Goal: Task Accomplishment & Management: Manage account settings

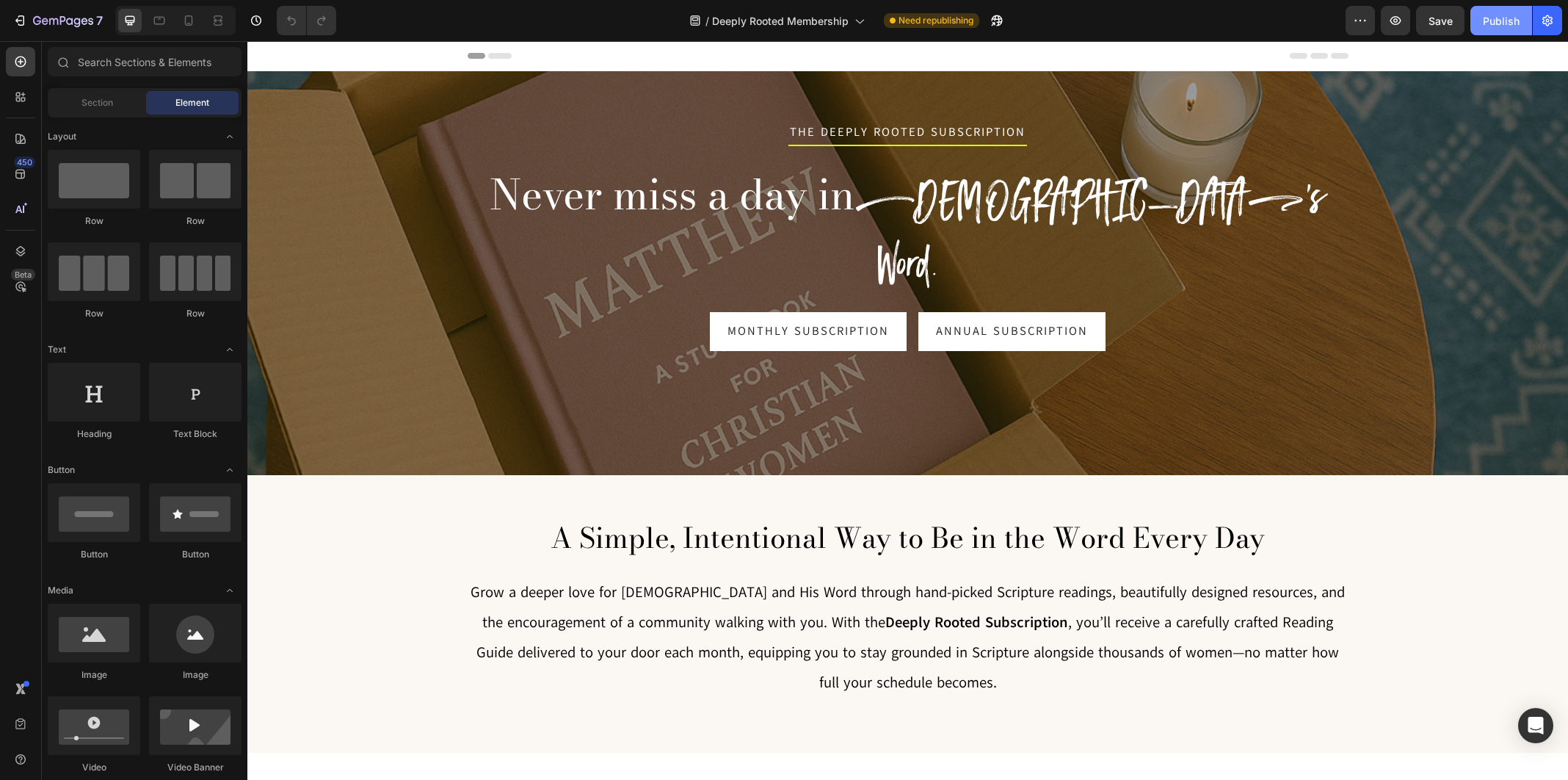
click at [1498, 27] on div "Publish" at bounding box center [1501, 21] width 37 height 16
click at [807, 754] on div "Page published View live page" at bounding box center [784, 769] width 197 height 32
click at [1351, 21] on button "button" at bounding box center [1360, 20] width 29 height 29
click at [1545, 18] on icon "button" at bounding box center [1548, 20] width 11 height 11
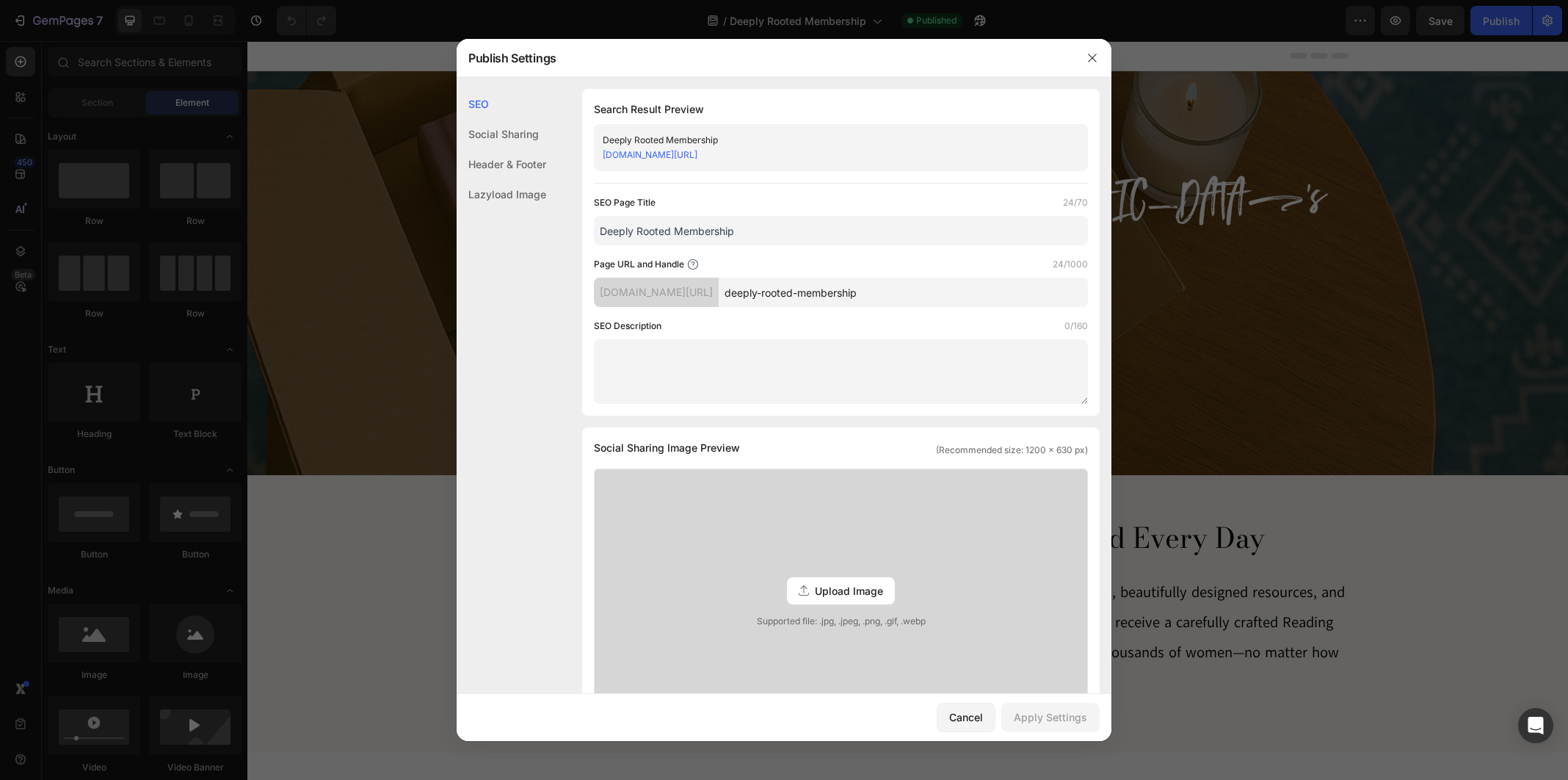
click at [697, 158] on link "[DOMAIN_NAME][URL]" at bounding box center [649, 154] width 94 height 11
click at [967, 720] on div "Cancel" at bounding box center [965, 717] width 34 height 16
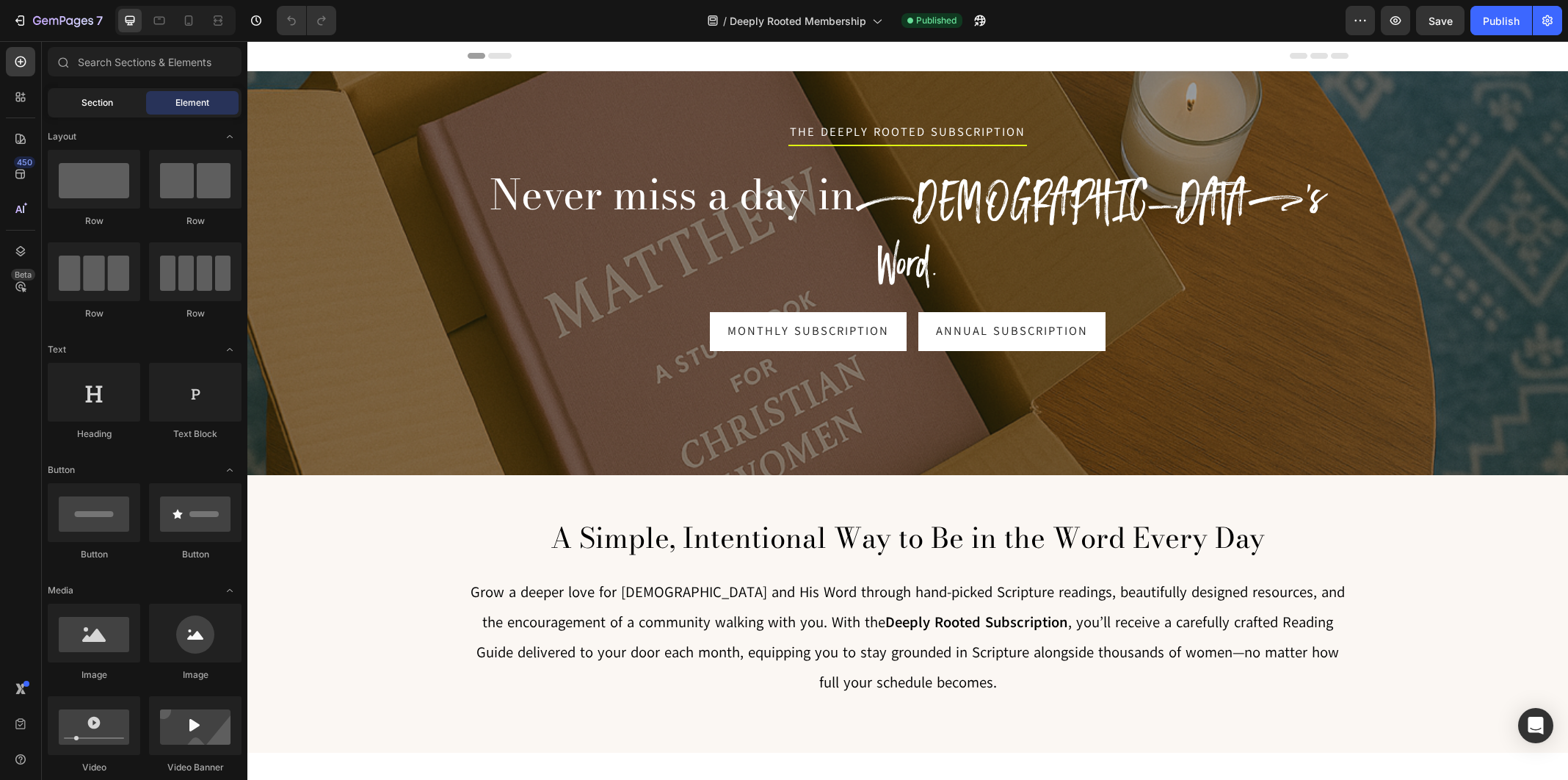
click at [89, 103] on span "Section" at bounding box center [97, 103] width 31 height 14
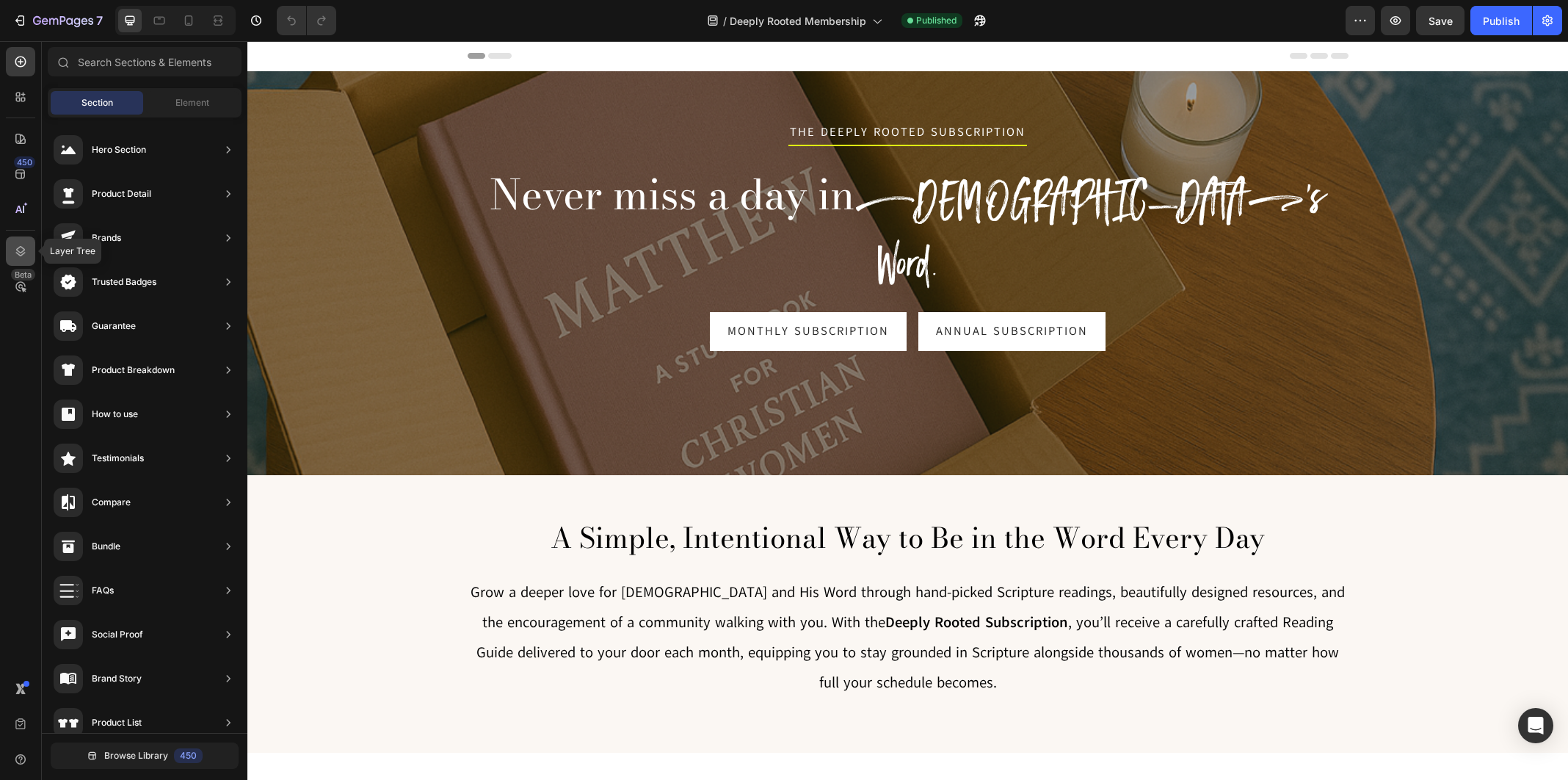
click at [19, 250] on icon at bounding box center [20, 251] width 15 height 15
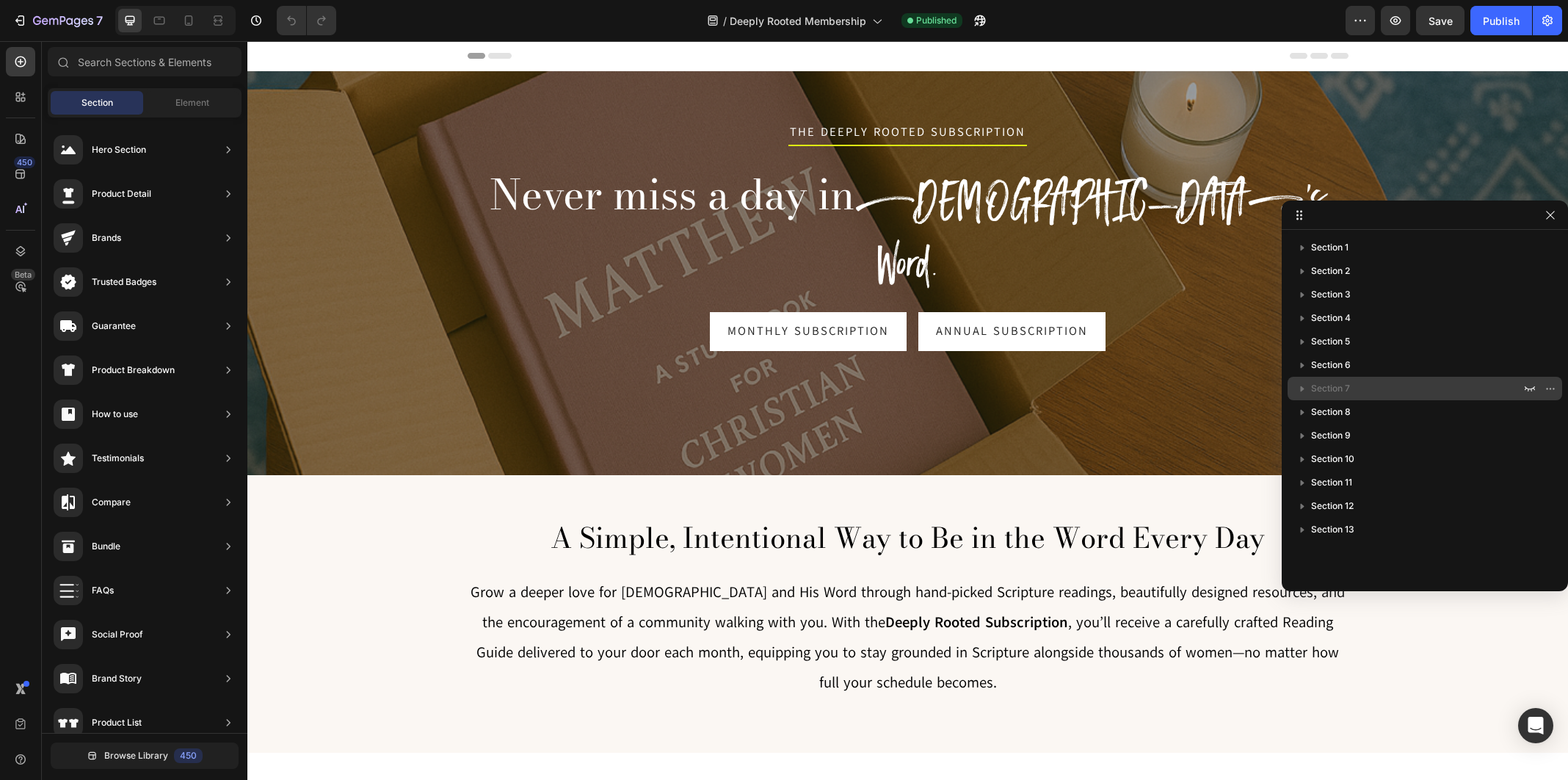
click at [1342, 388] on span "Section 7" at bounding box center [1331, 388] width 39 height 15
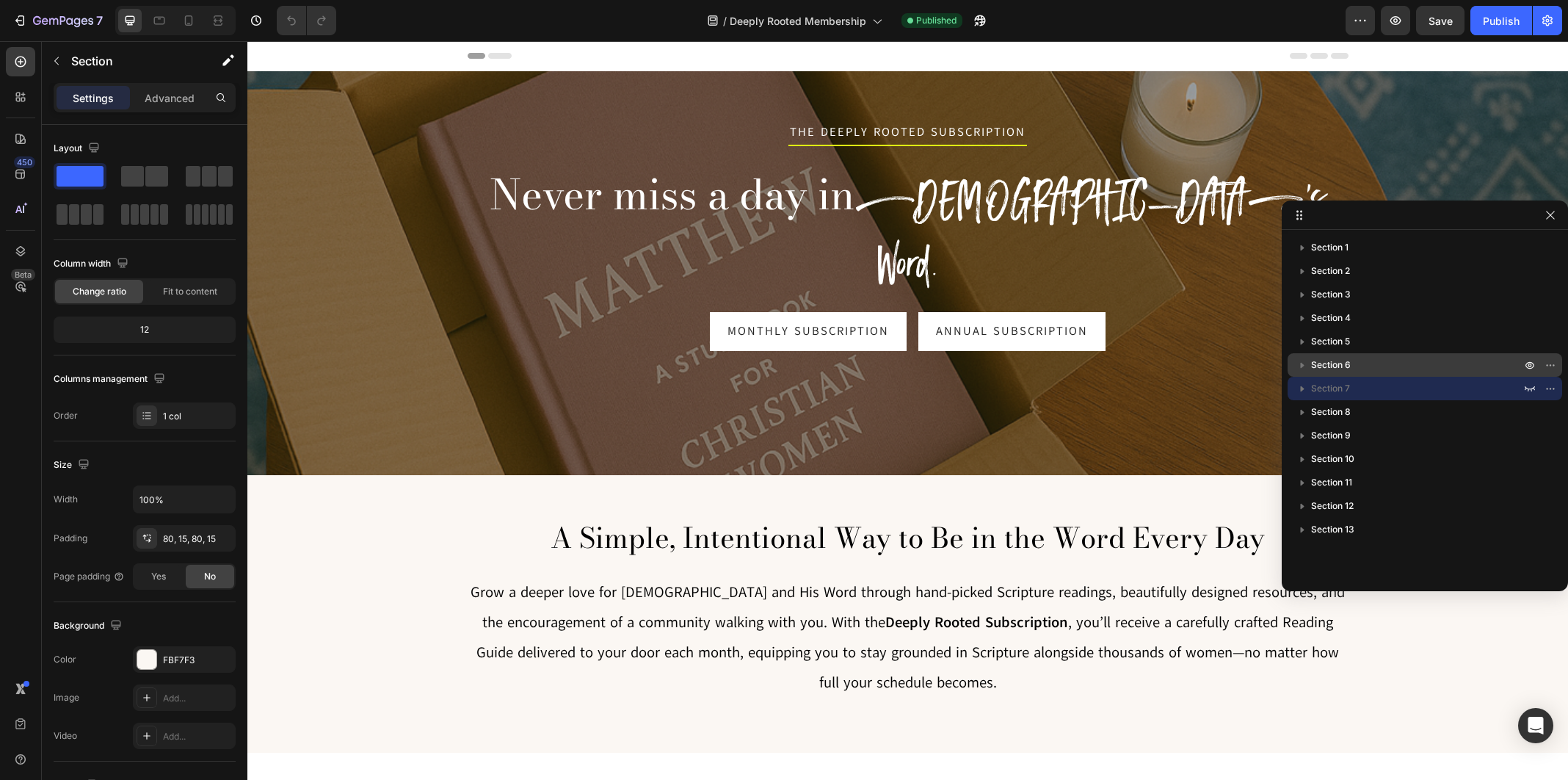
click at [1353, 371] on p "Section 6" at bounding box center [1417, 365] width 213 height 15
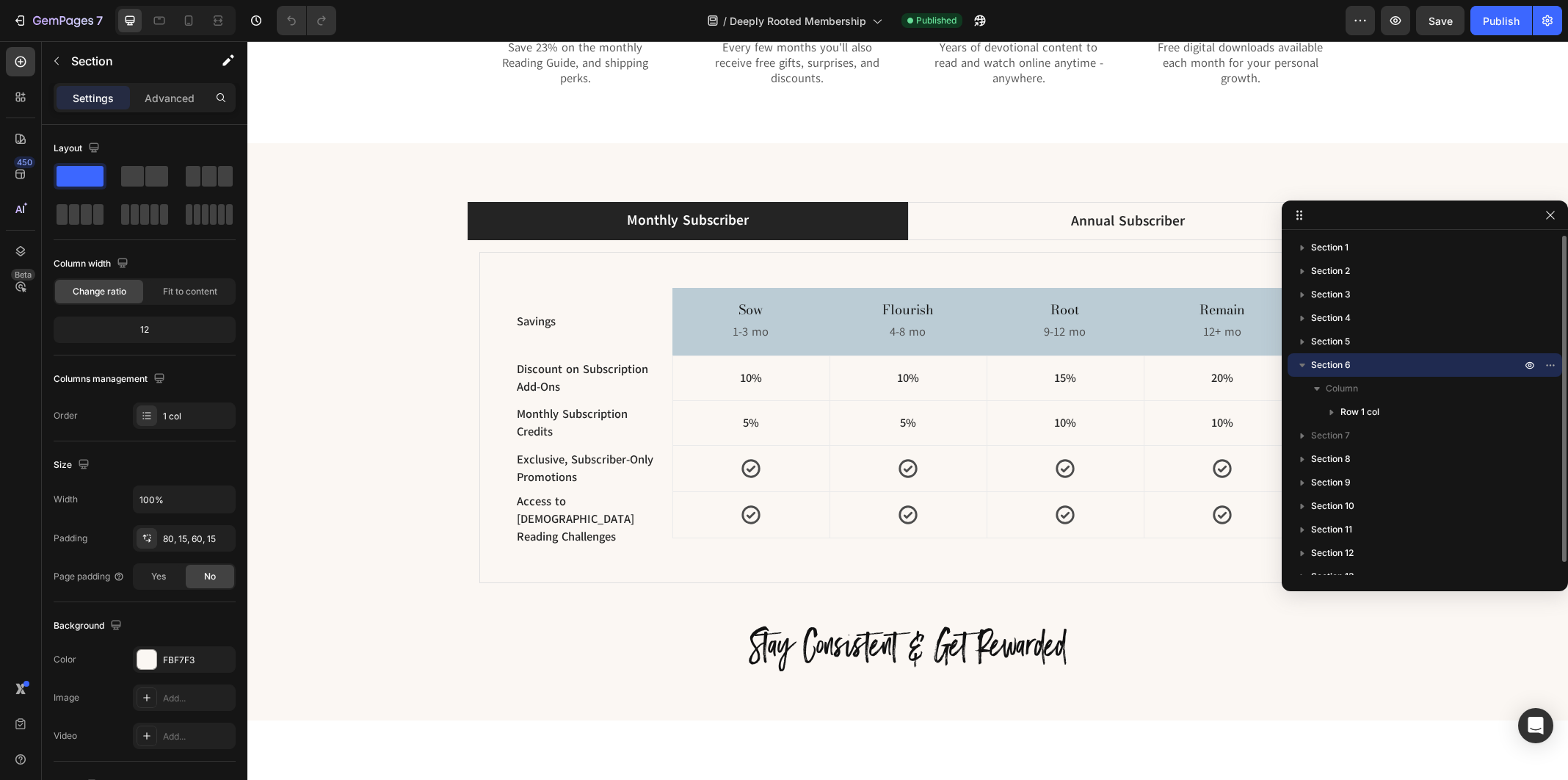
scroll to position [1799, 0]
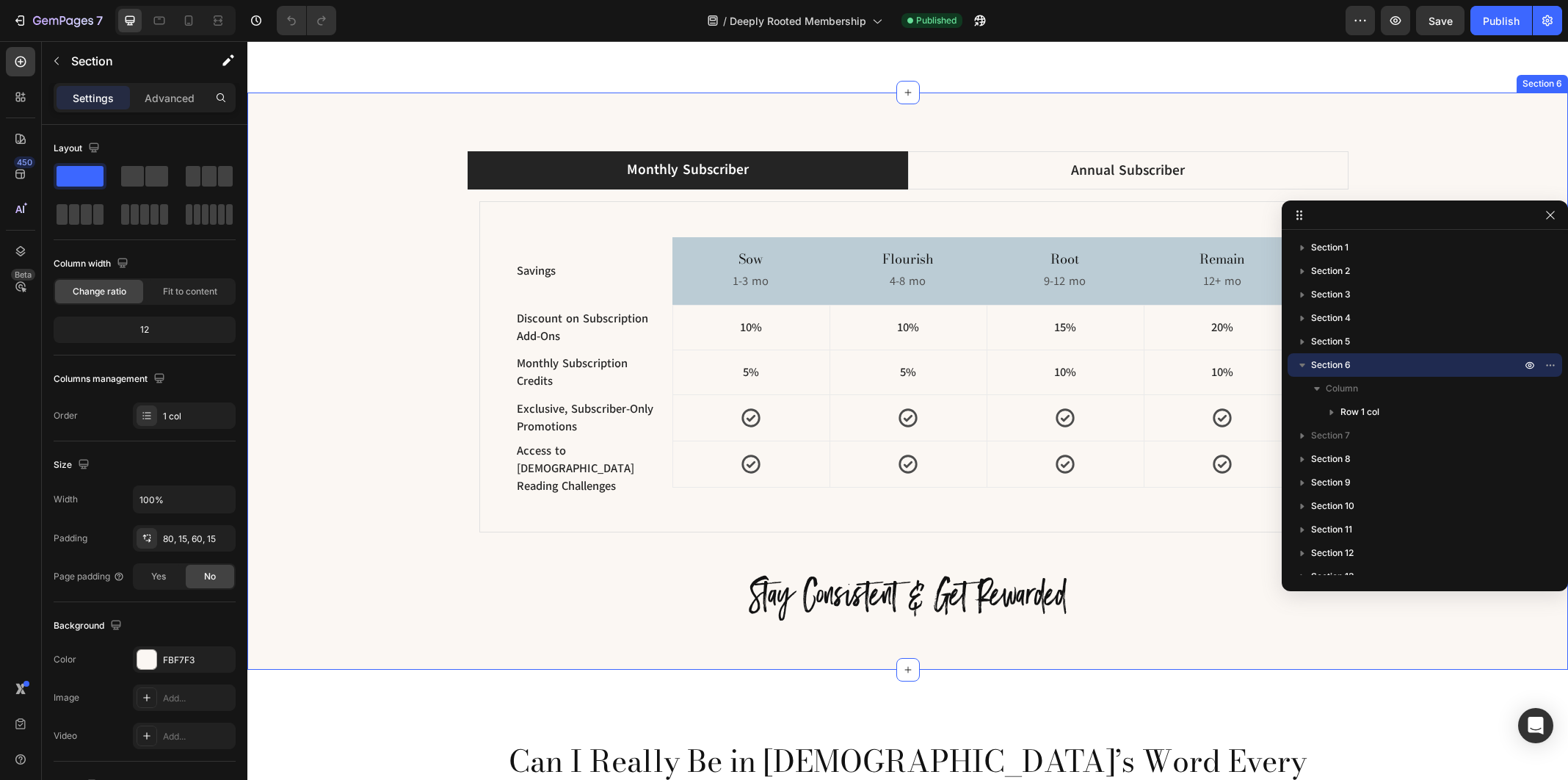
click at [369, 277] on div "Monthly Subscriber Annual Subscriber Savings Text block Sow Heading 1-3 mo Text…" at bounding box center [908, 389] width 1299 height 476
click at [188, 22] on icon at bounding box center [189, 20] width 15 height 15
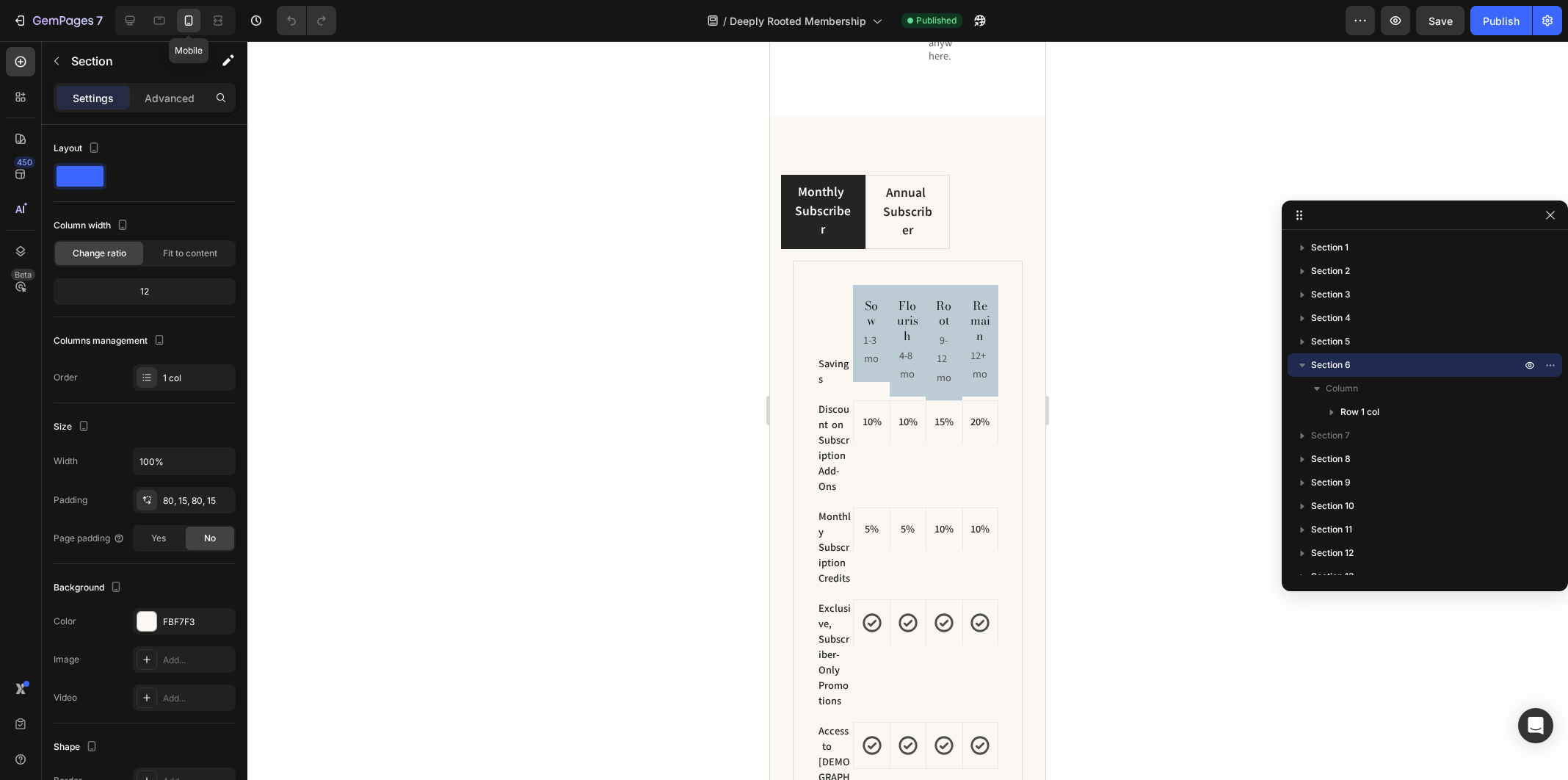
scroll to position [2110, 0]
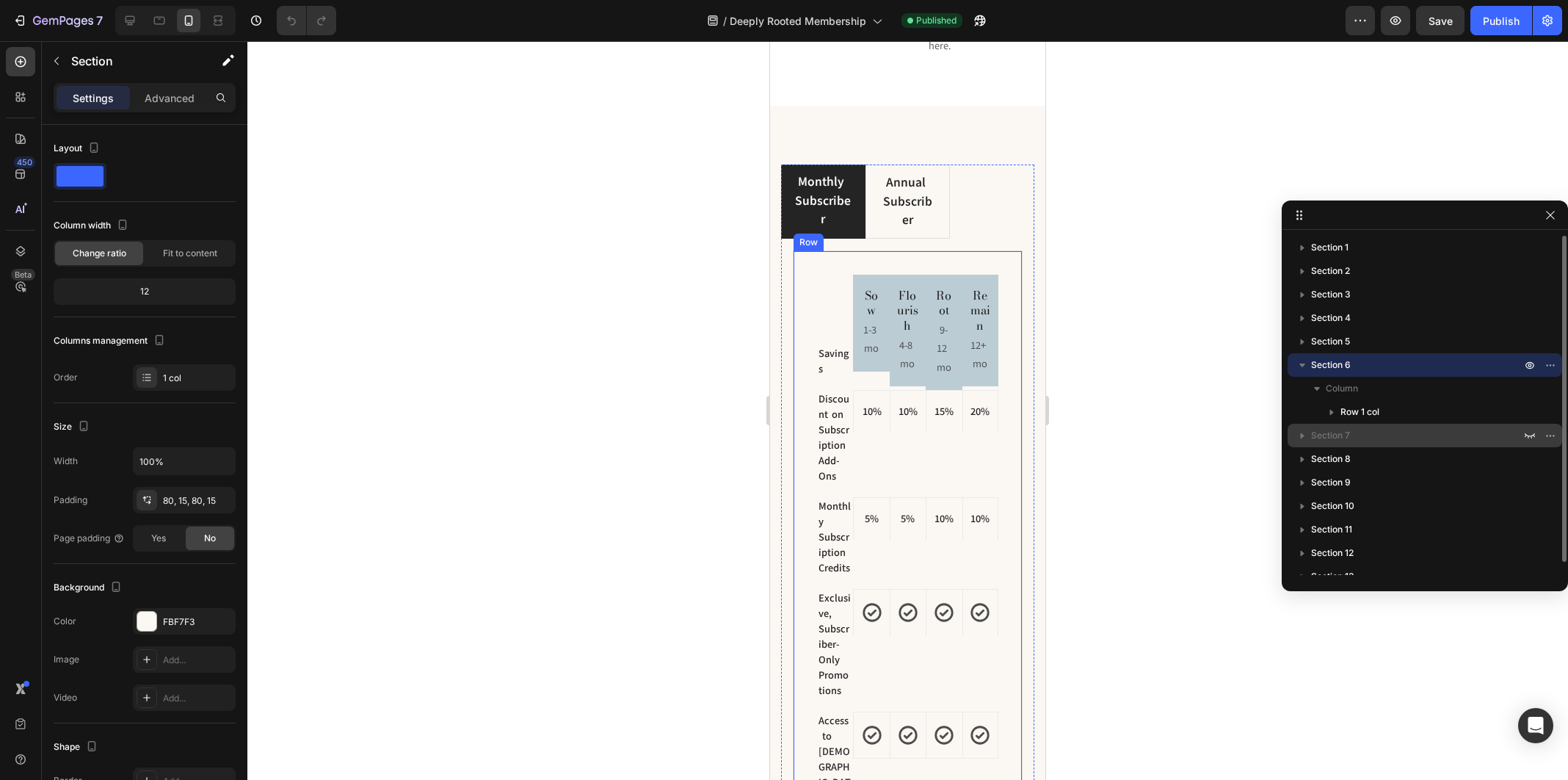
click at [1326, 431] on span "Section 7" at bounding box center [1331, 435] width 39 height 15
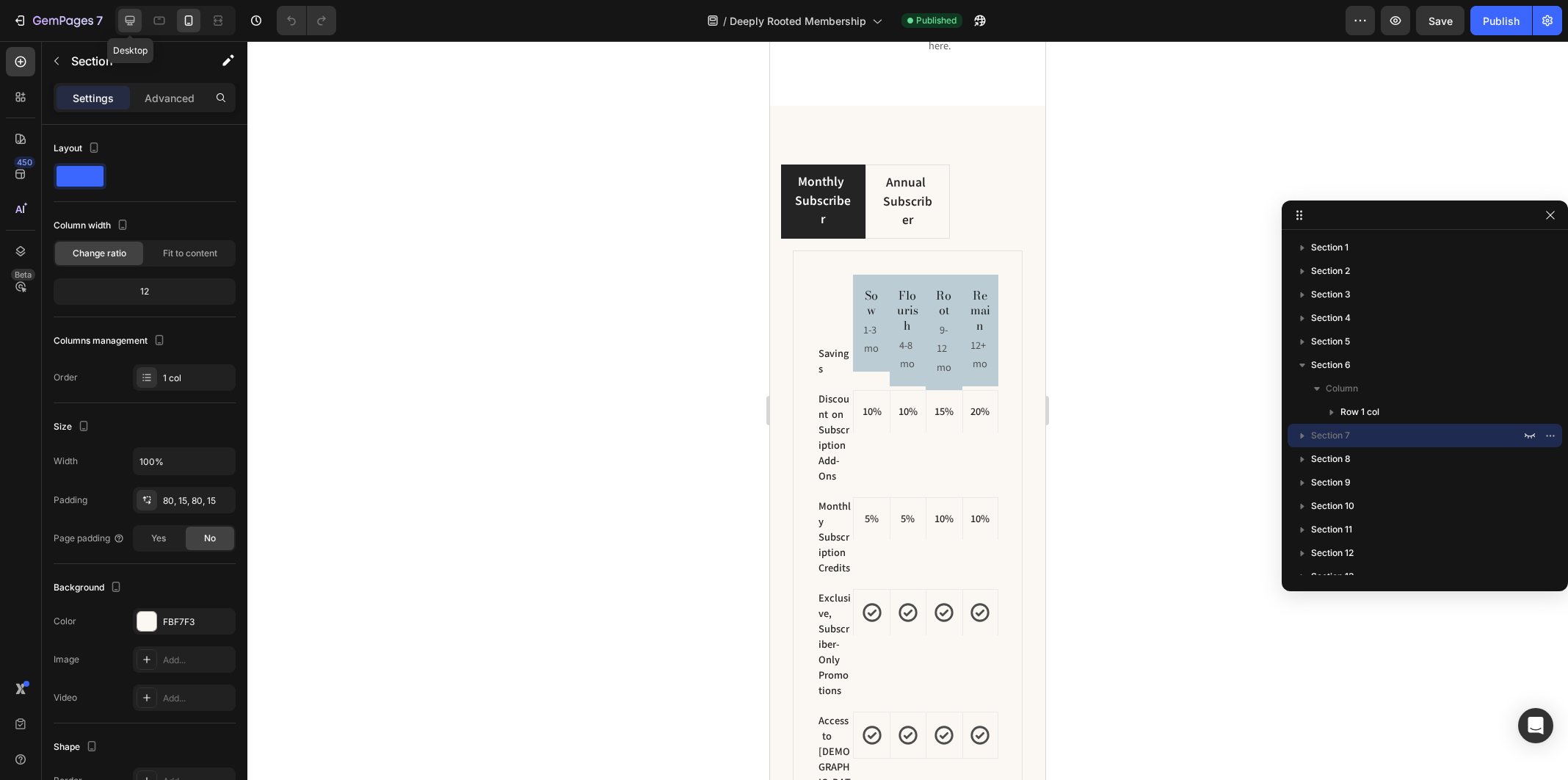
click at [135, 19] on icon at bounding box center [129, 20] width 15 height 15
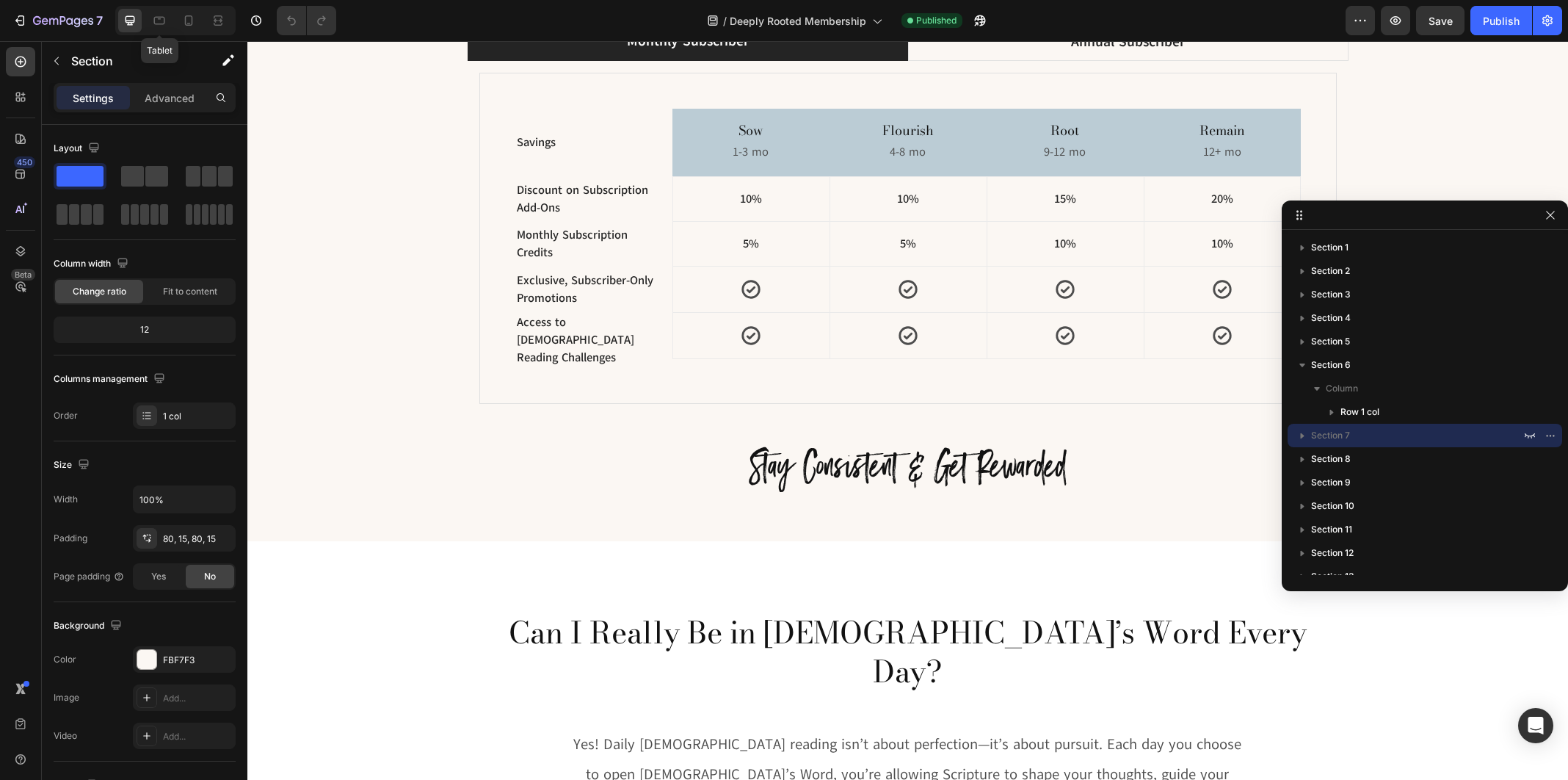
scroll to position [2069, 0]
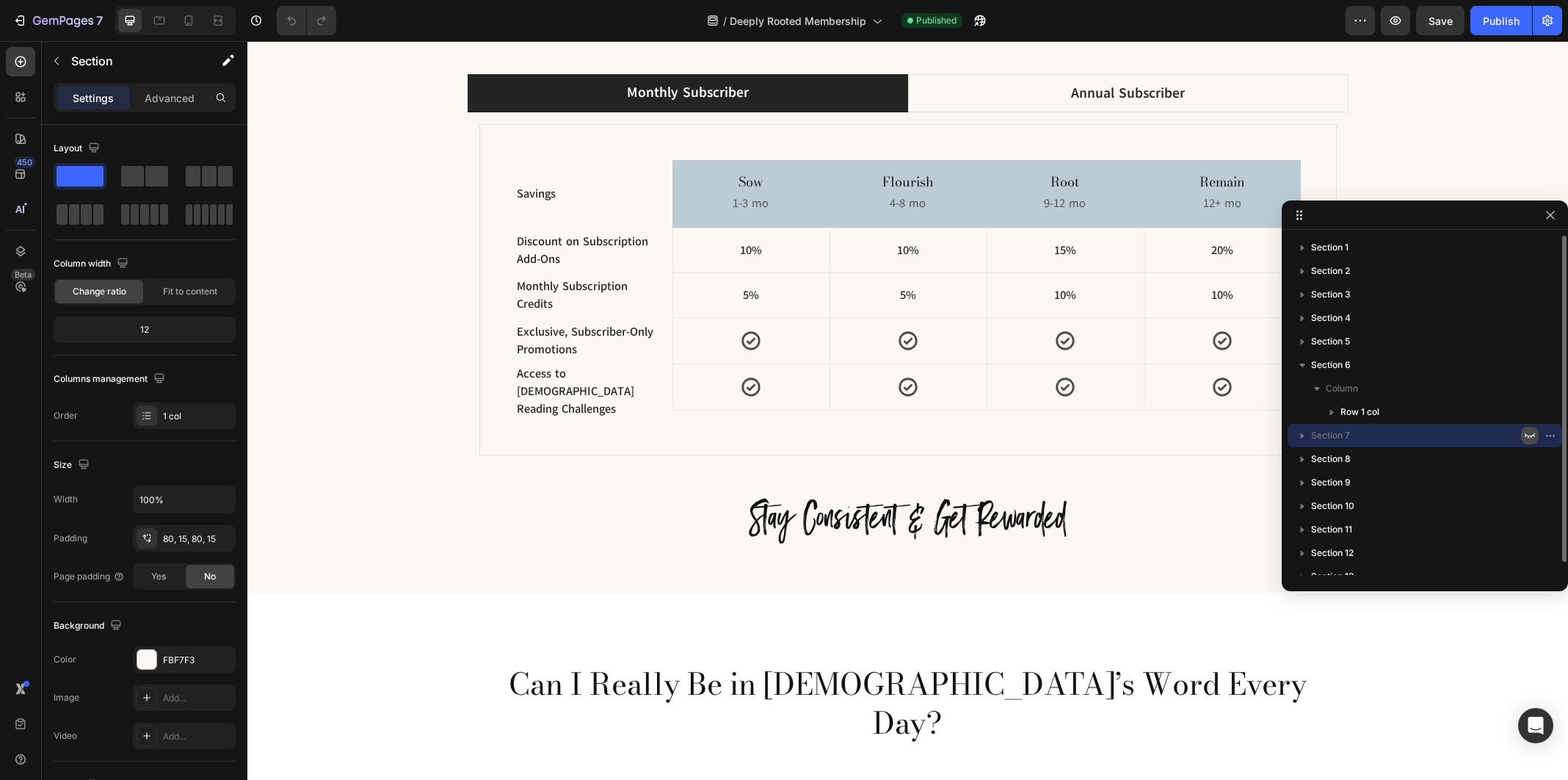
click at [1529, 436] on icon "button" at bounding box center [1530, 436] width 12 height 12
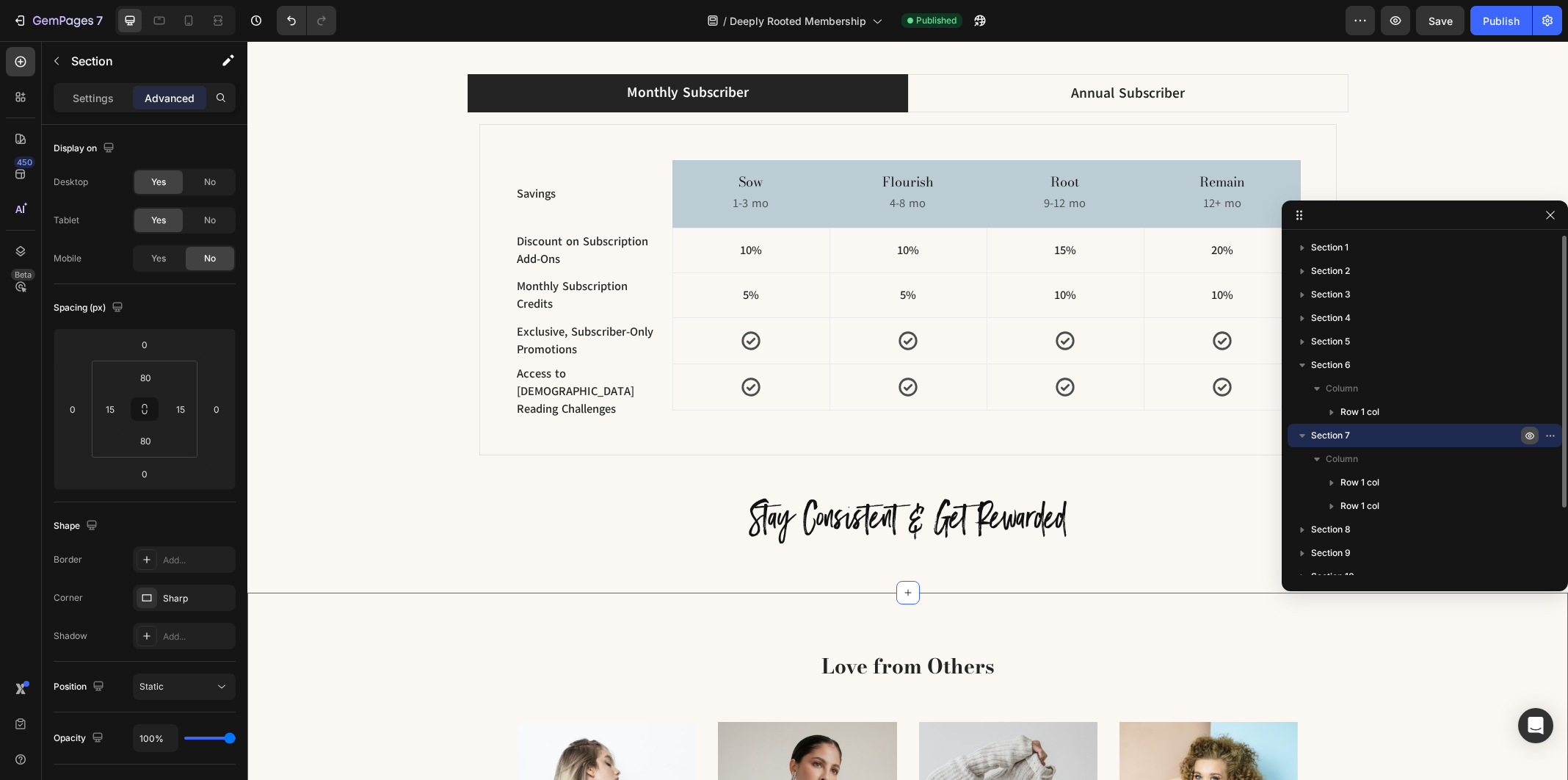
click at [1529, 436] on icon "button" at bounding box center [1530, 436] width 12 height 12
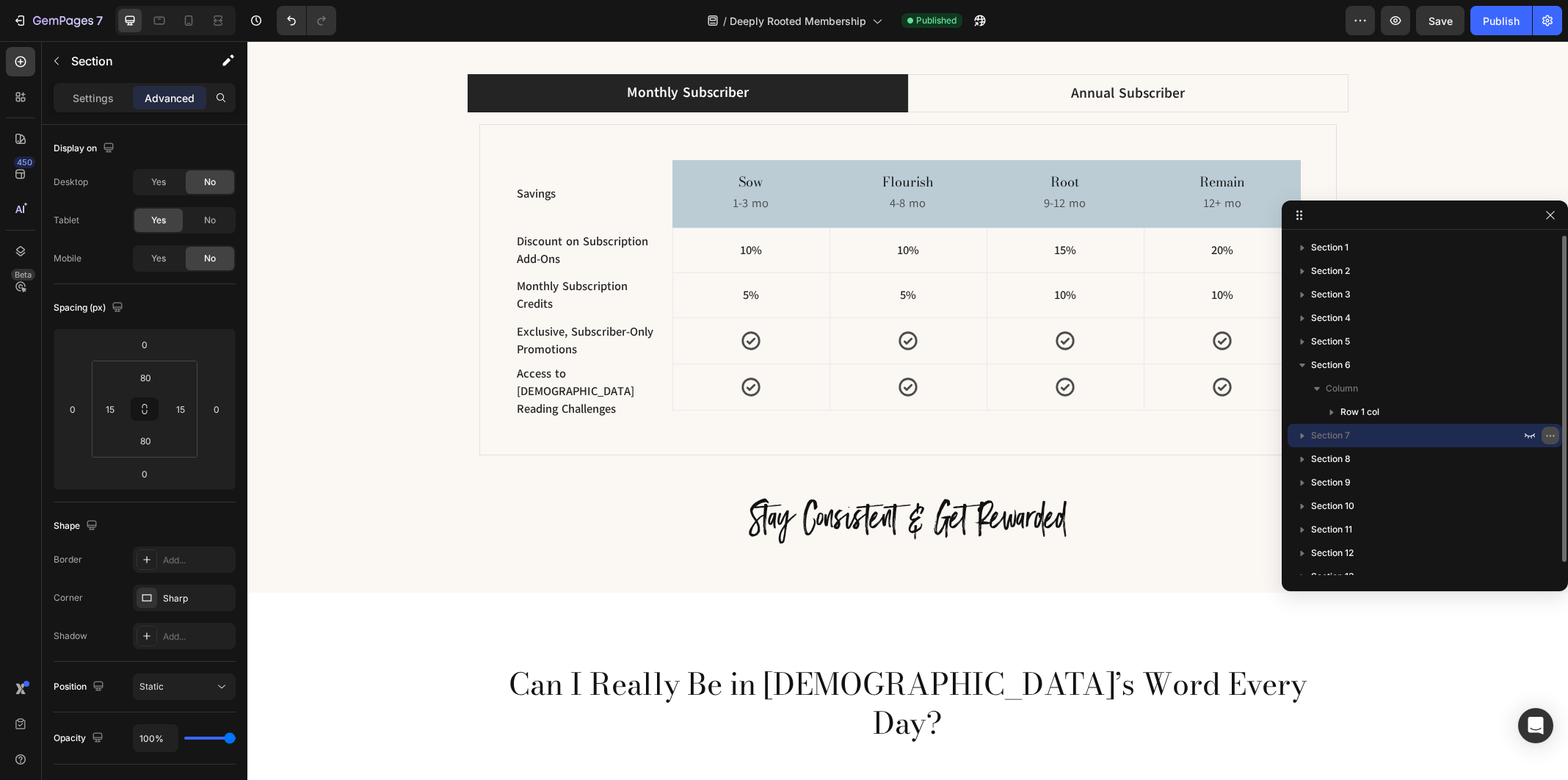
click at [1551, 433] on icon "button" at bounding box center [1551, 436] width 12 height 12
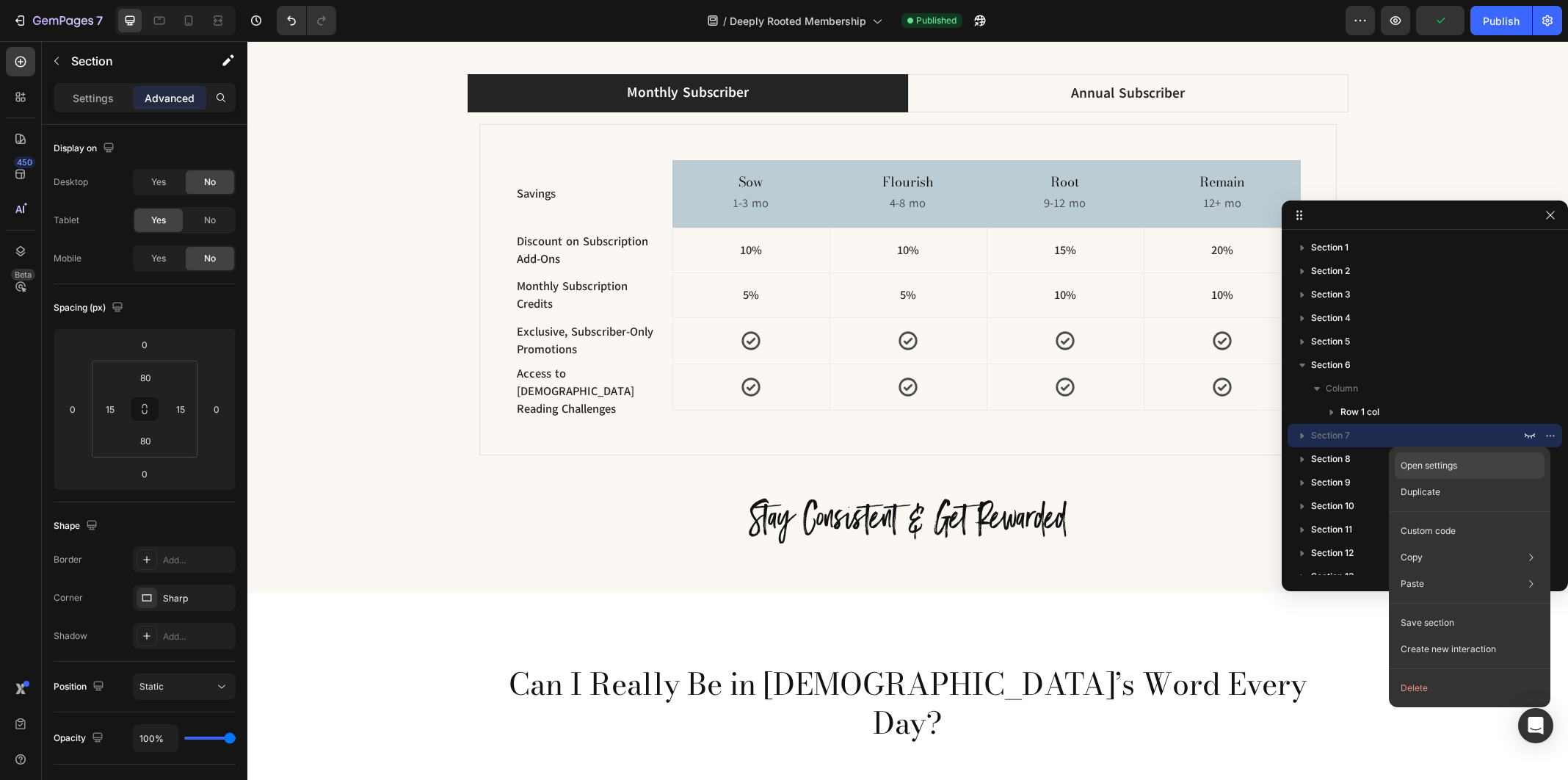
click at [1497, 463] on div "Open settings" at bounding box center [1470, 465] width 150 height 26
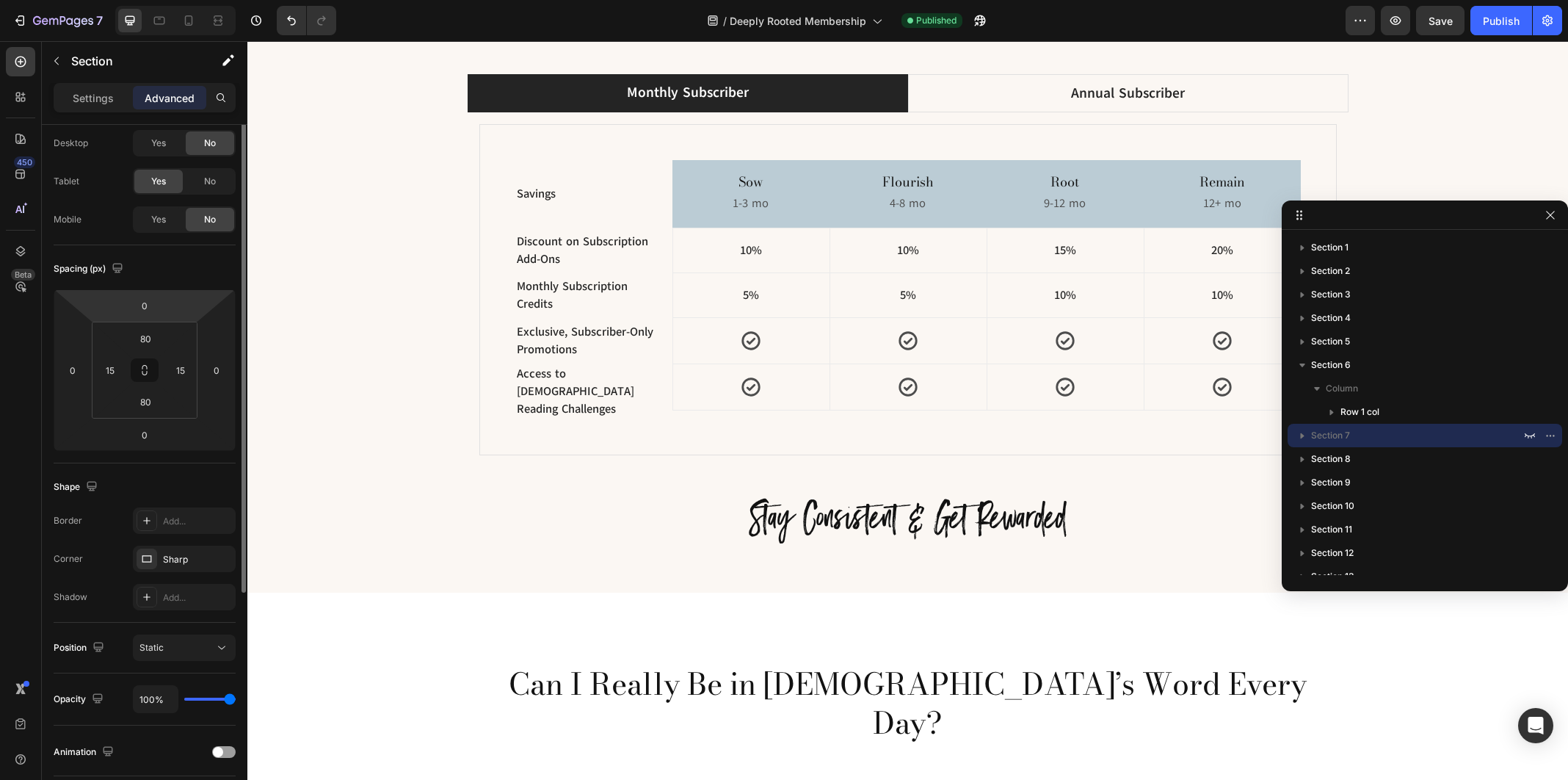
scroll to position [0, 0]
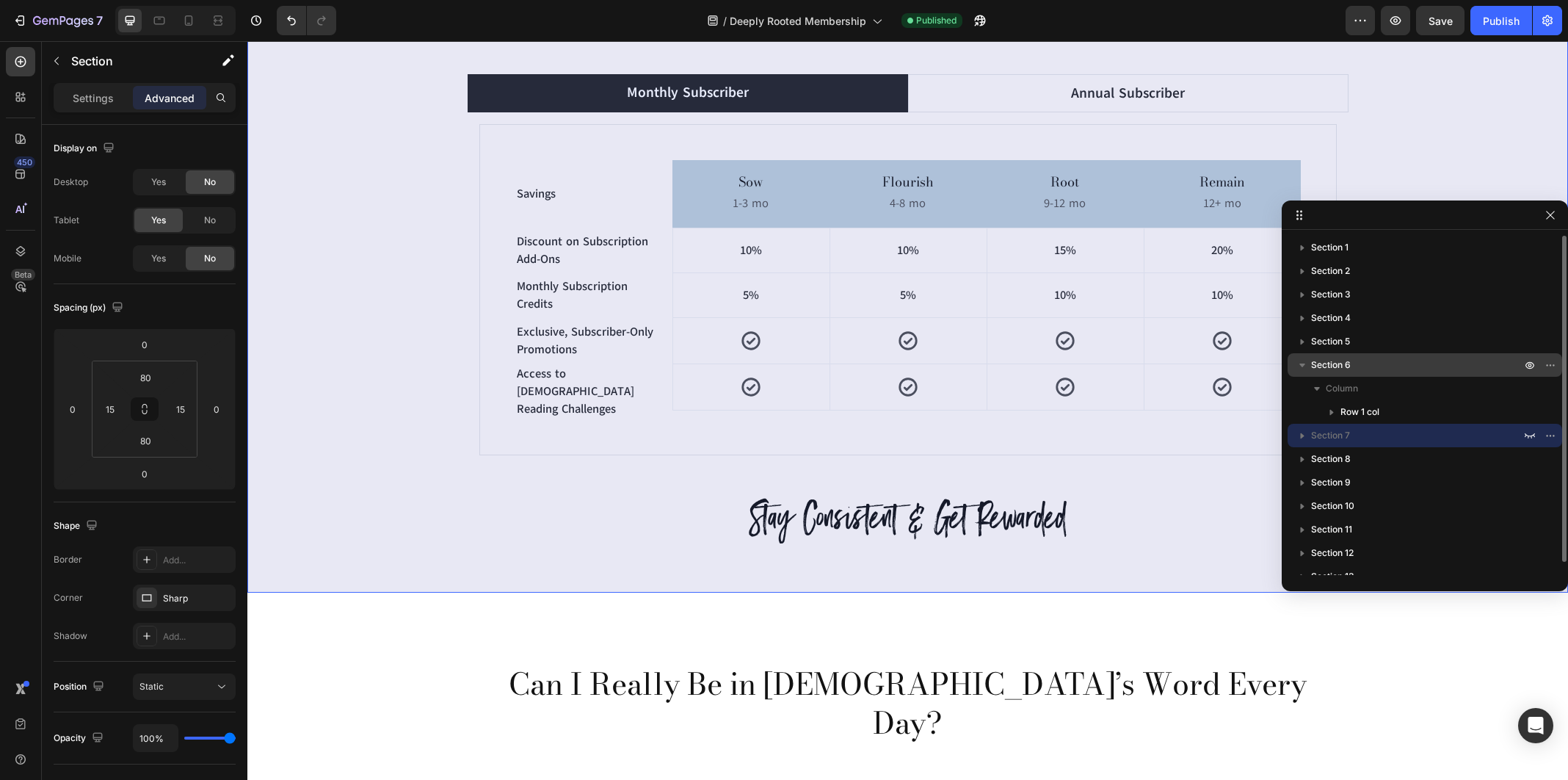
click at [1303, 368] on icon "button" at bounding box center [1302, 365] width 15 height 15
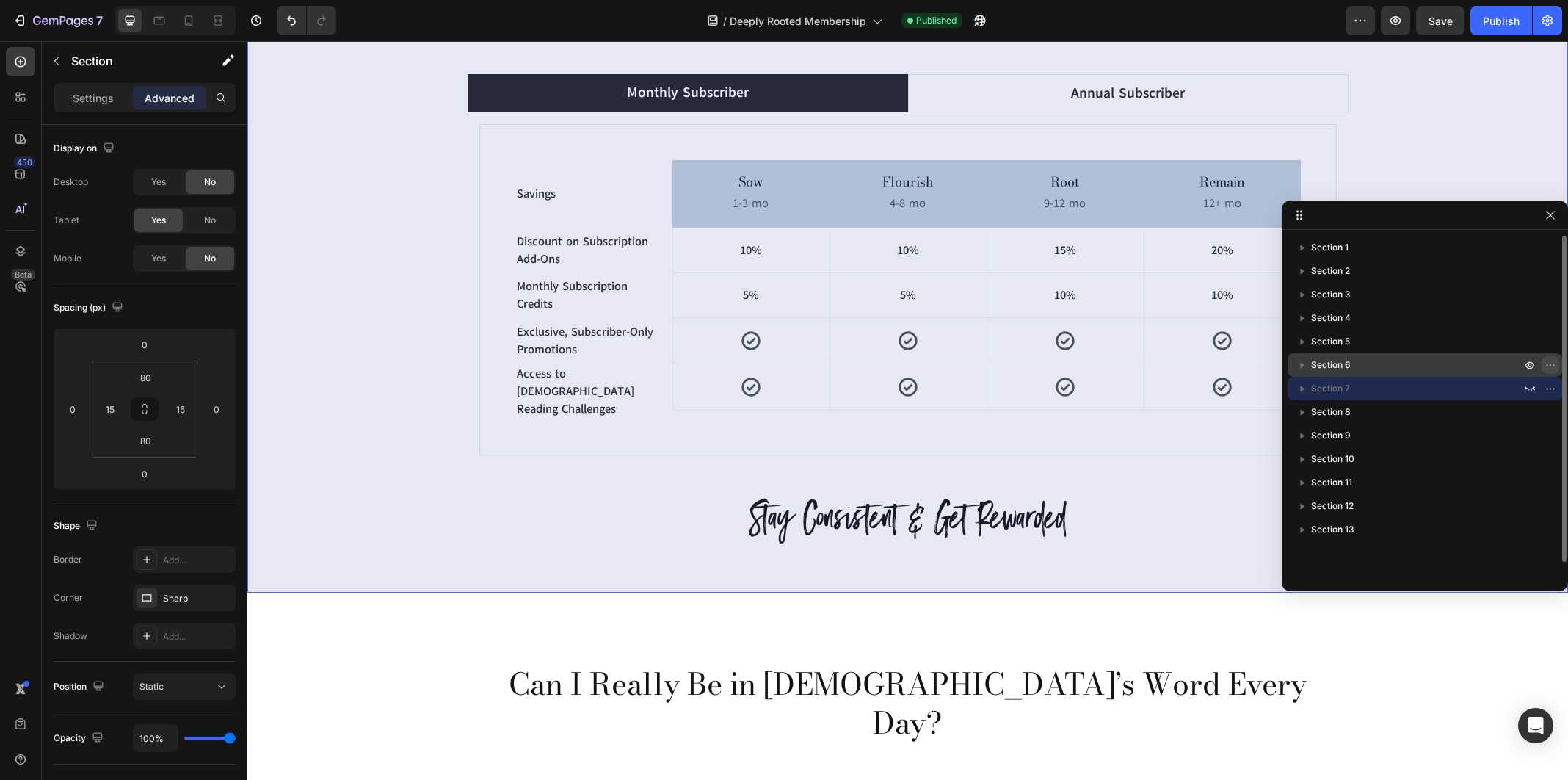
click at [1552, 365] on icon "button" at bounding box center [1553, 366] width 2 height 2
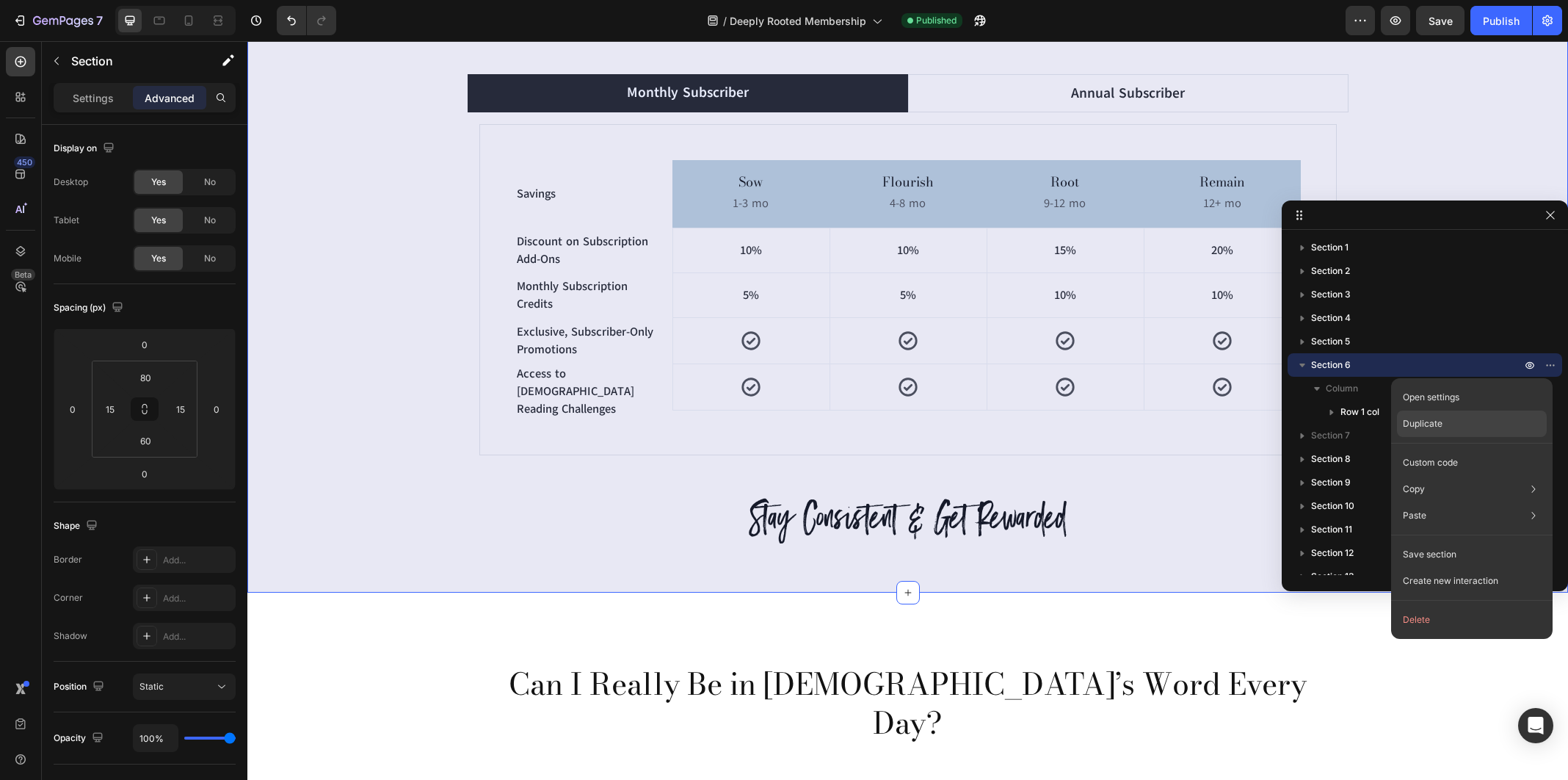
click at [1481, 449] on div "Duplicate" at bounding box center [1472, 462] width 150 height 26
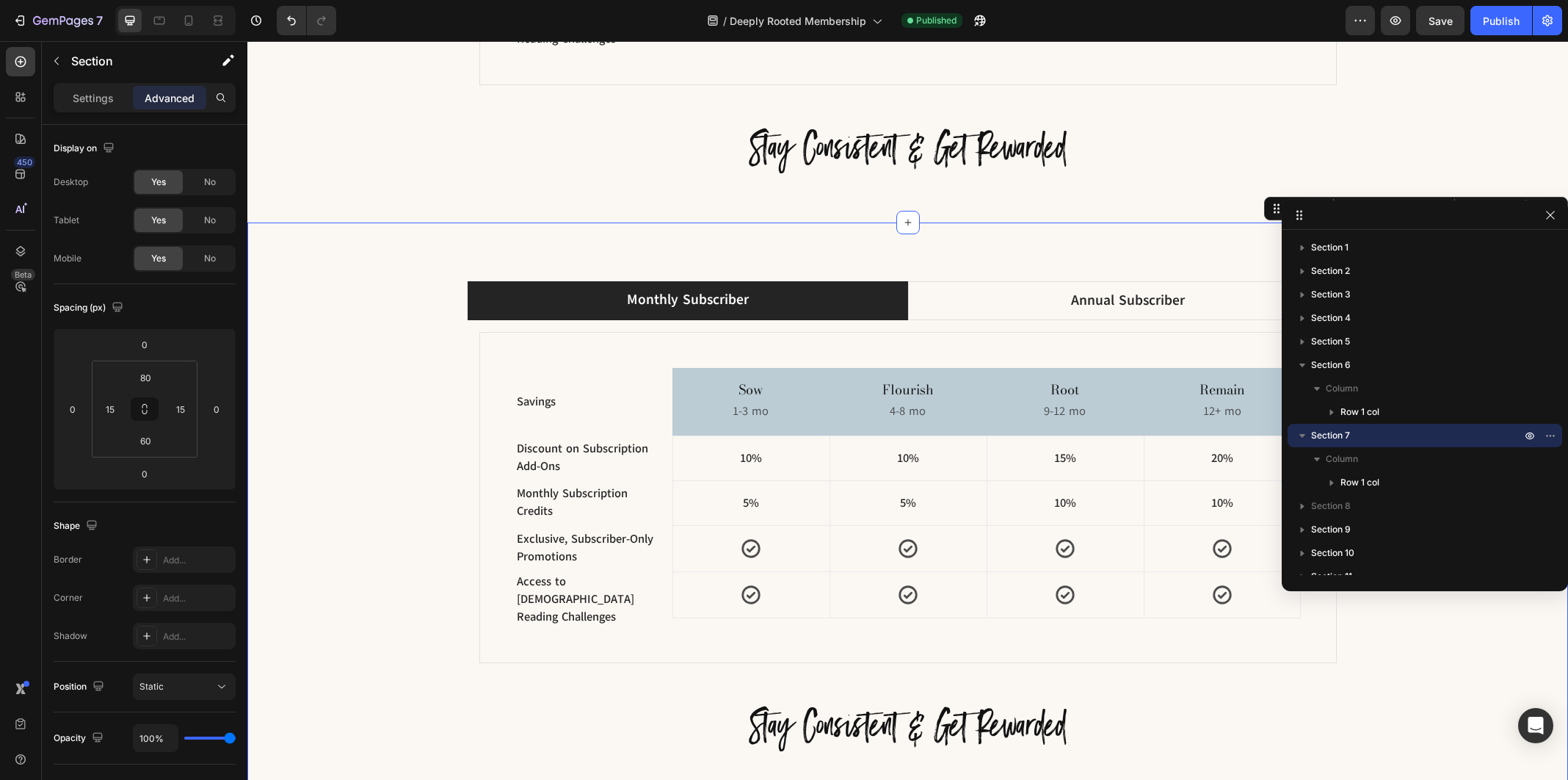
scroll to position [2560, 0]
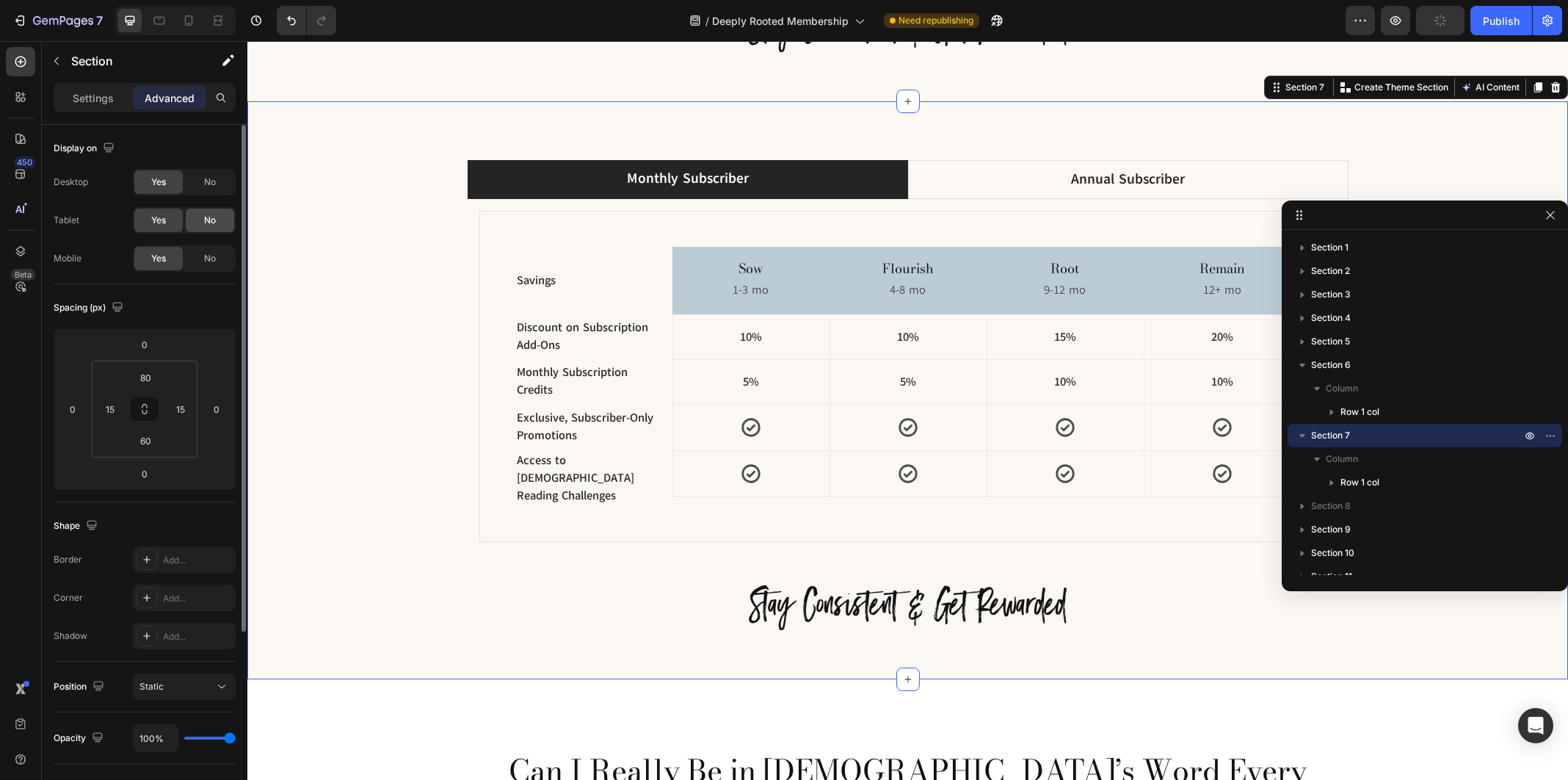
click at [202, 217] on div "No" at bounding box center [210, 220] width 49 height 23
click at [209, 188] on span "No" at bounding box center [210, 182] width 12 height 14
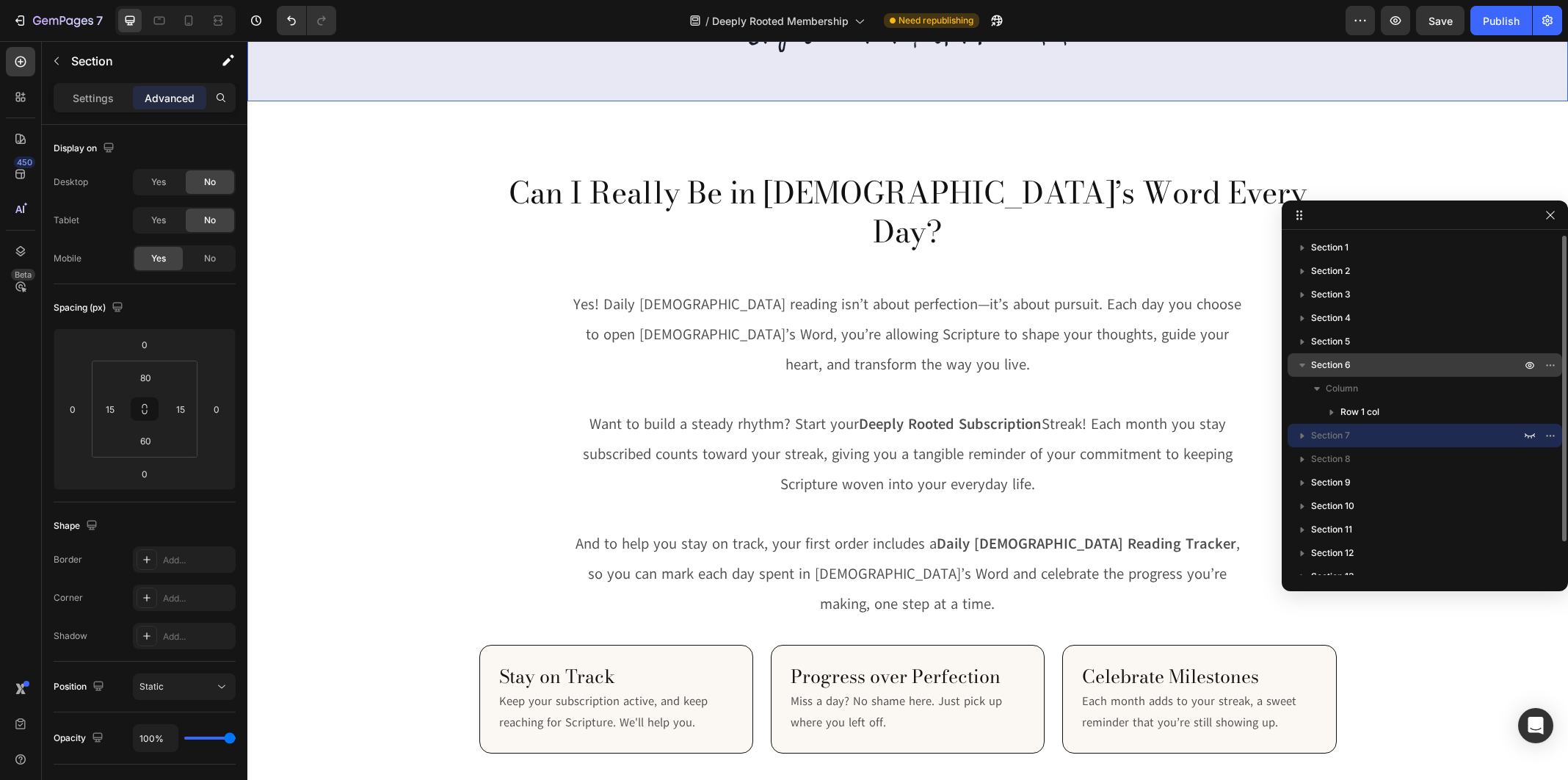
click at [1416, 363] on p "Section 6" at bounding box center [1417, 365] width 213 height 15
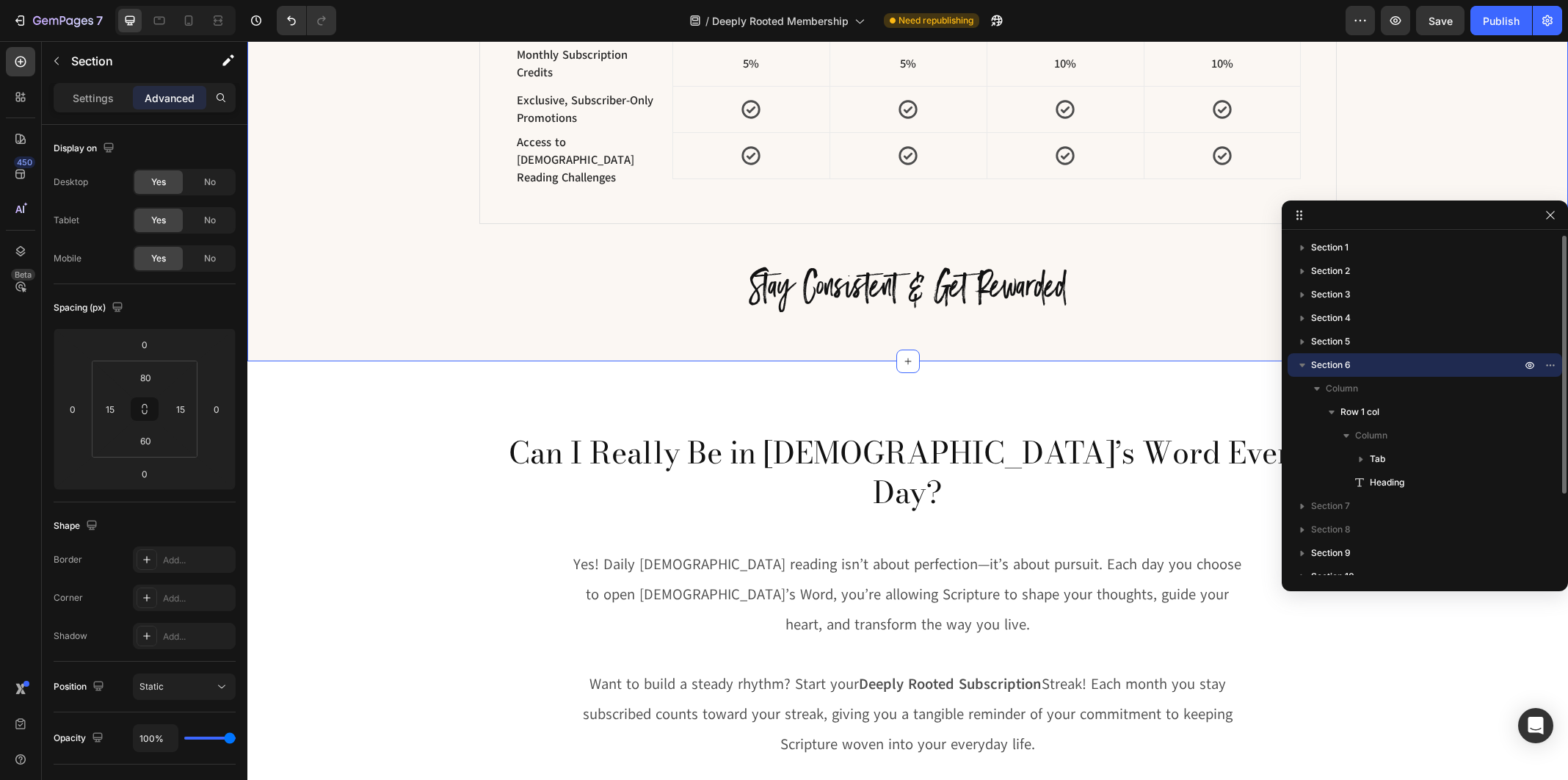
scroll to position [1991, 0]
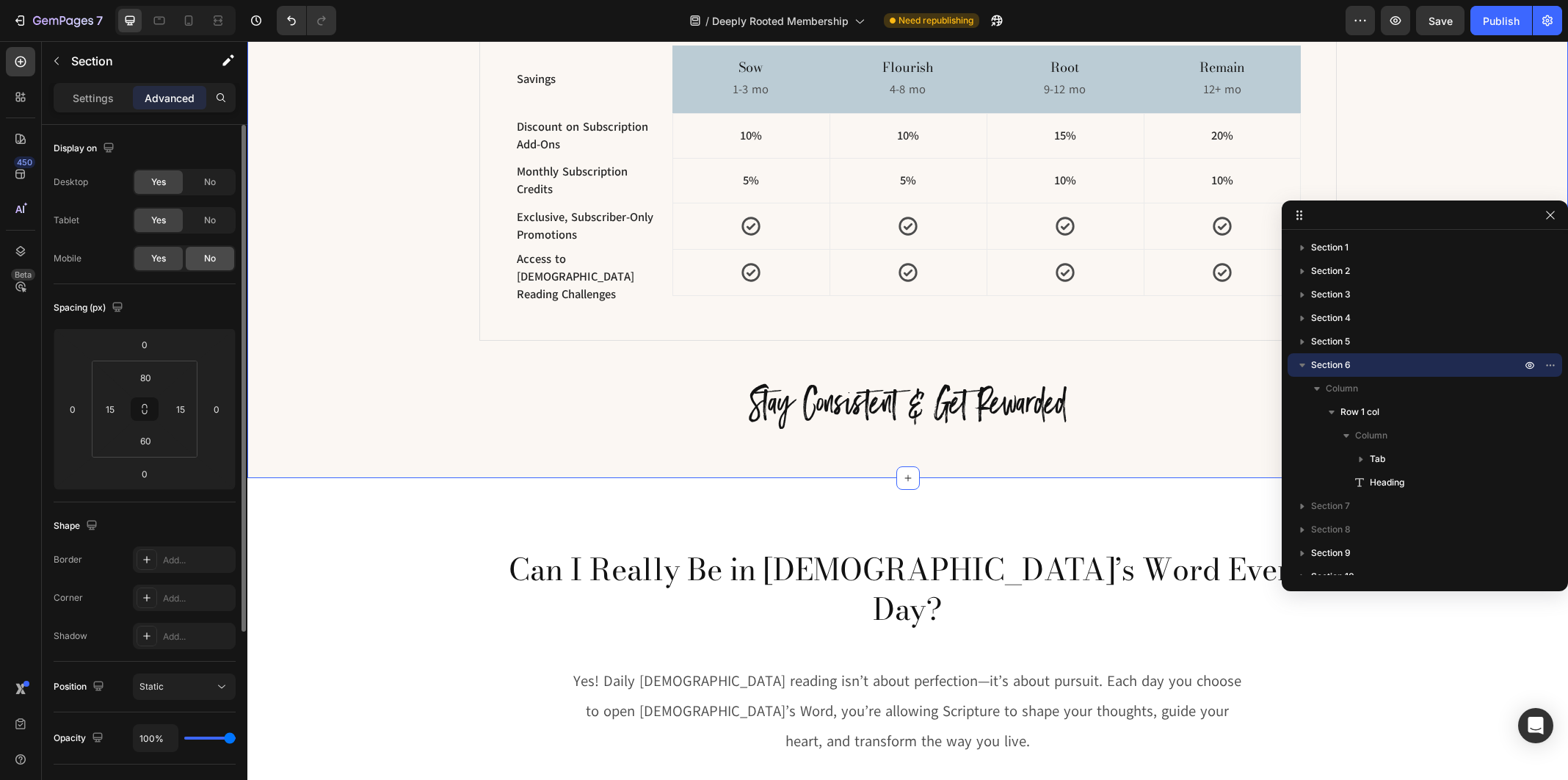
click at [221, 259] on div "No" at bounding box center [210, 259] width 49 height 23
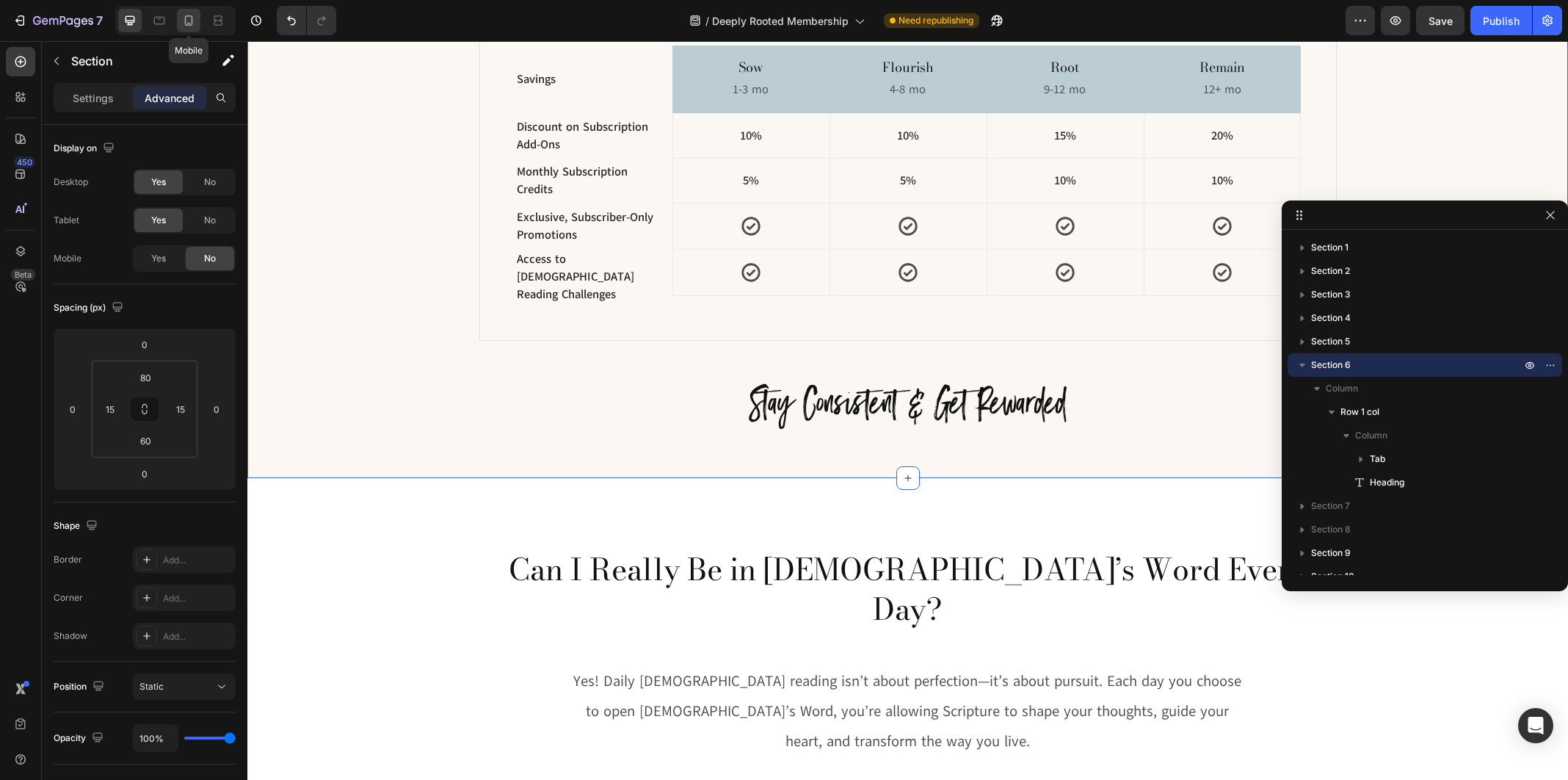
click at [191, 19] on icon at bounding box center [189, 20] width 15 height 15
type input "80"
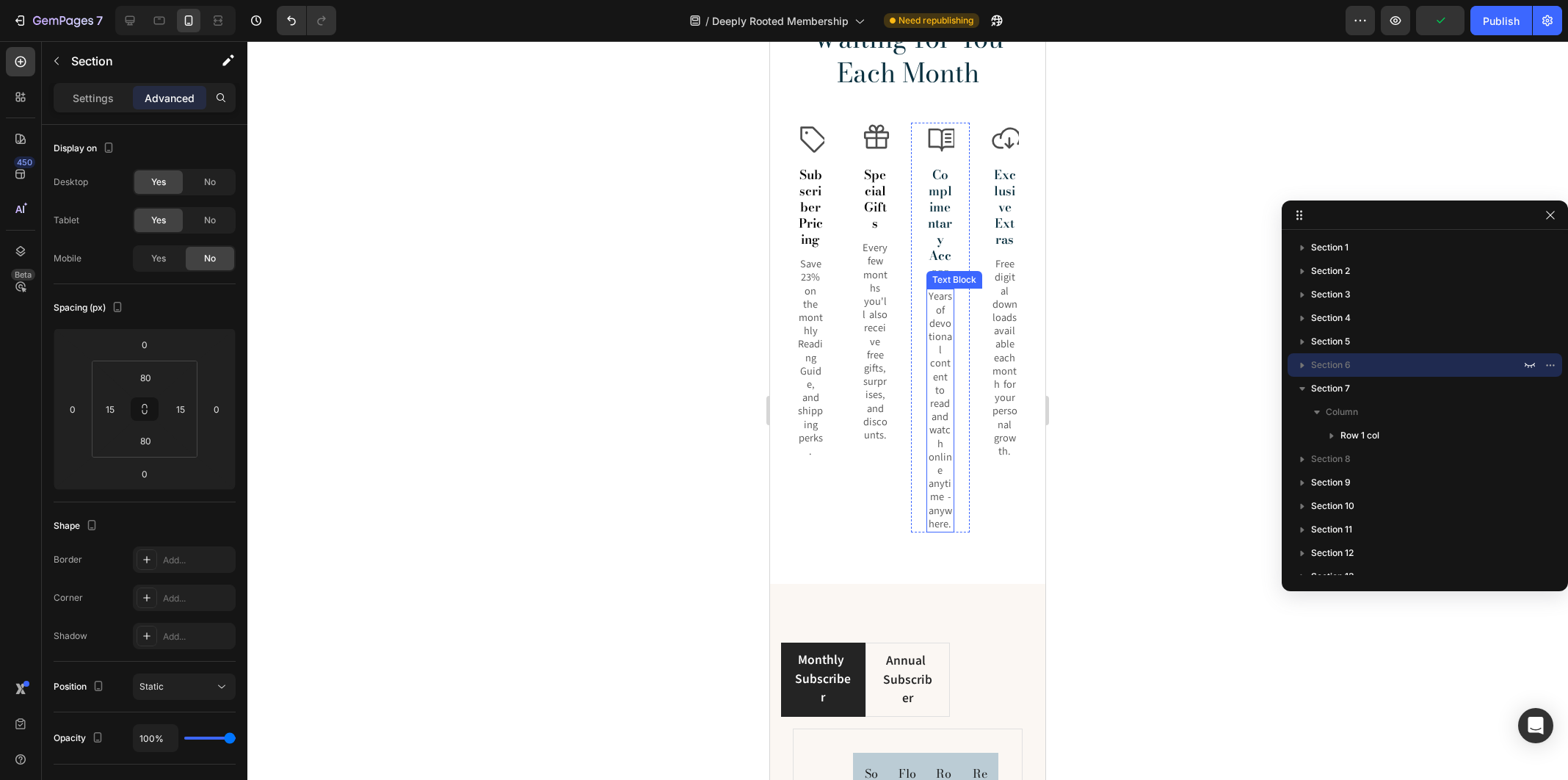
scroll to position [1537, 0]
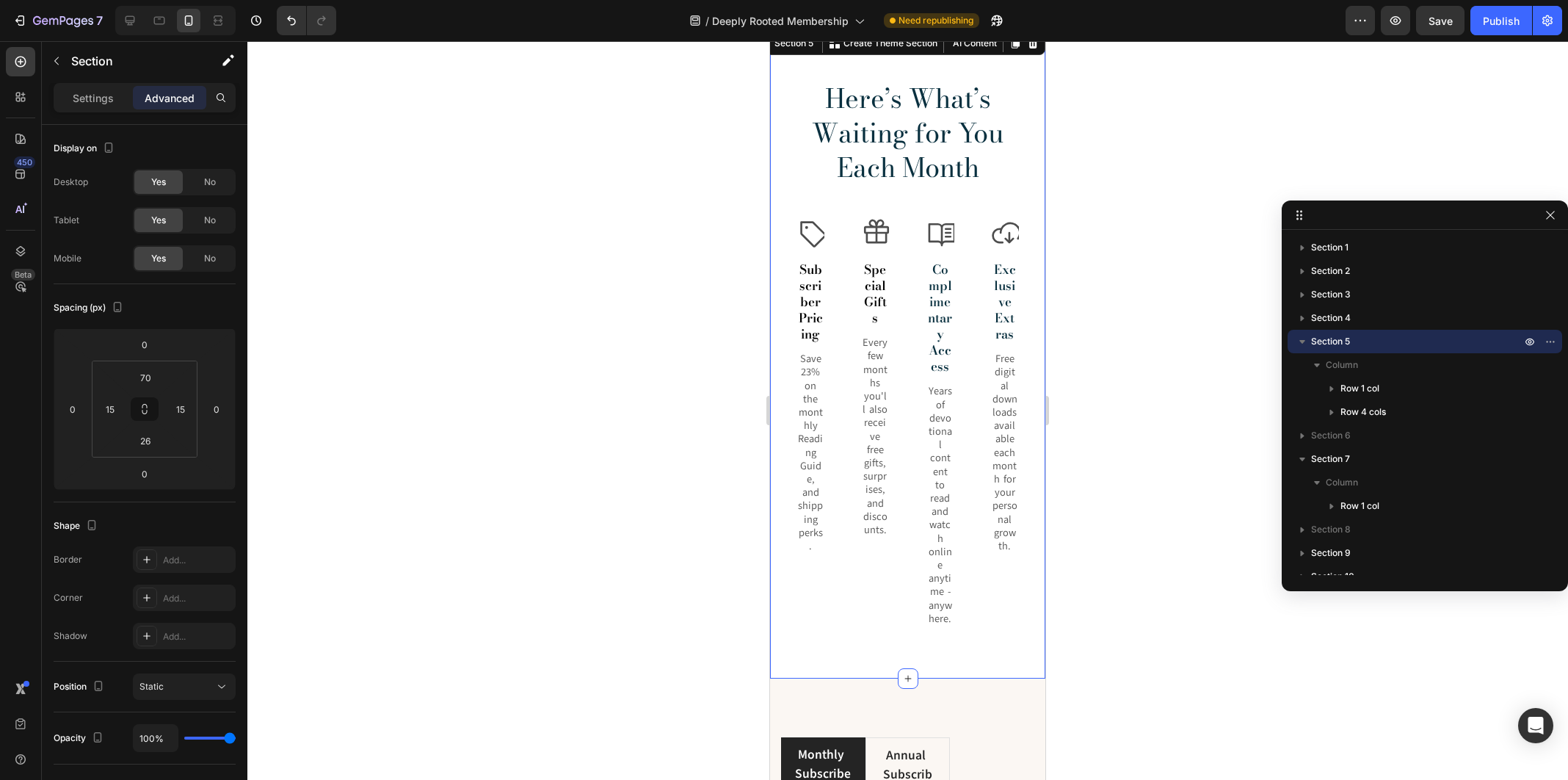
click at [803, 201] on div "Here’s What’s Waiting for You Each Month Heading Row Icon Subscriber Pricing Te…" at bounding box center [907, 370] width 254 height 580
drag, startPoint x: 130, startPoint y: 19, endPoint x: 52, endPoint y: 44, distance: 81.9
click at [130, 19] on icon at bounding box center [129, 20] width 15 height 15
type input "75"
type input "43"
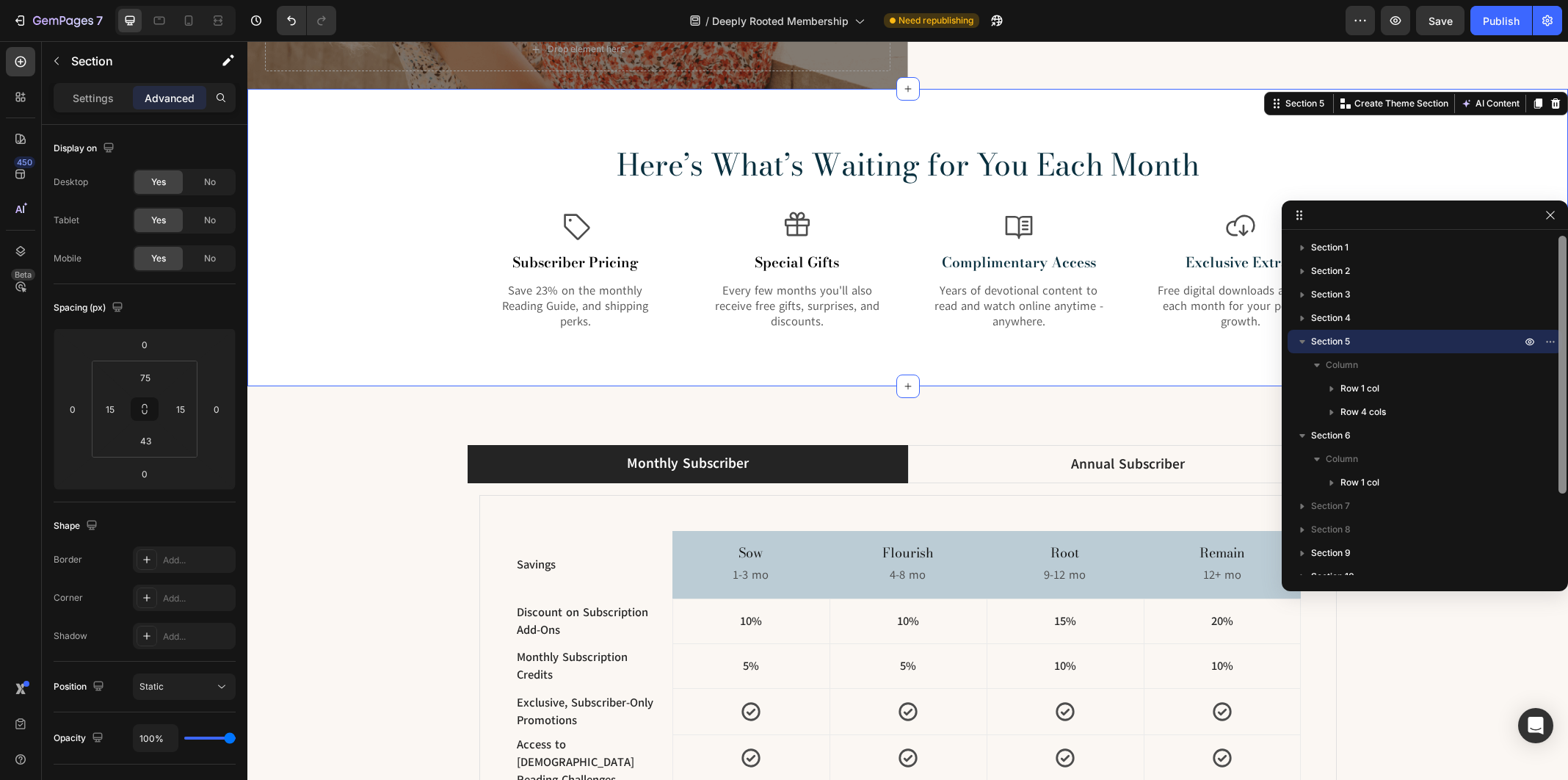
scroll to position [1502, 0]
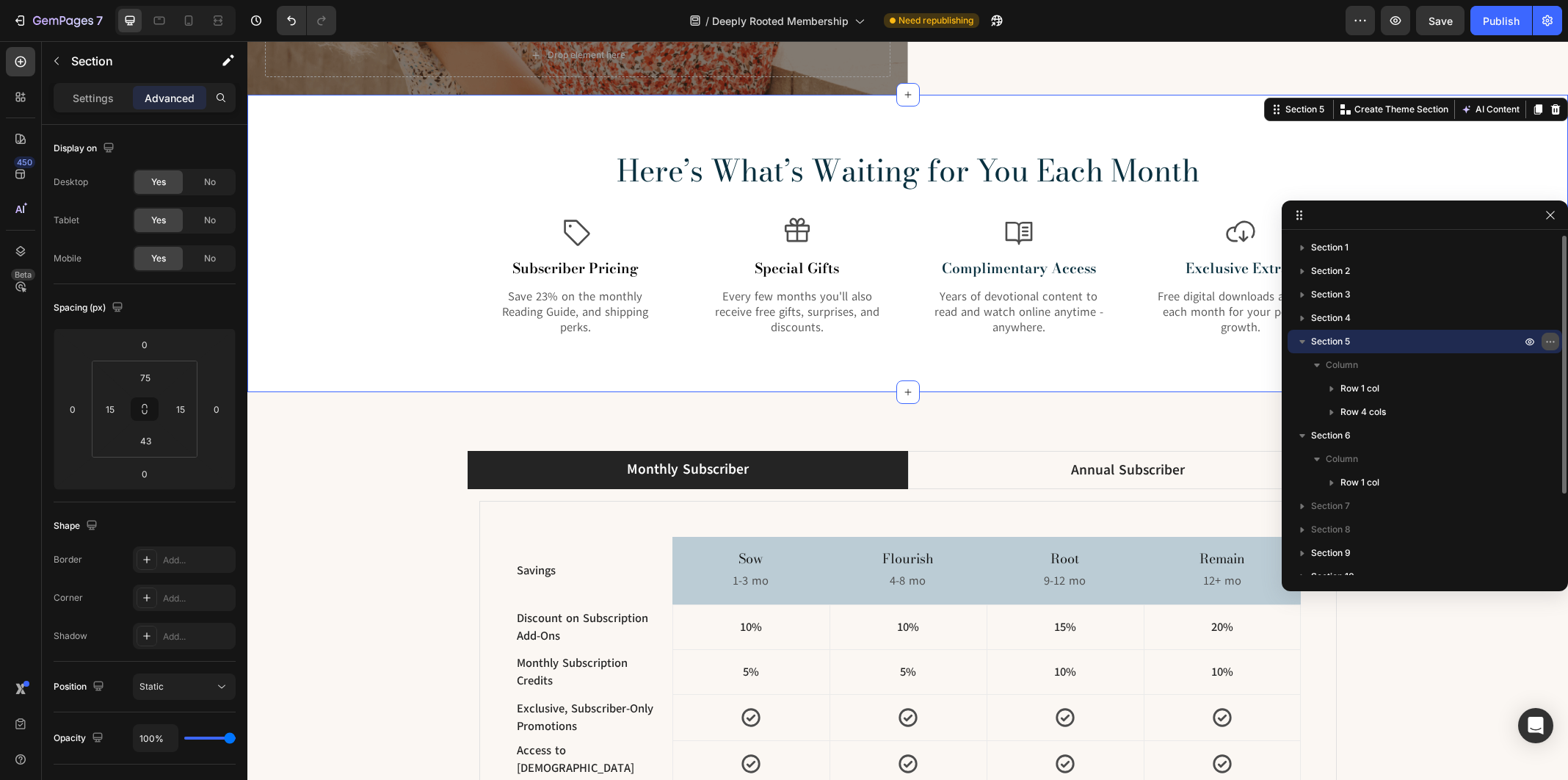
click at [1549, 339] on icon "button" at bounding box center [1551, 341] width 12 height 12
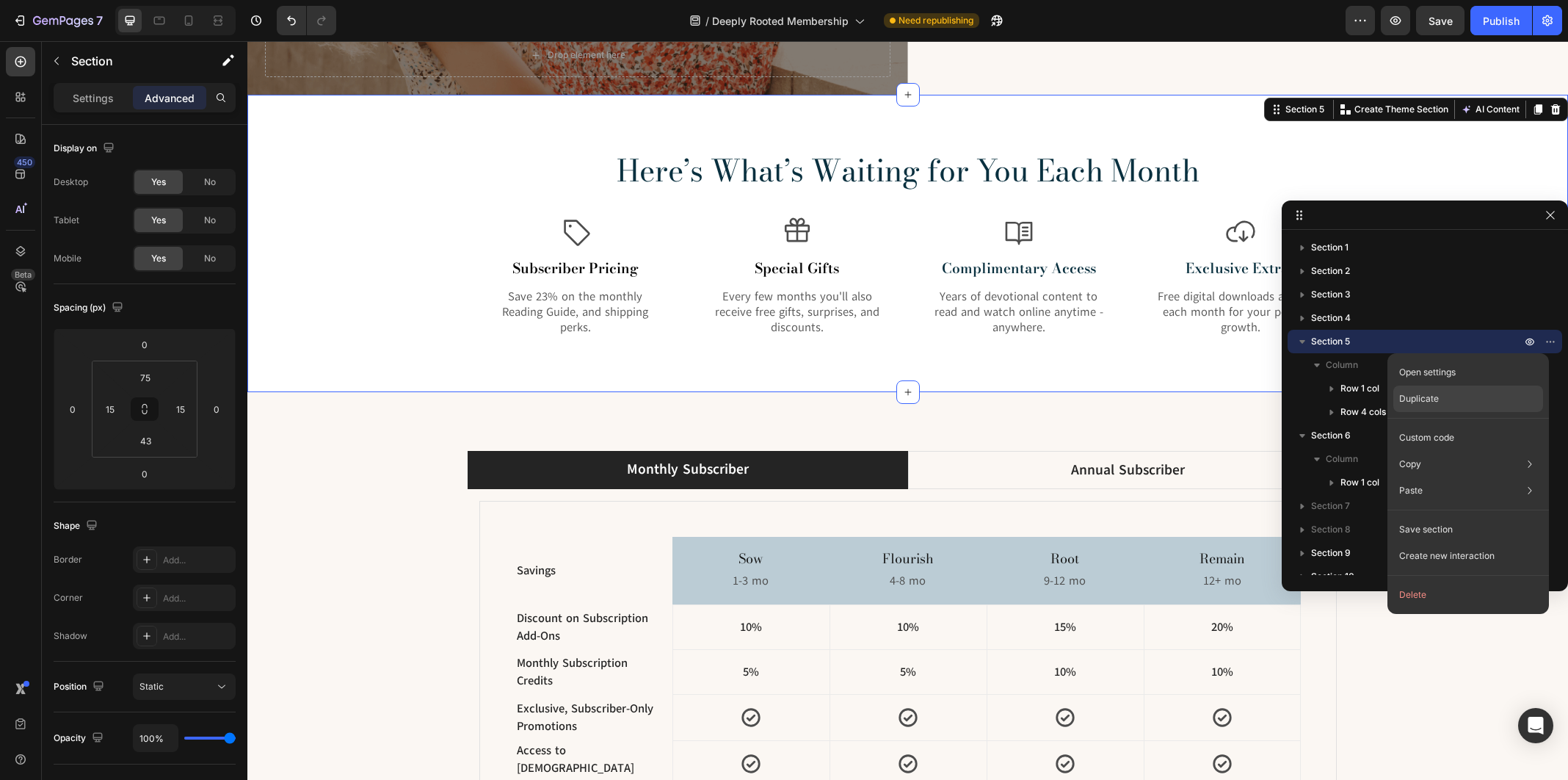
click at [1464, 424] on div "Duplicate" at bounding box center [1468, 437] width 150 height 26
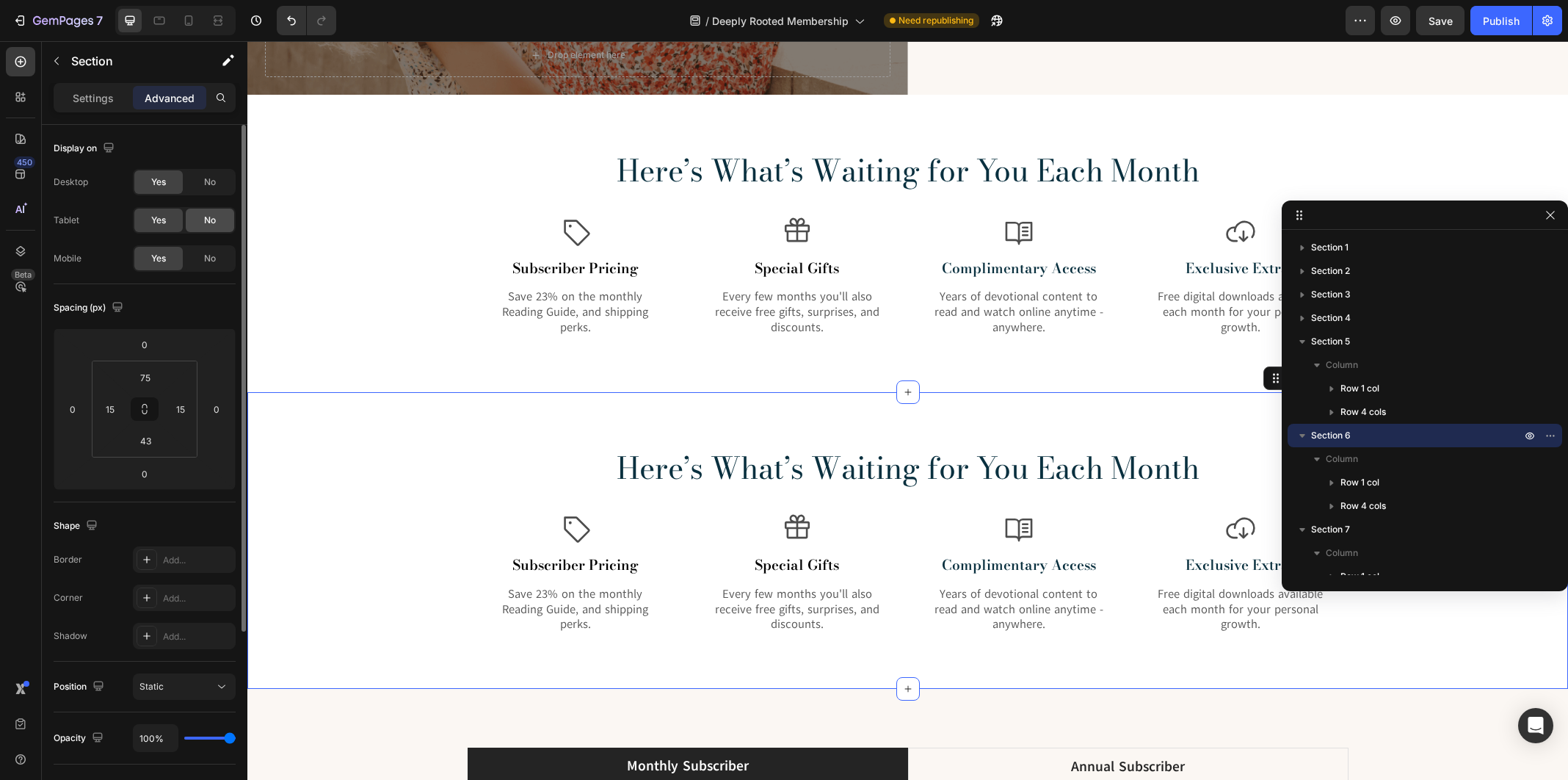
click at [204, 215] on span "No" at bounding box center [210, 221] width 12 height 14
click at [208, 183] on span "No" at bounding box center [210, 182] width 12 height 14
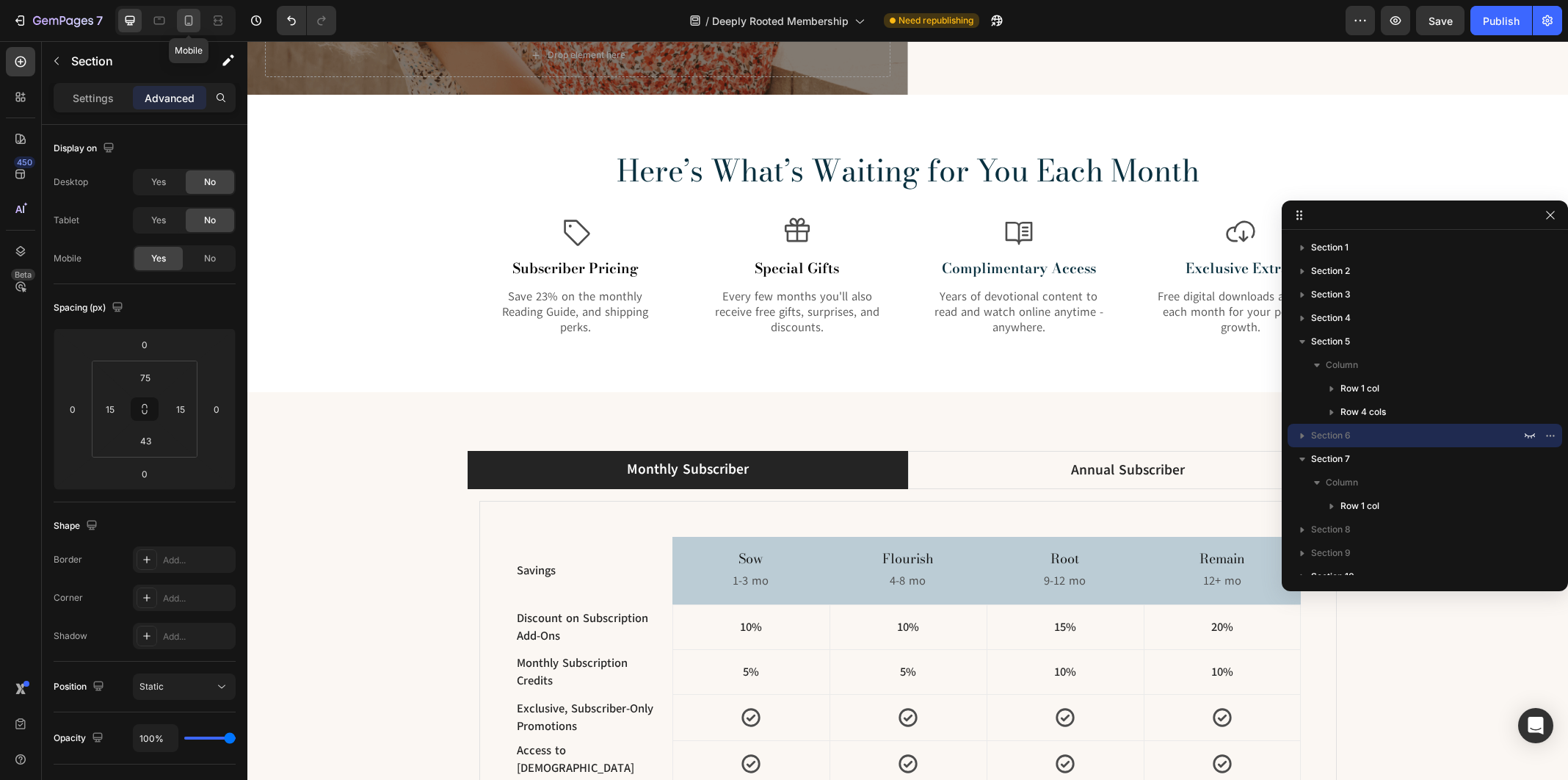
click at [191, 25] on icon at bounding box center [189, 20] width 8 height 11
type input "70"
type input "26"
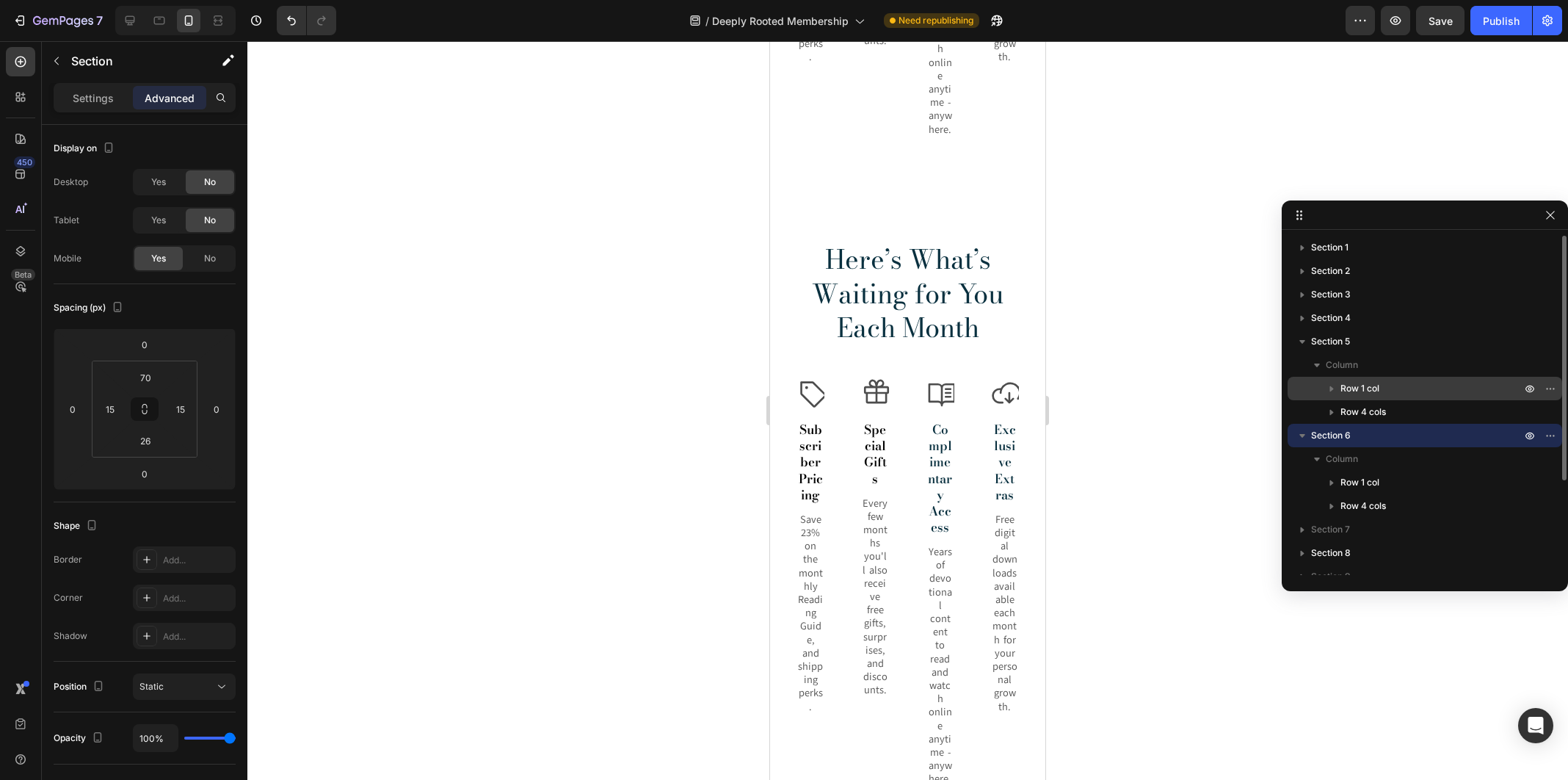
scroll to position [2352, 0]
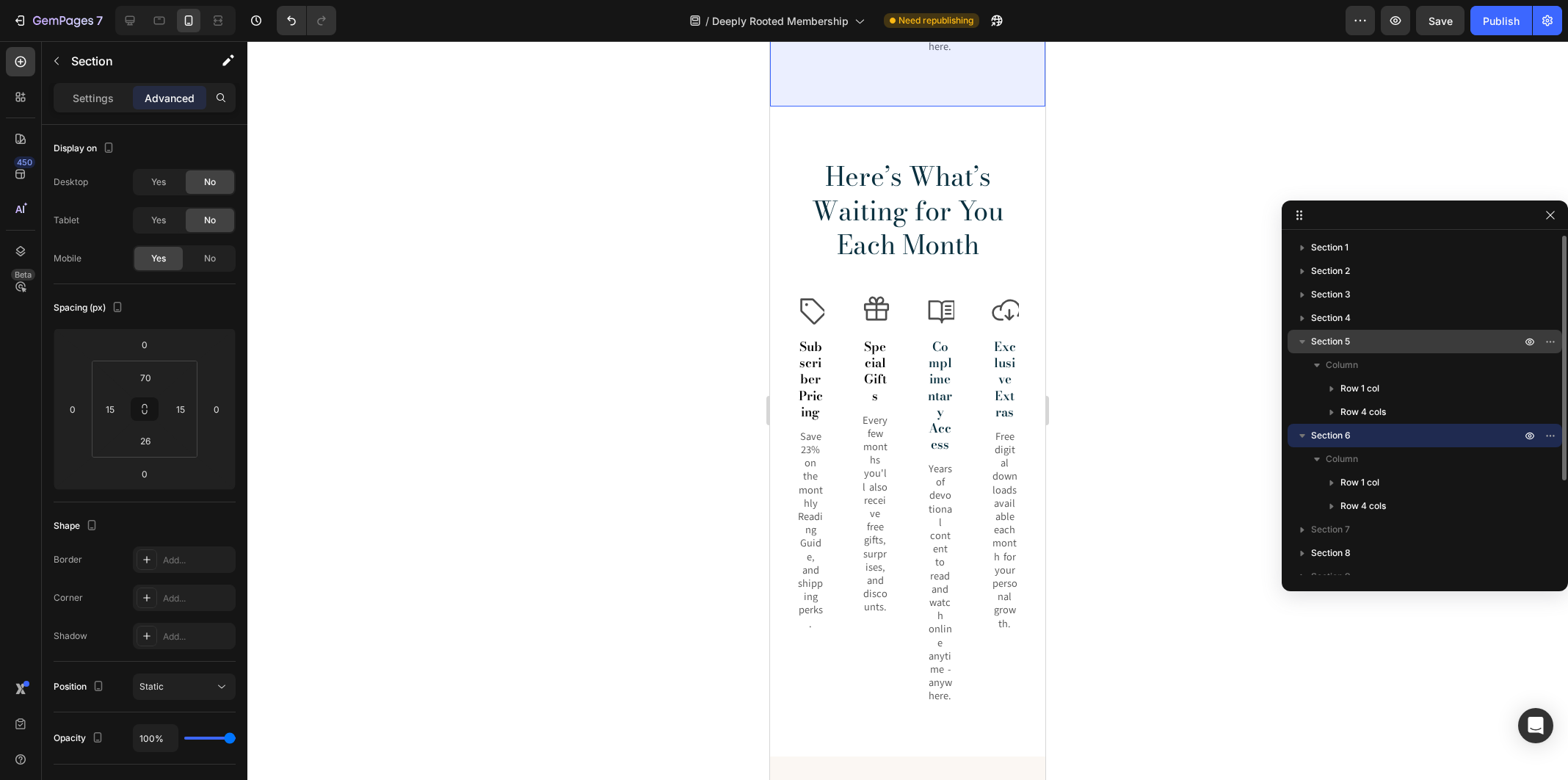
click at [1359, 343] on p "Section 5" at bounding box center [1417, 341] width 213 height 15
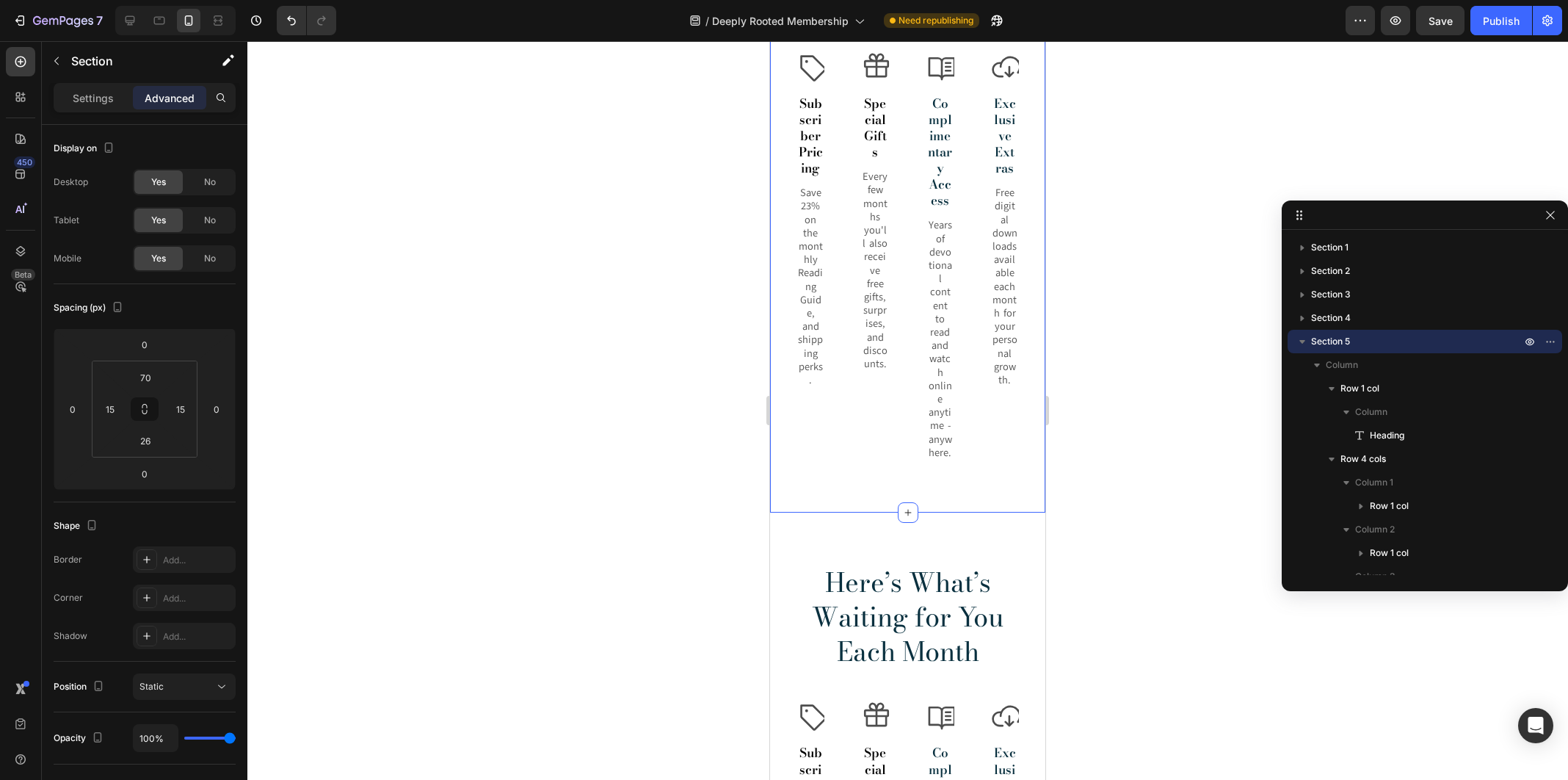
scroll to position [1716, 0]
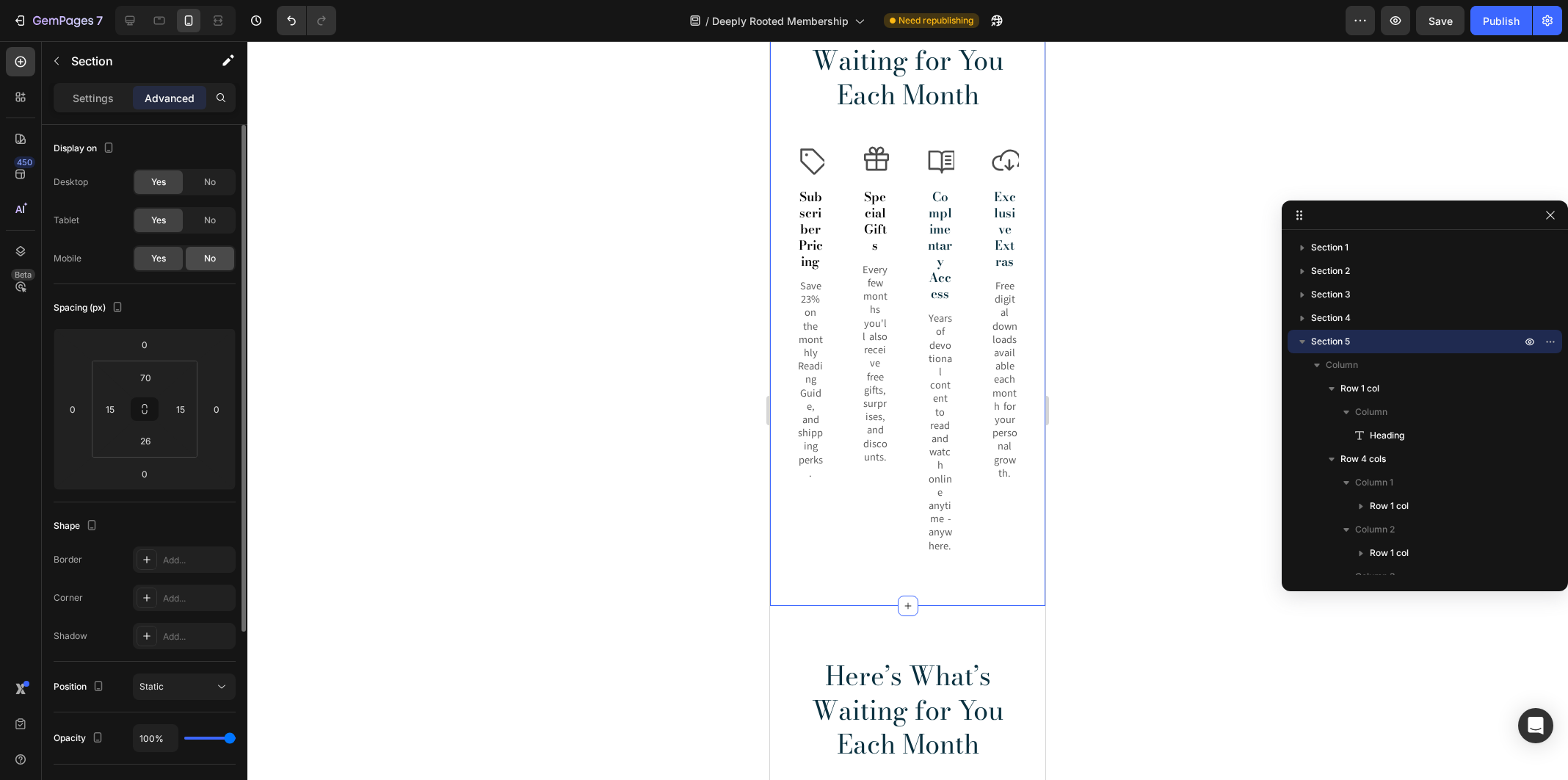
click at [214, 254] on span "No" at bounding box center [210, 259] width 12 height 14
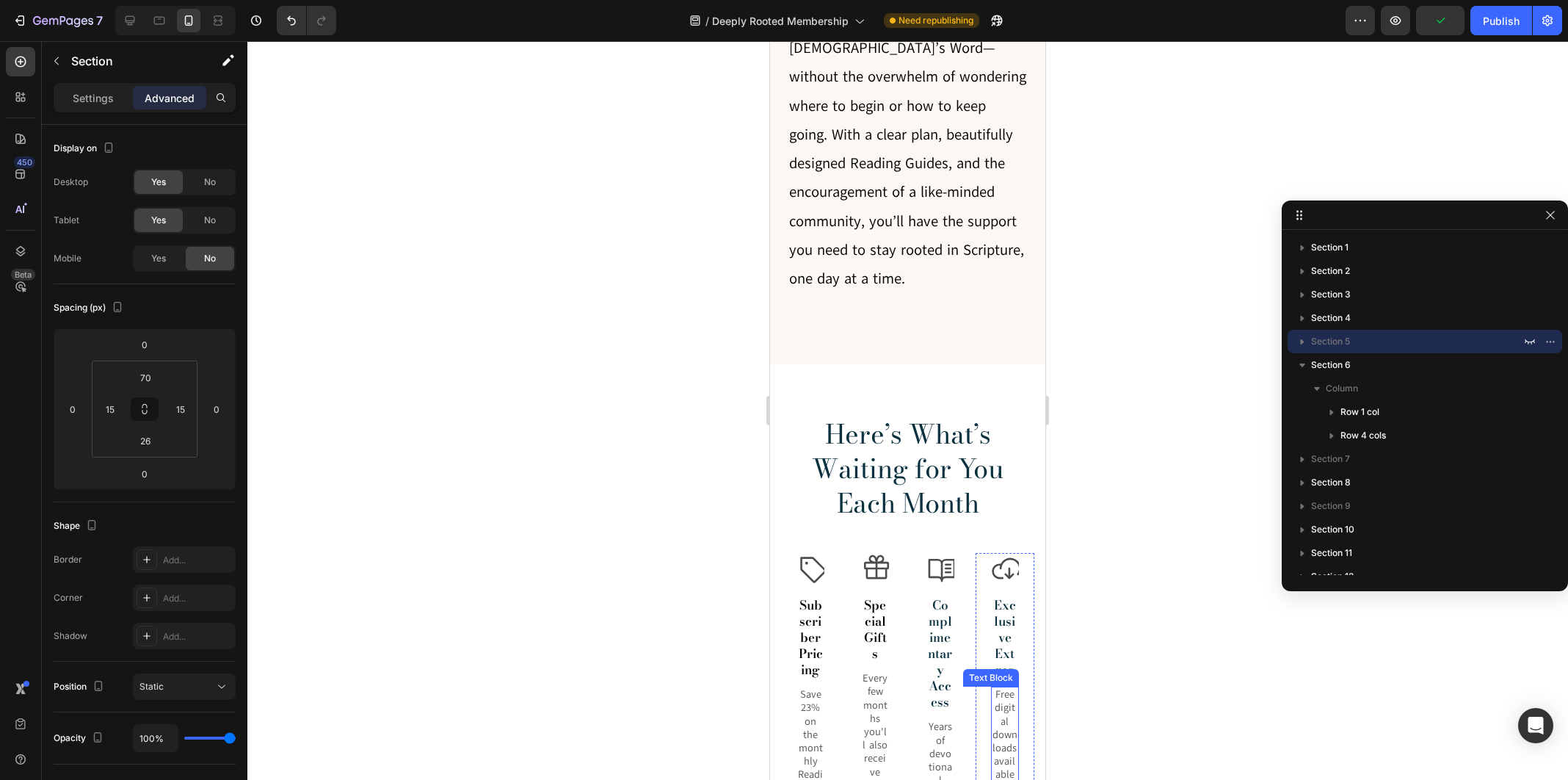
scroll to position [1465, 0]
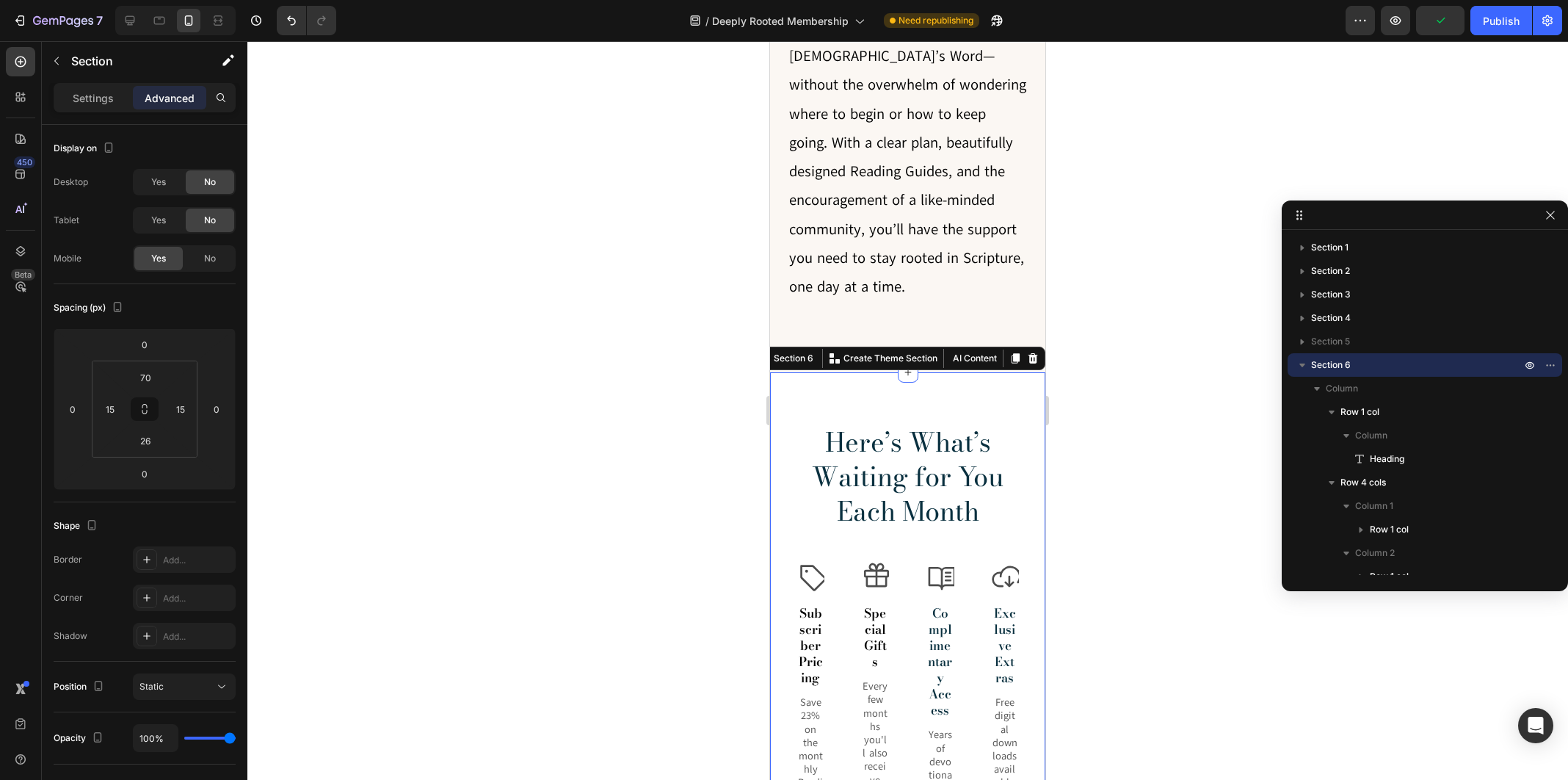
click at [1003, 388] on div "Here’s What’s Waiting for You Each Month Heading Row Icon Subscriber Pricing Te…" at bounding box center [907, 697] width 275 height 650
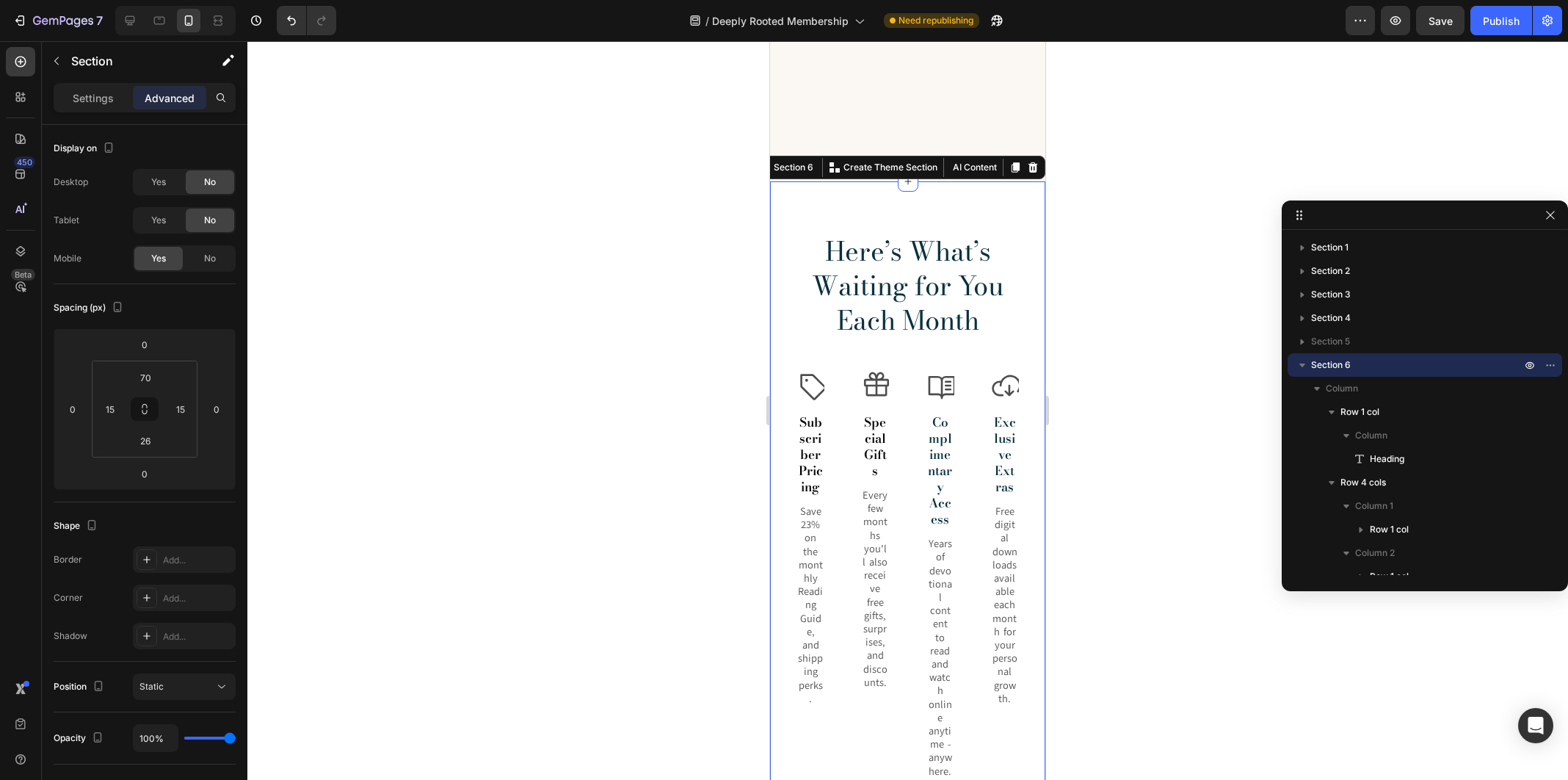
scroll to position [1781, 0]
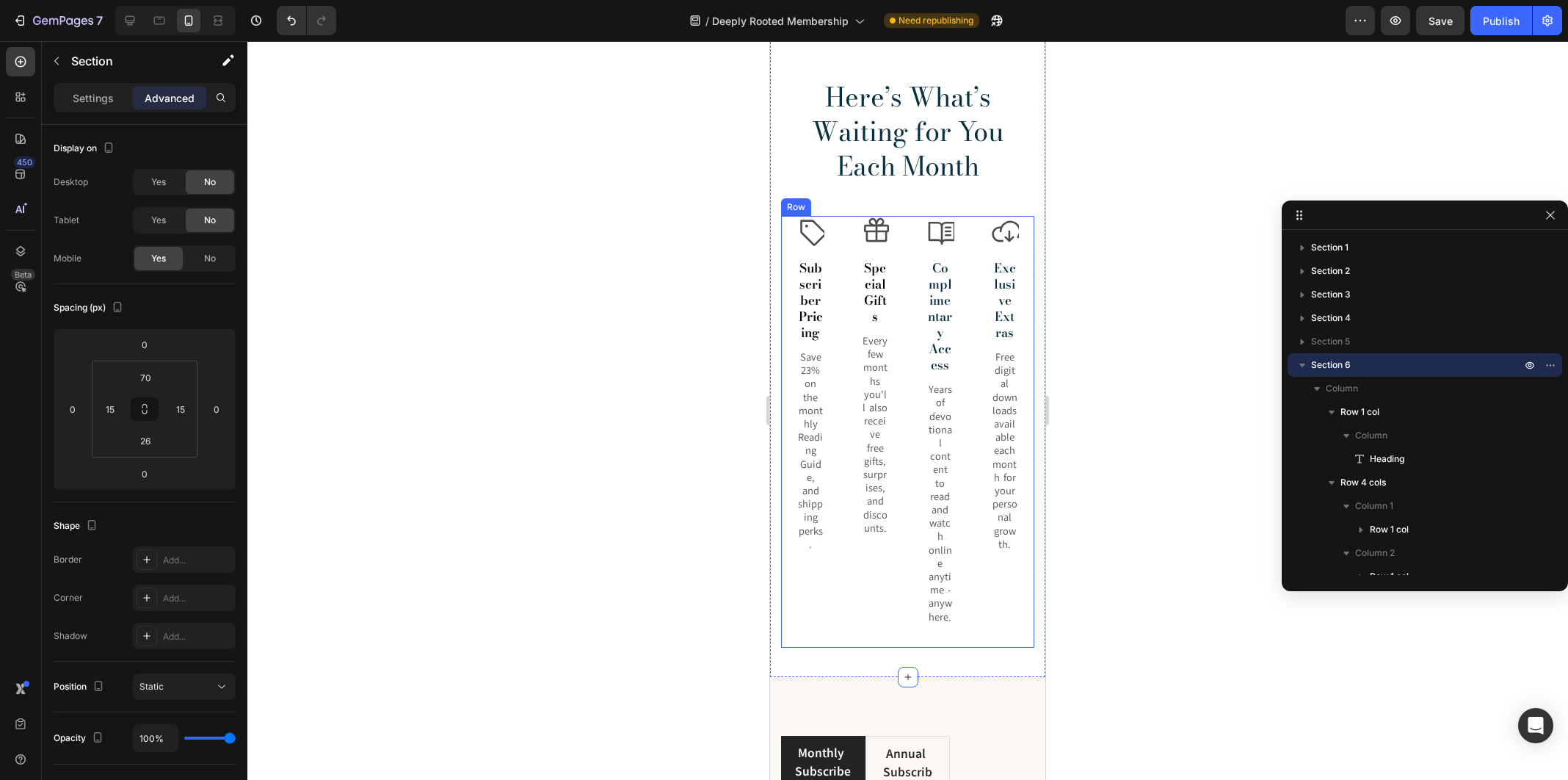
click at [895, 556] on div "Icon Special Gifts Text Block Every few months you'll also receive free gifts, …" at bounding box center [875, 432] width 58 height 432
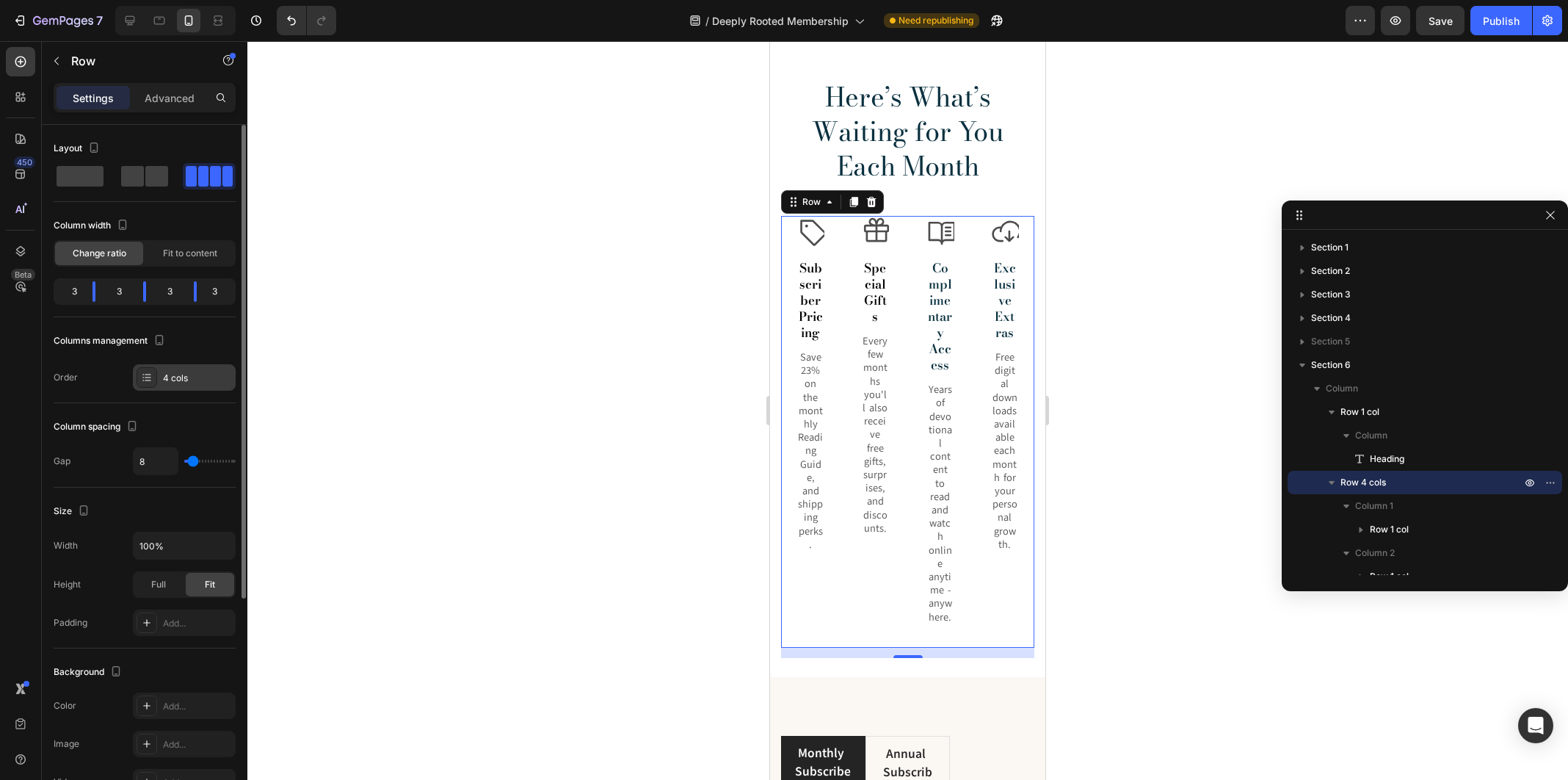
click at [149, 379] on icon at bounding box center [147, 377] width 12 height 12
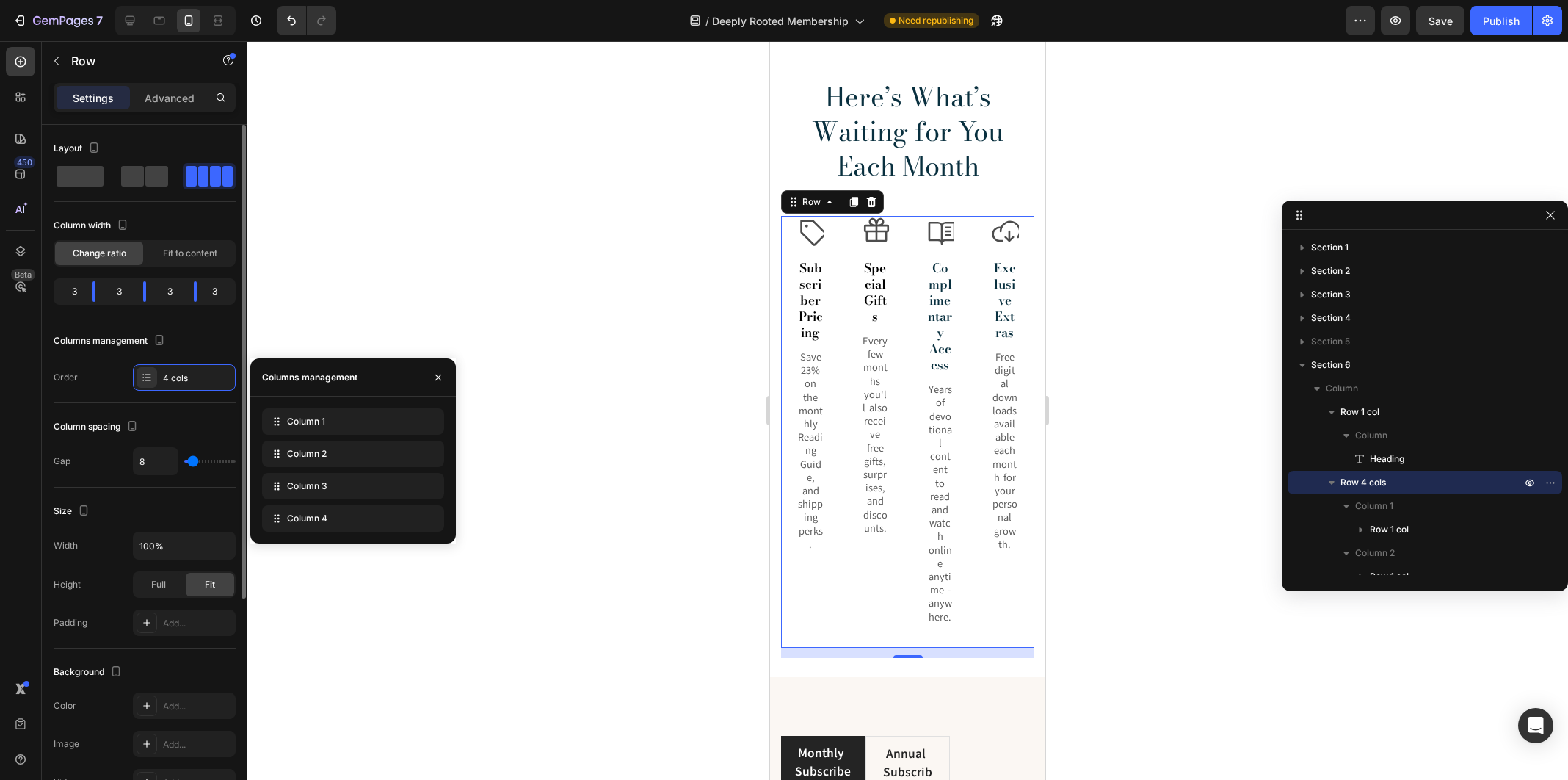
click at [205, 346] on div "Columns management" at bounding box center [144, 340] width 182 height 23
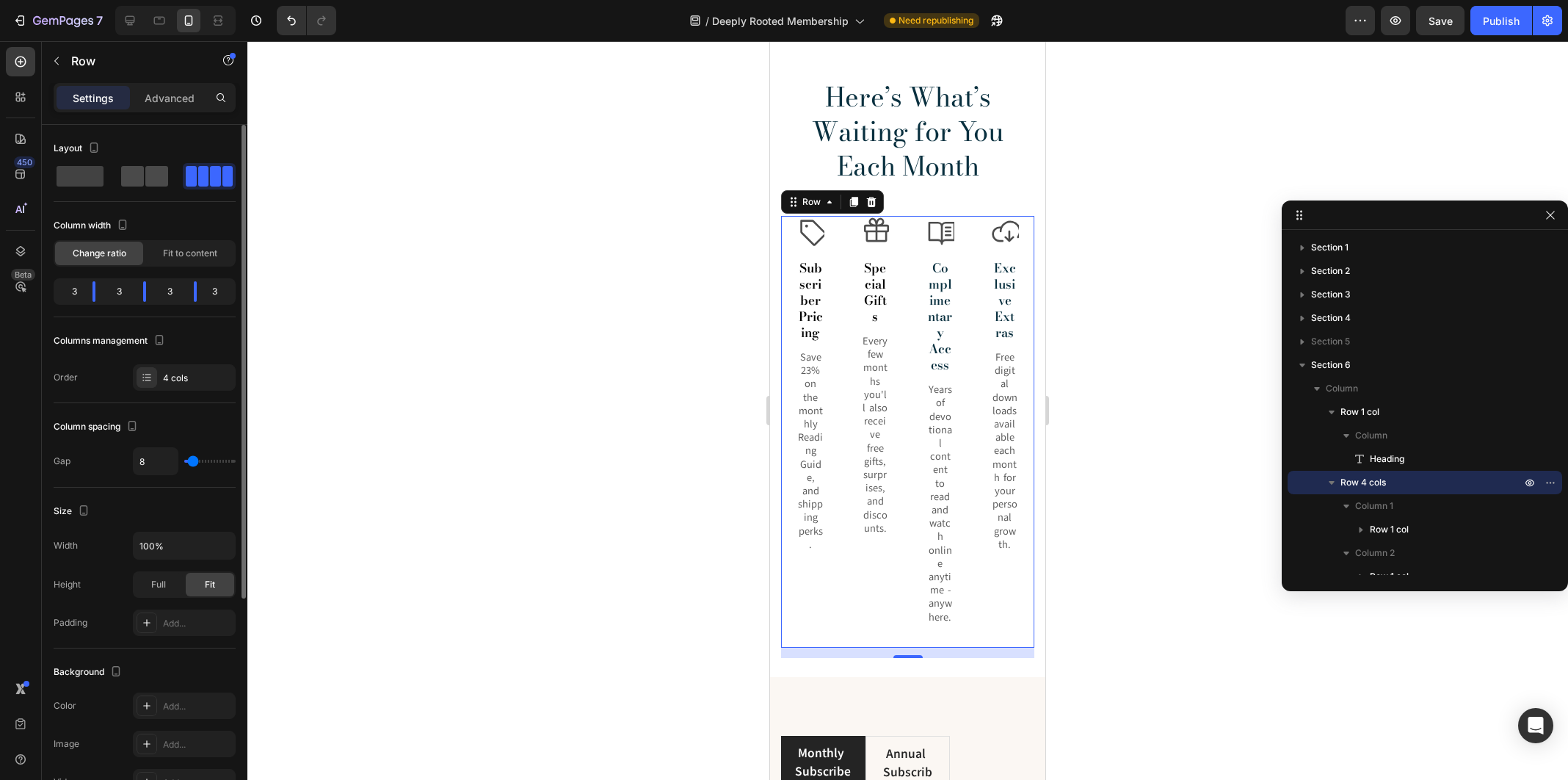
click at [145, 176] on div at bounding box center [145, 176] width 47 height 20
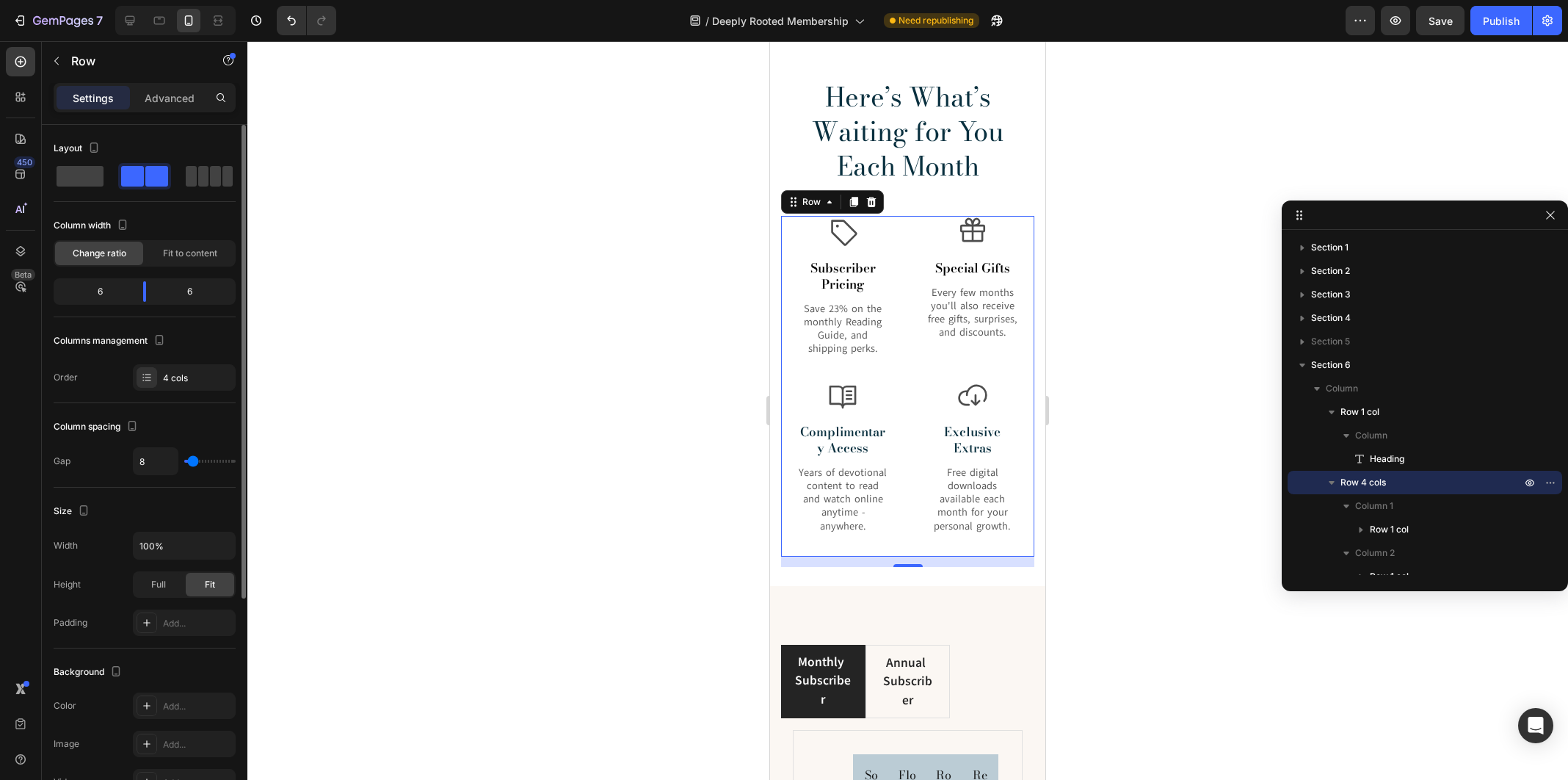
type input "7"
type input "5"
type input "3"
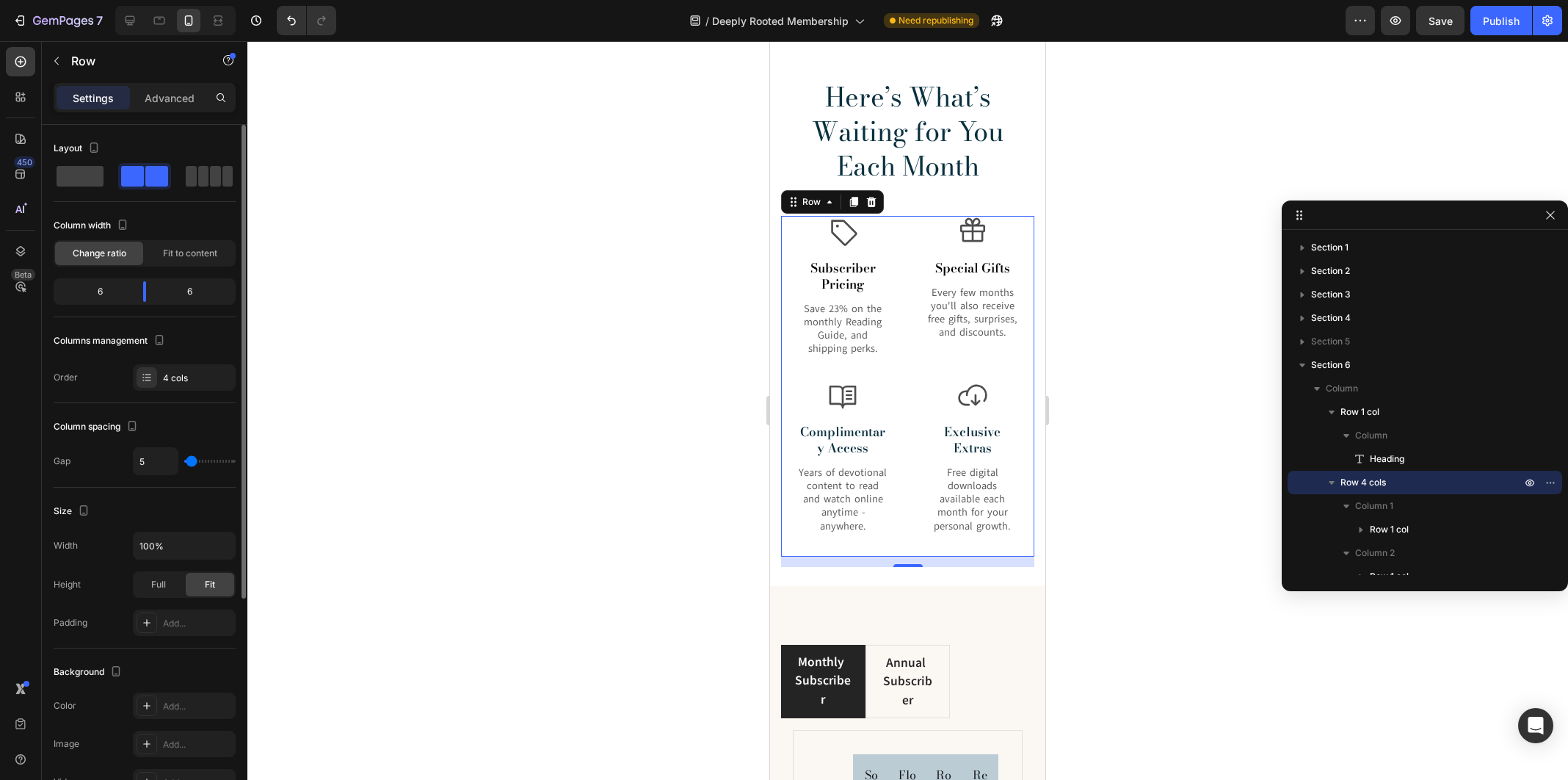
type input "3"
type input "2"
type input "0"
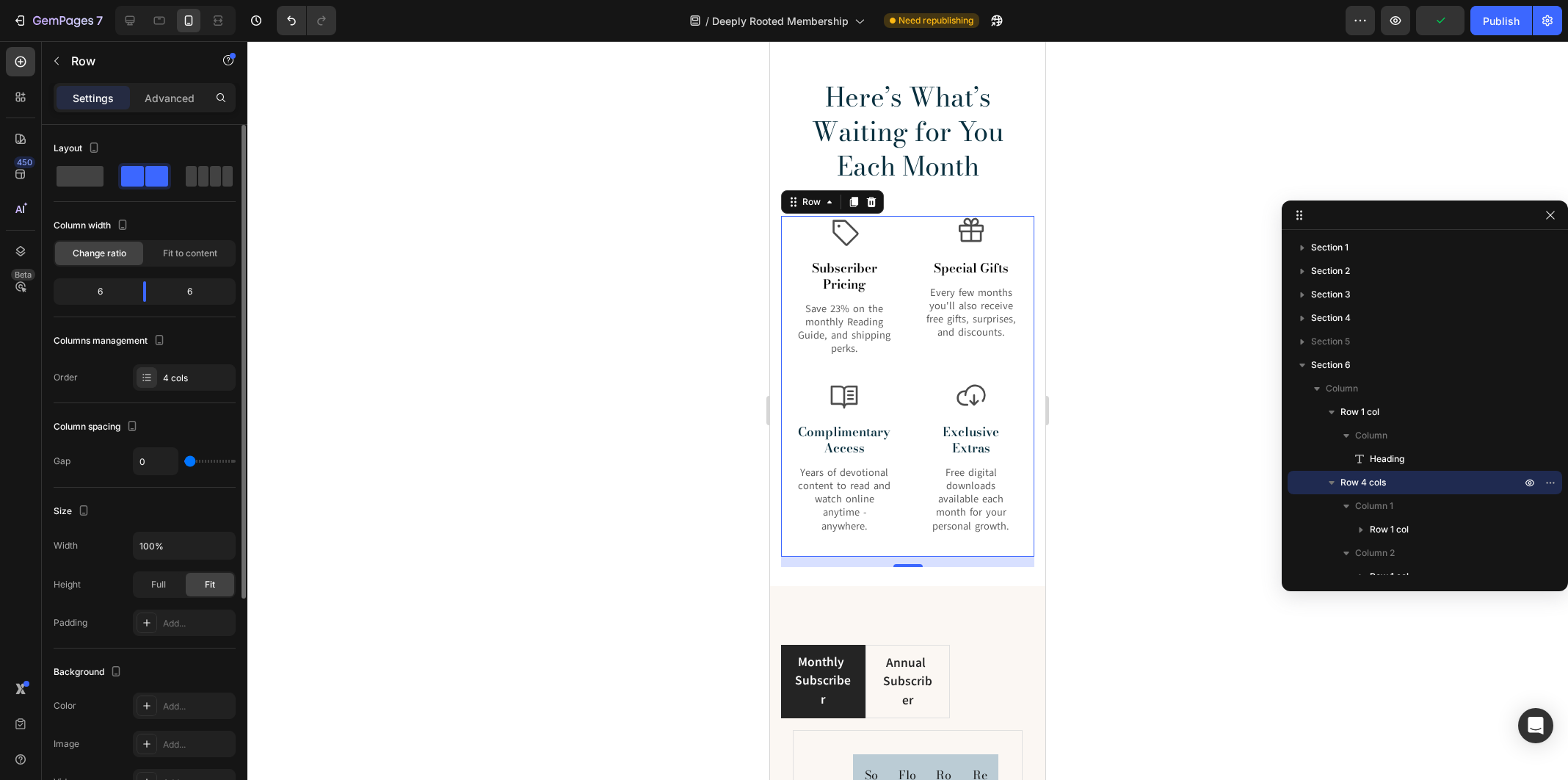
type input "4"
type input "6"
type input "8"
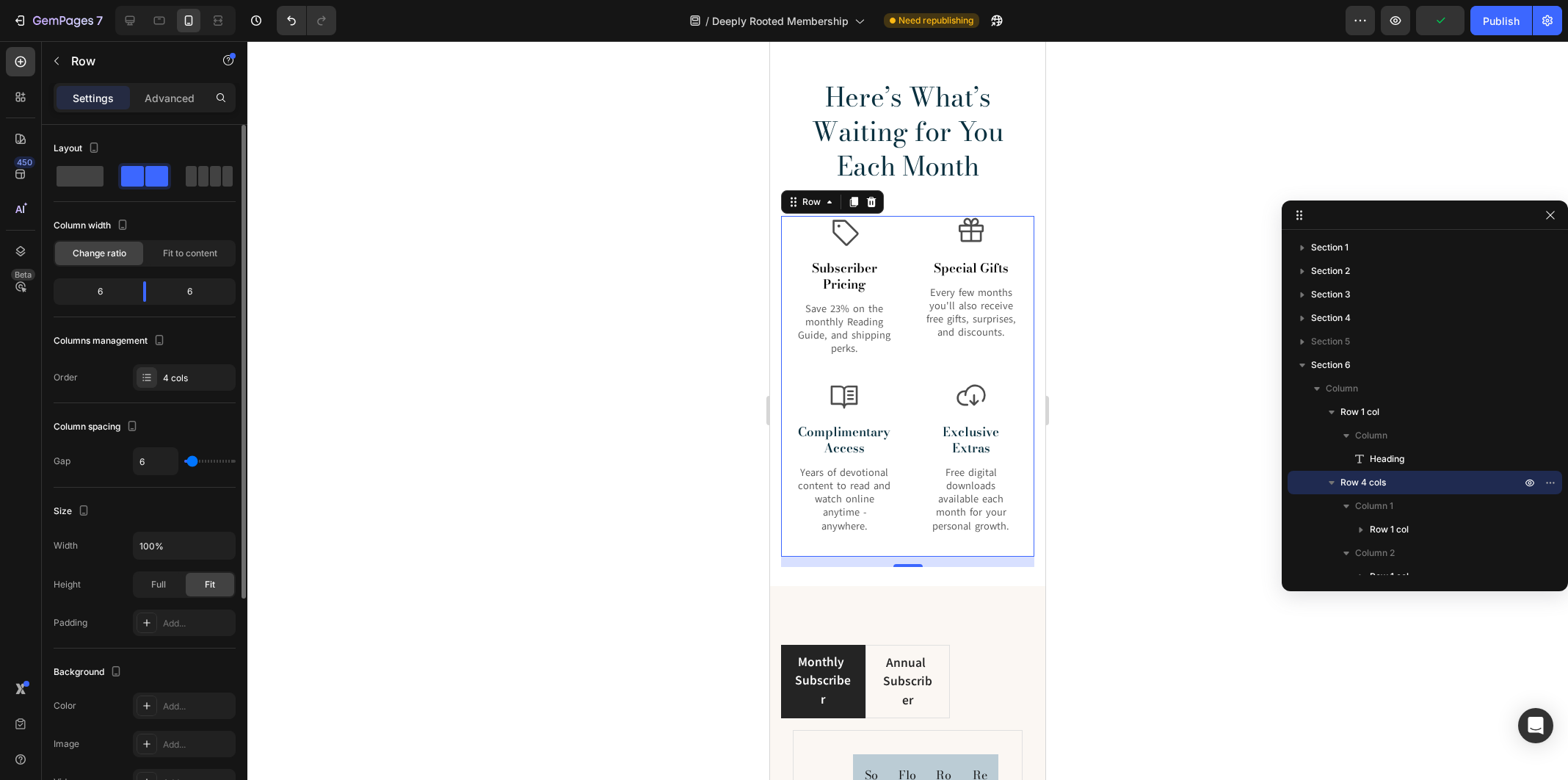
type input "8"
type input "9"
type input "10"
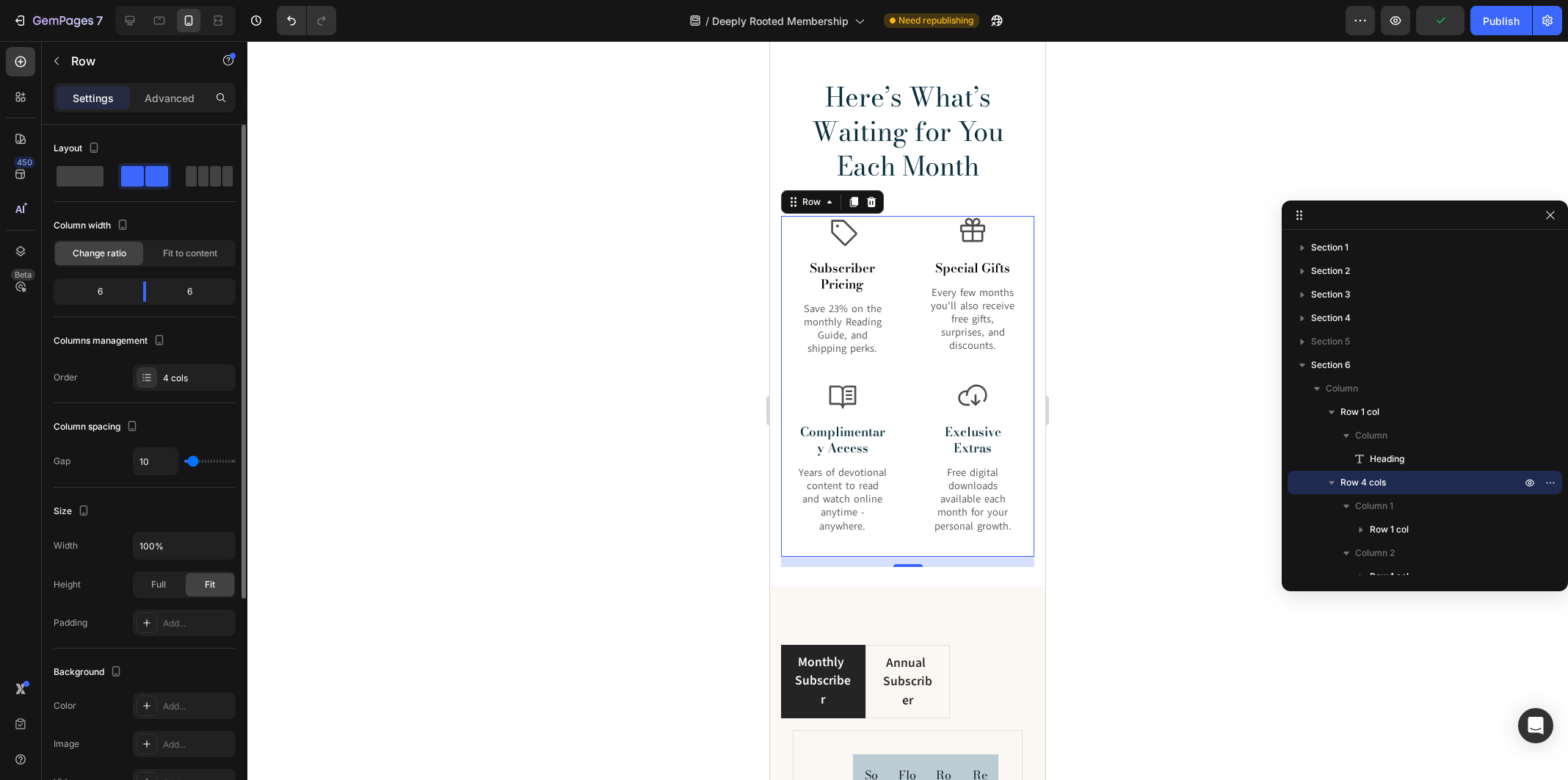
type input "12"
type input "13"
type input "14"
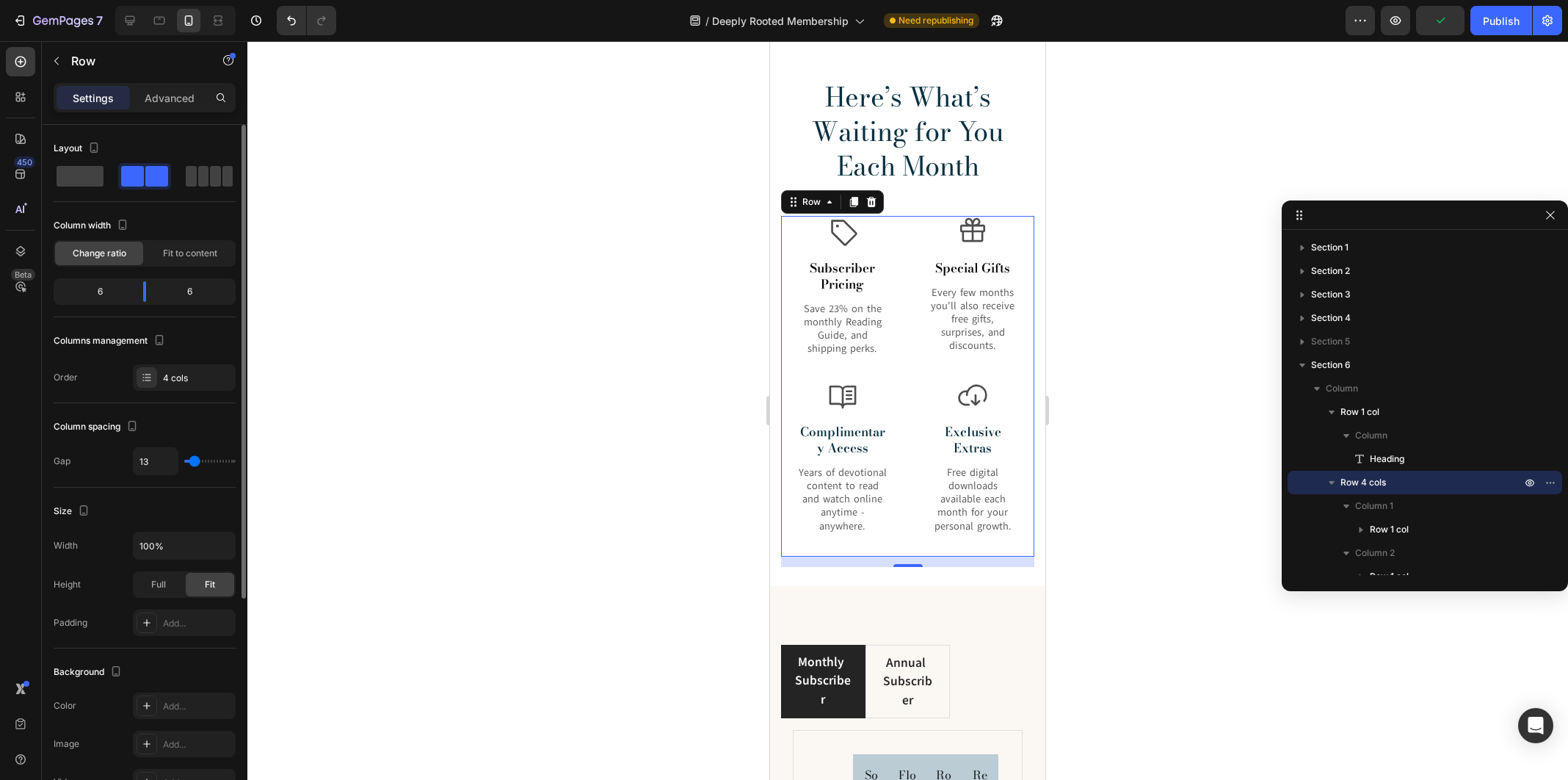
type input "14"
type input "13"
type input "12"
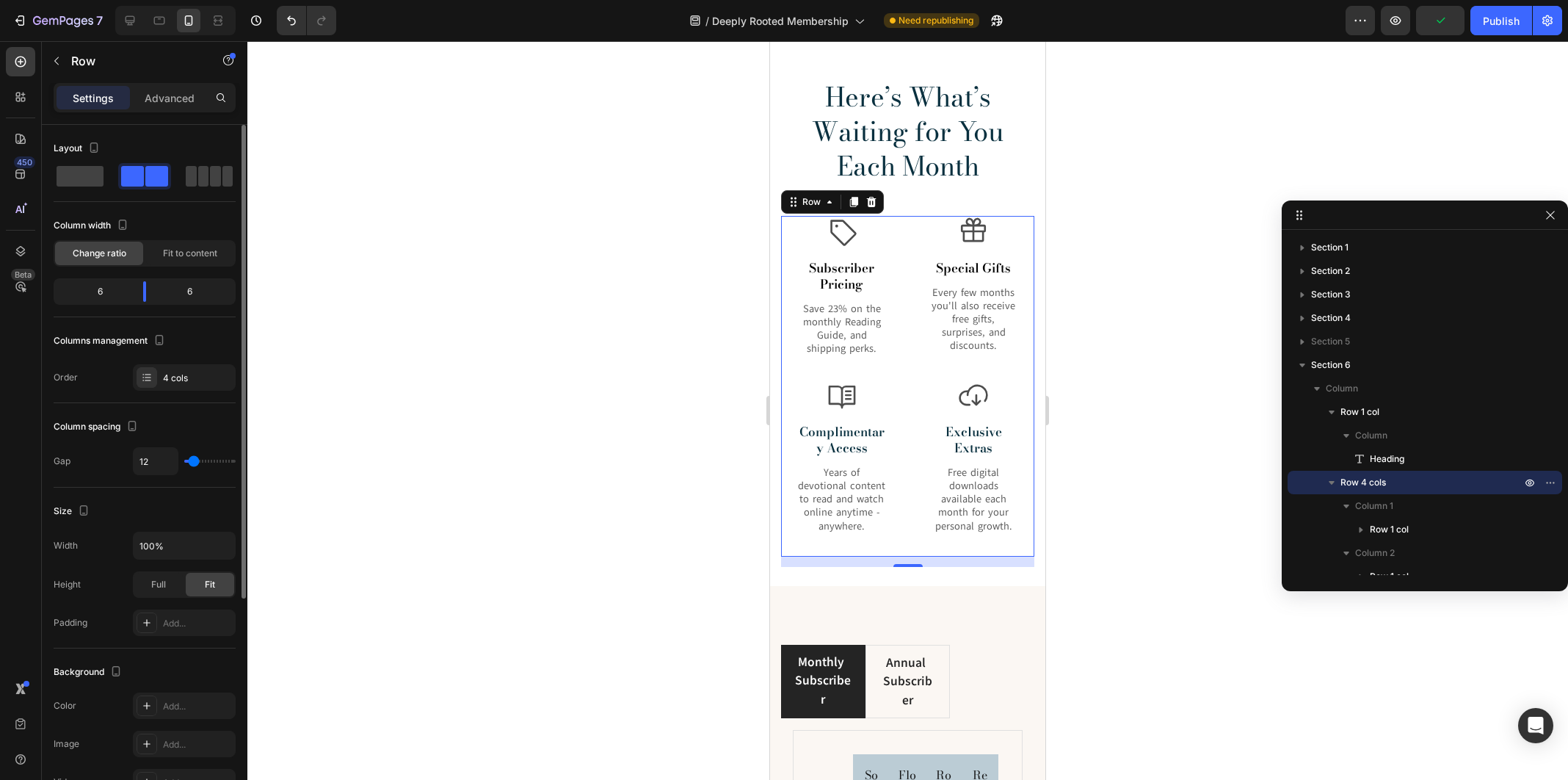
type input "11"
type input "10"
type input "8"
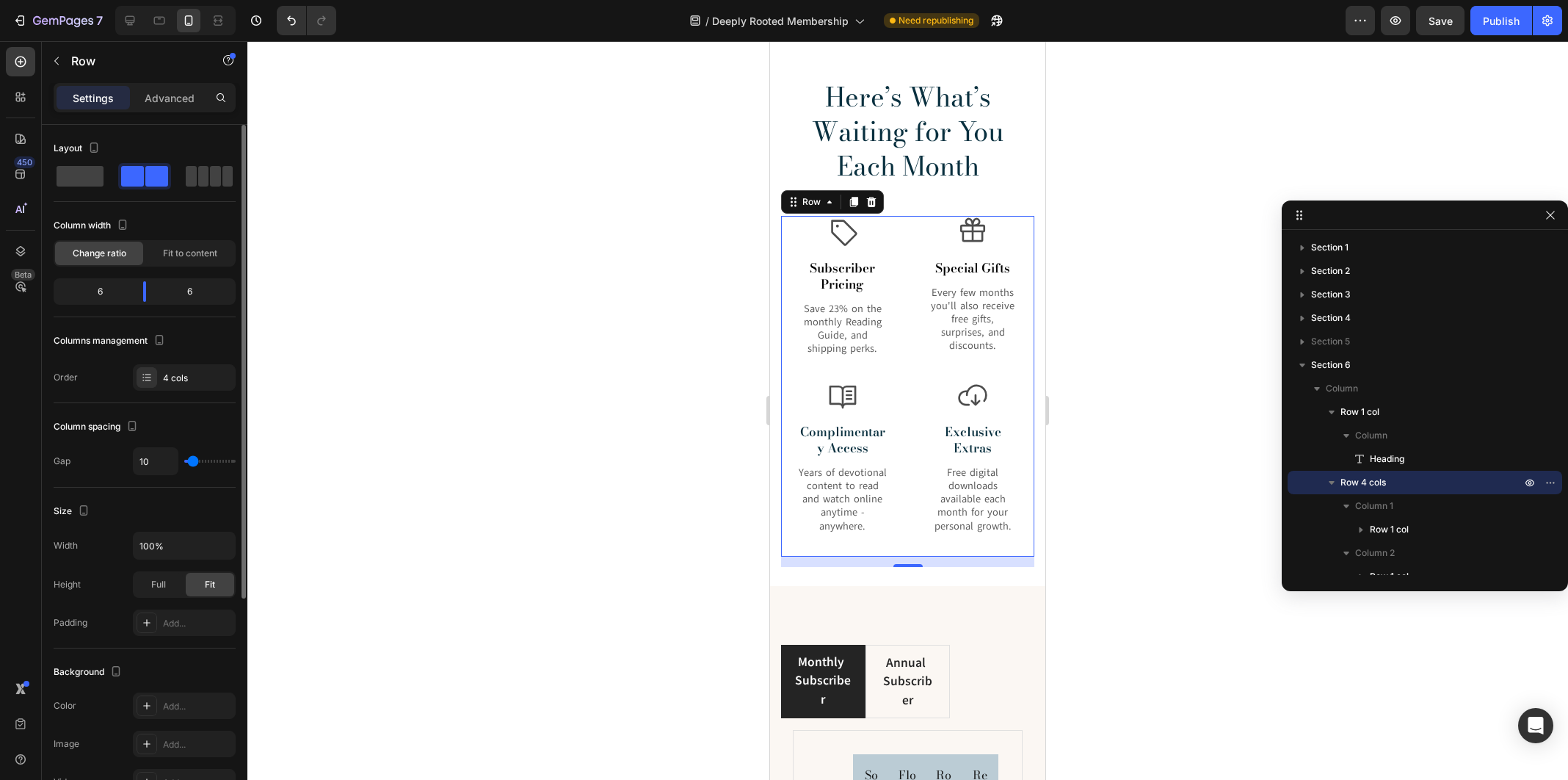
type input "8"
type input "7"
type input "5"
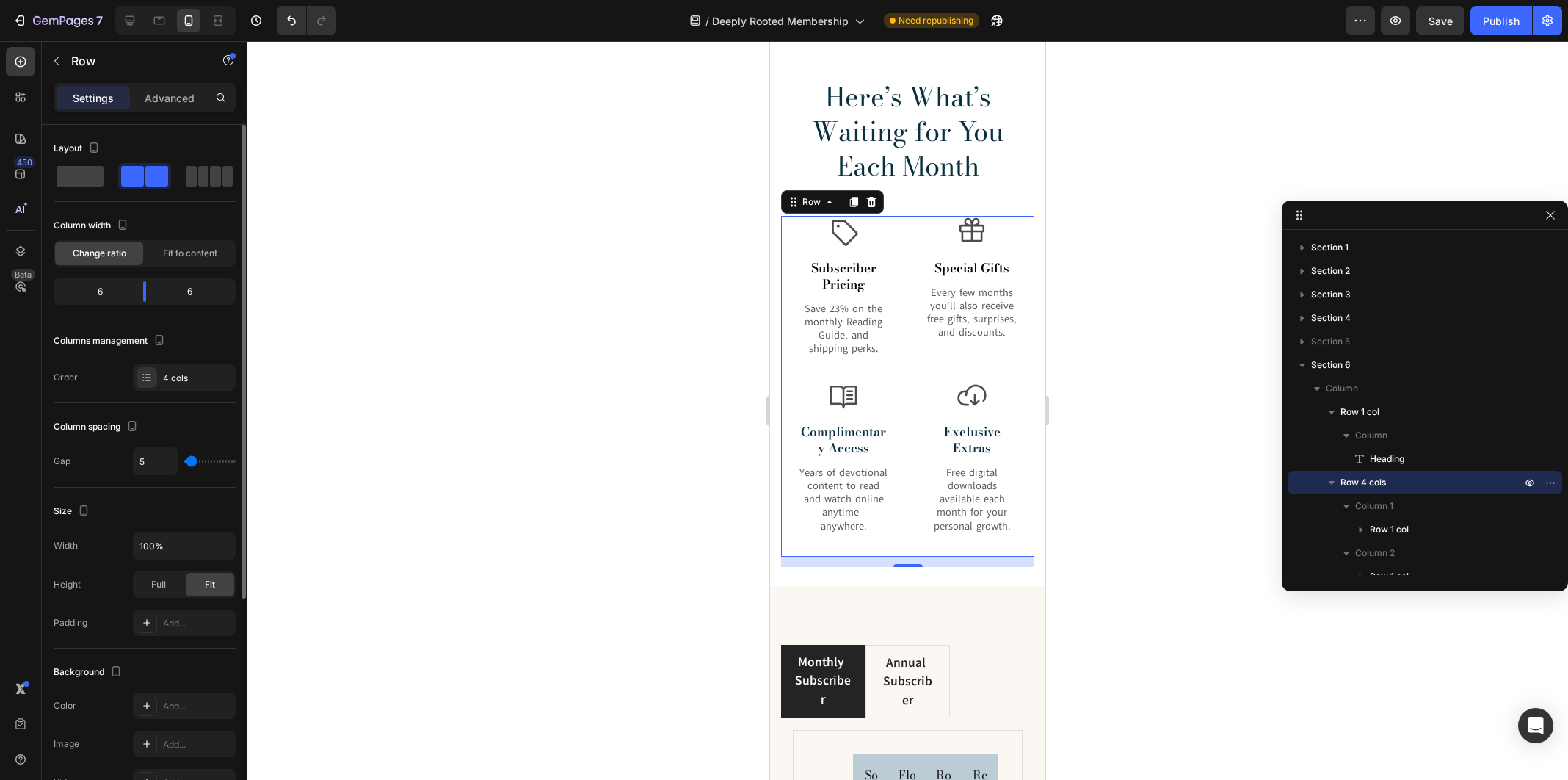
click at [192, 461] on input "range" at bounding box center [210, 461] width 52 height 3
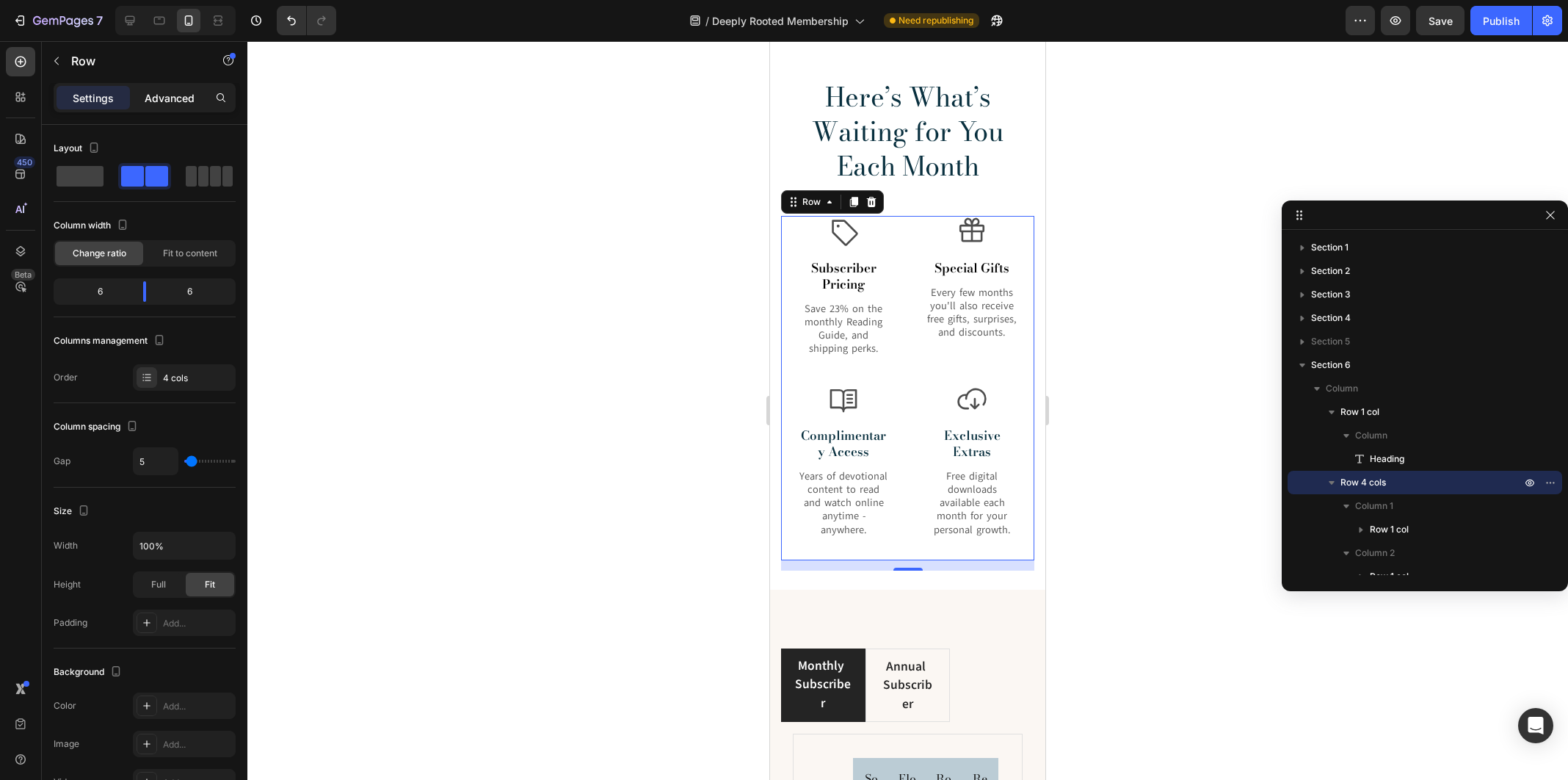
click at [166, 101] on p "Advanced" at bounding box center [169, 98] width 50 height 16
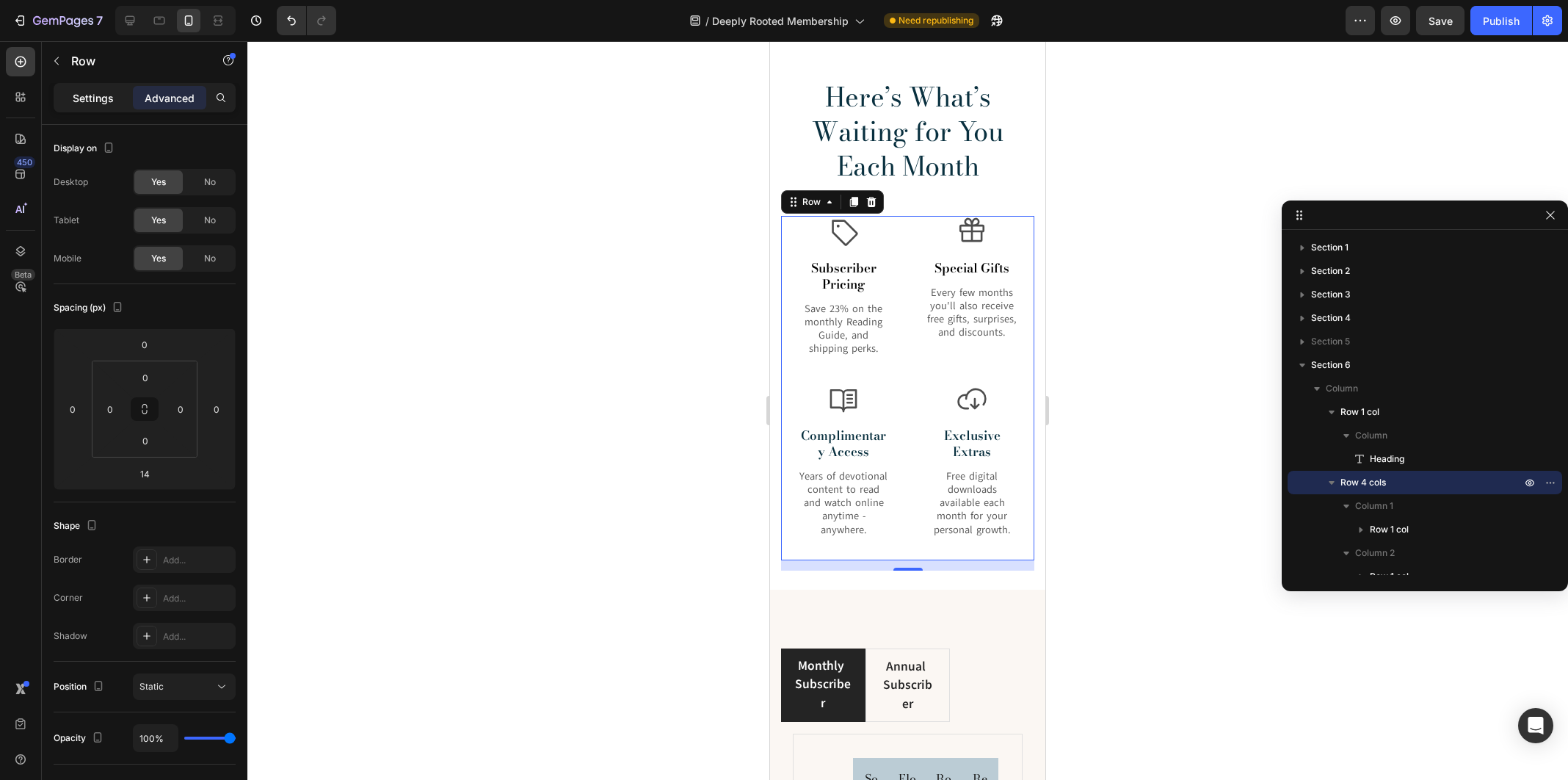
click at [110, 99] on p "Settings" at bounding box center [93, 98] width 41 height 16
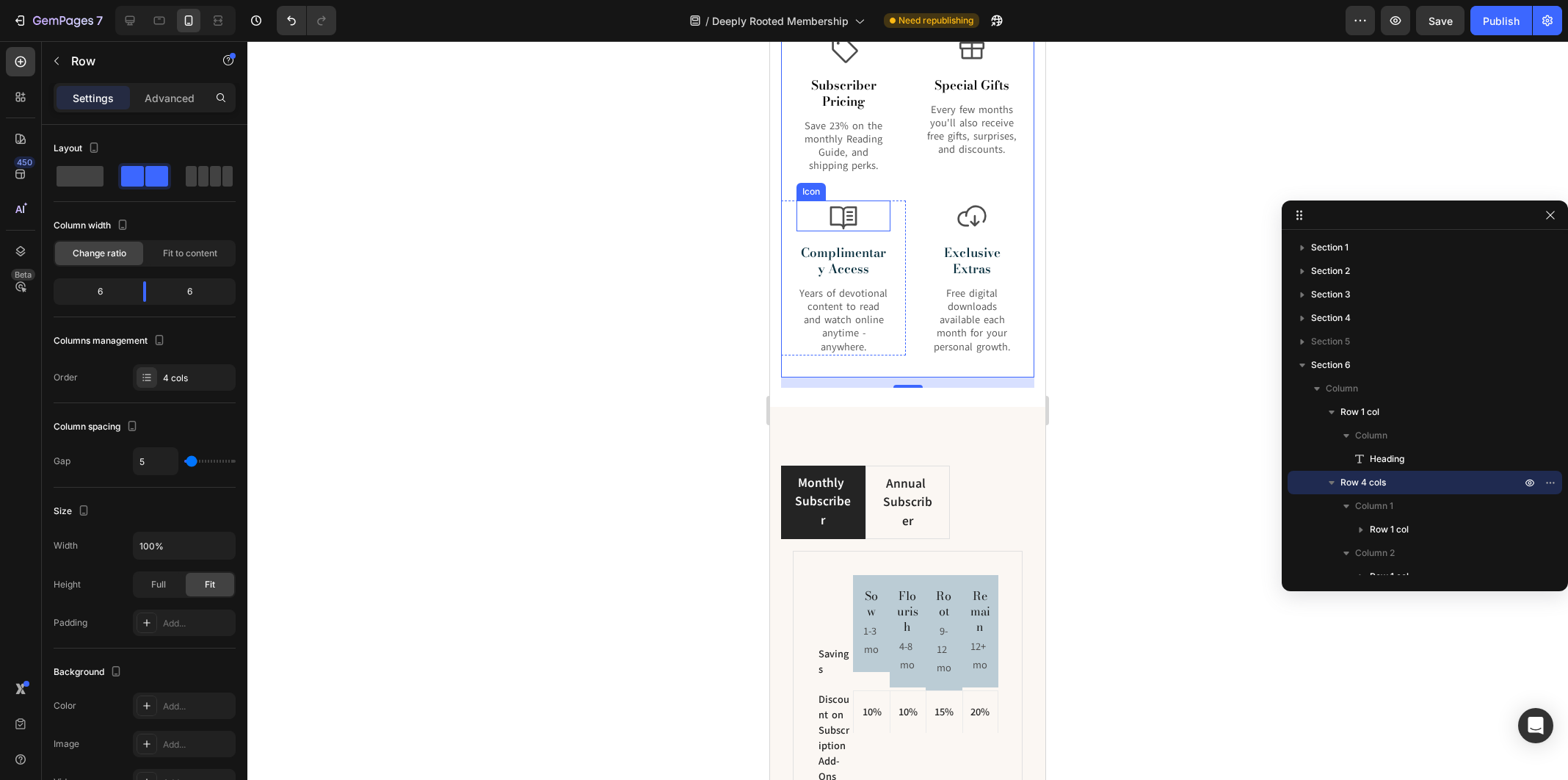
scroll to position [1966, 0]
click at [992, 499] on ul "Monthly Subscriber Annual Subscriber" at bounding box center [907, 501] width 254 height 74
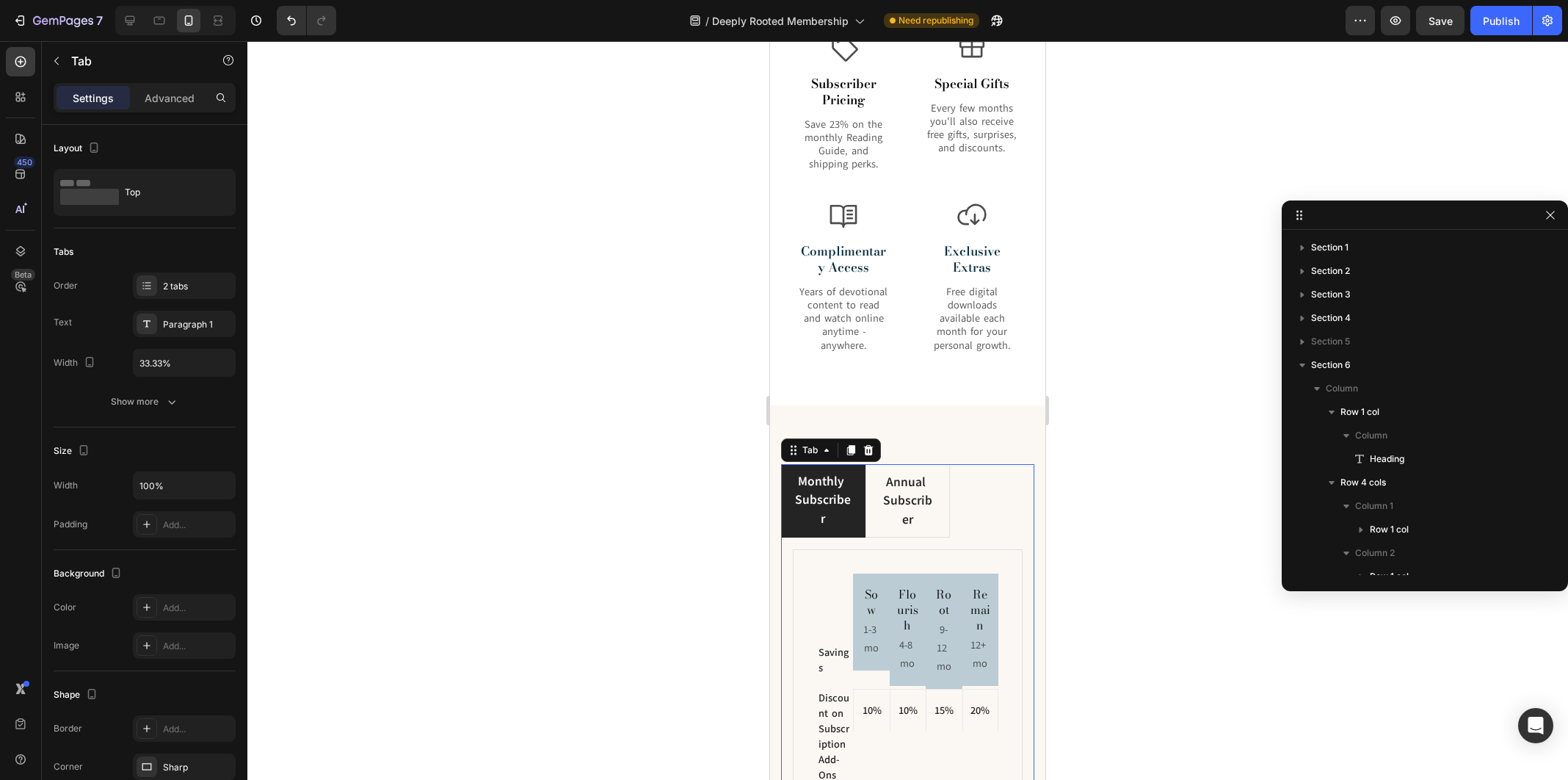
scroll to position [434, 0]
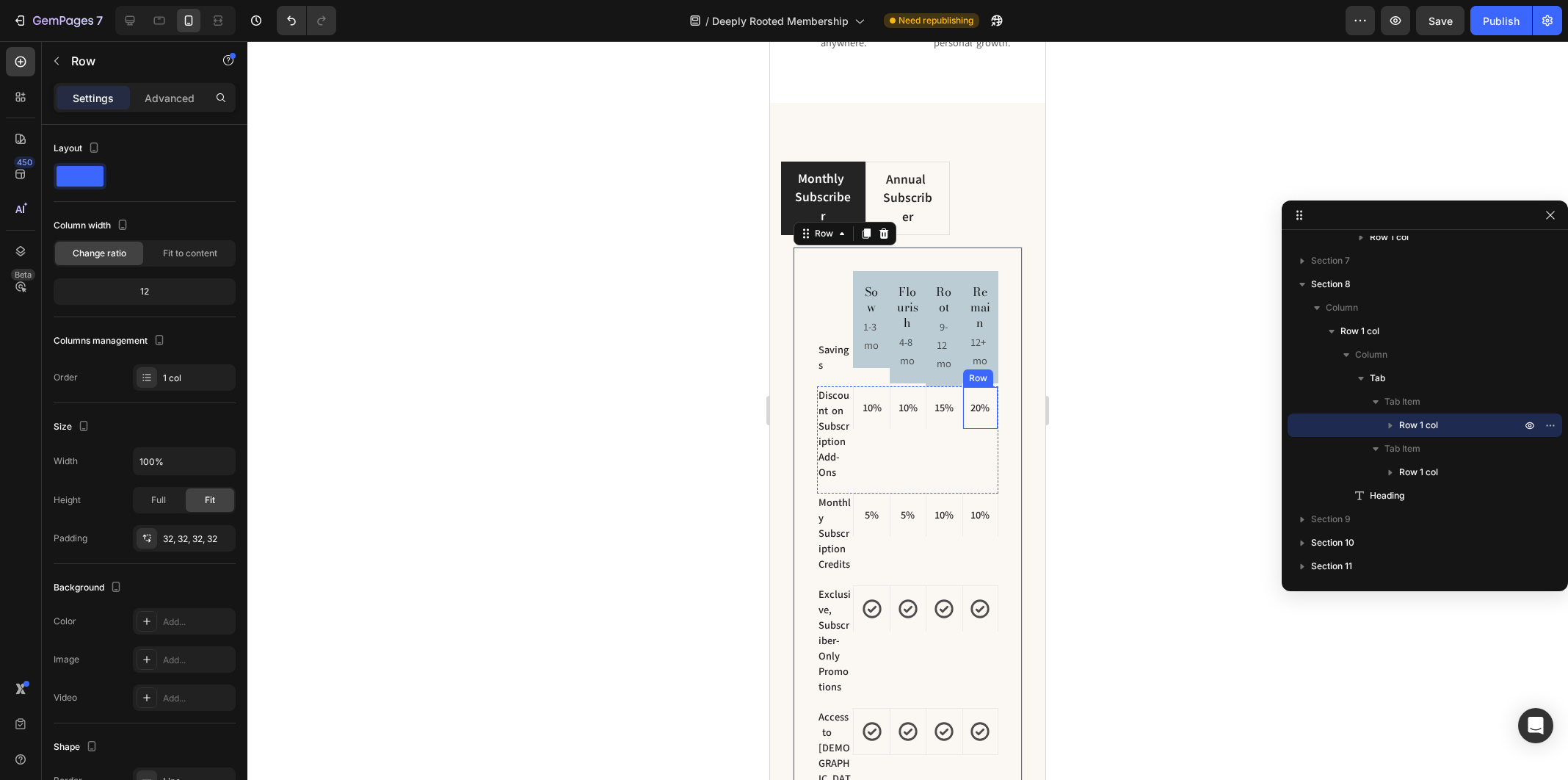
scroll to position [2269, 0]
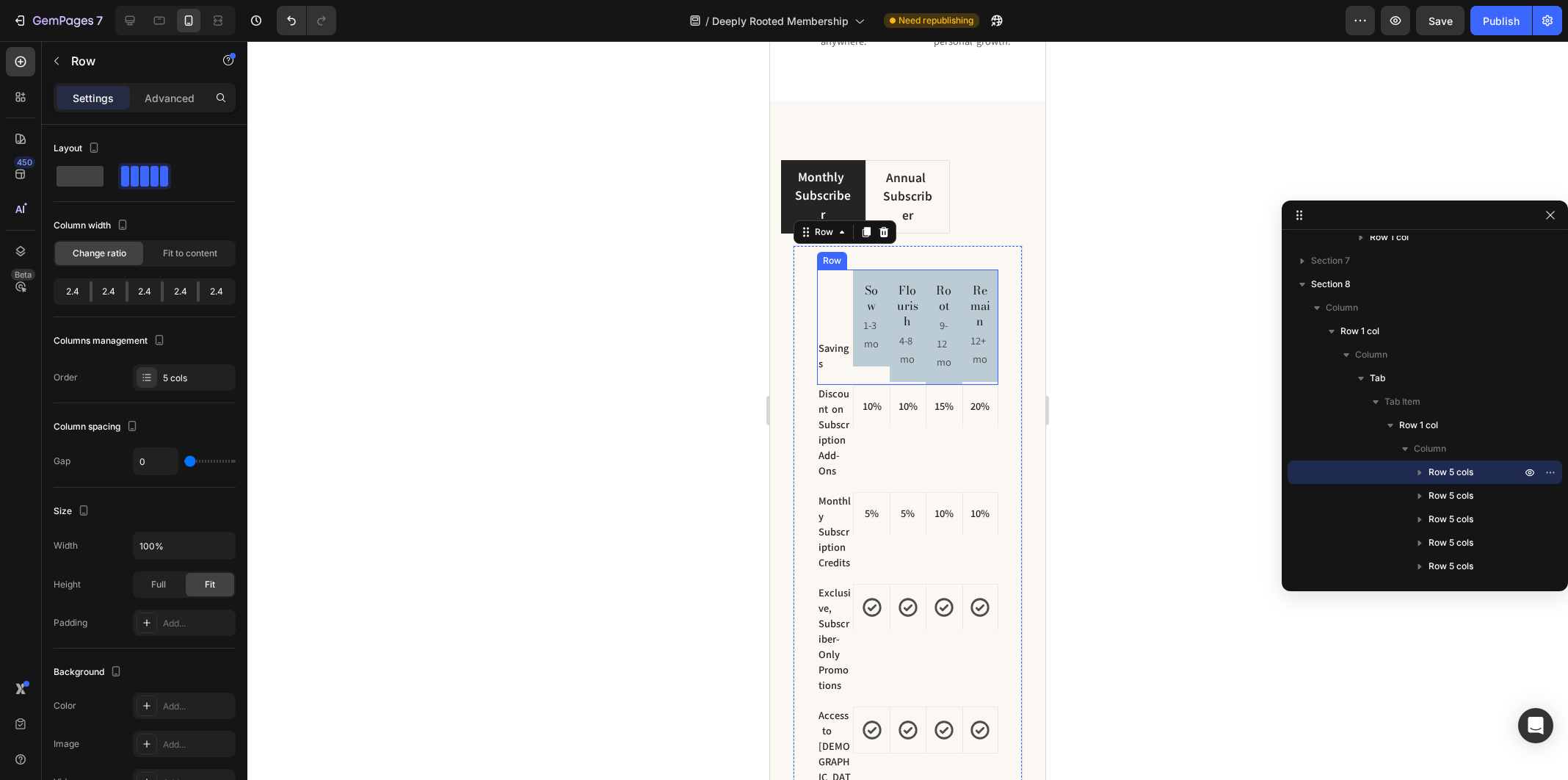
click at [835, 274] on div "Savings Text block" at bounding box center [834, 327] width 36 height 116
click at [883, 445] on div "10% Text block Row" at bounding box center [870, 439] width 36 height 107
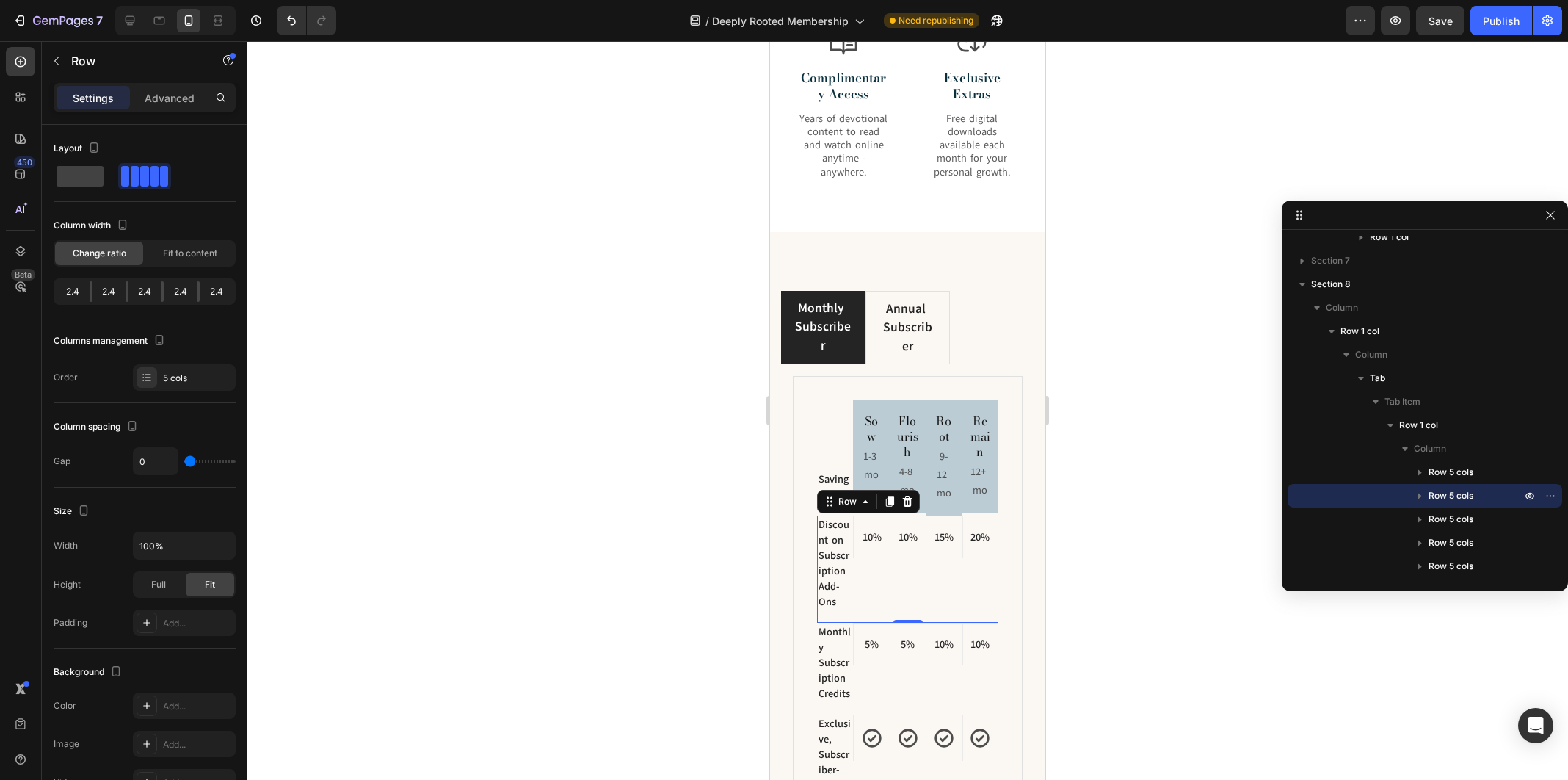
scroll to position [2131, 0]
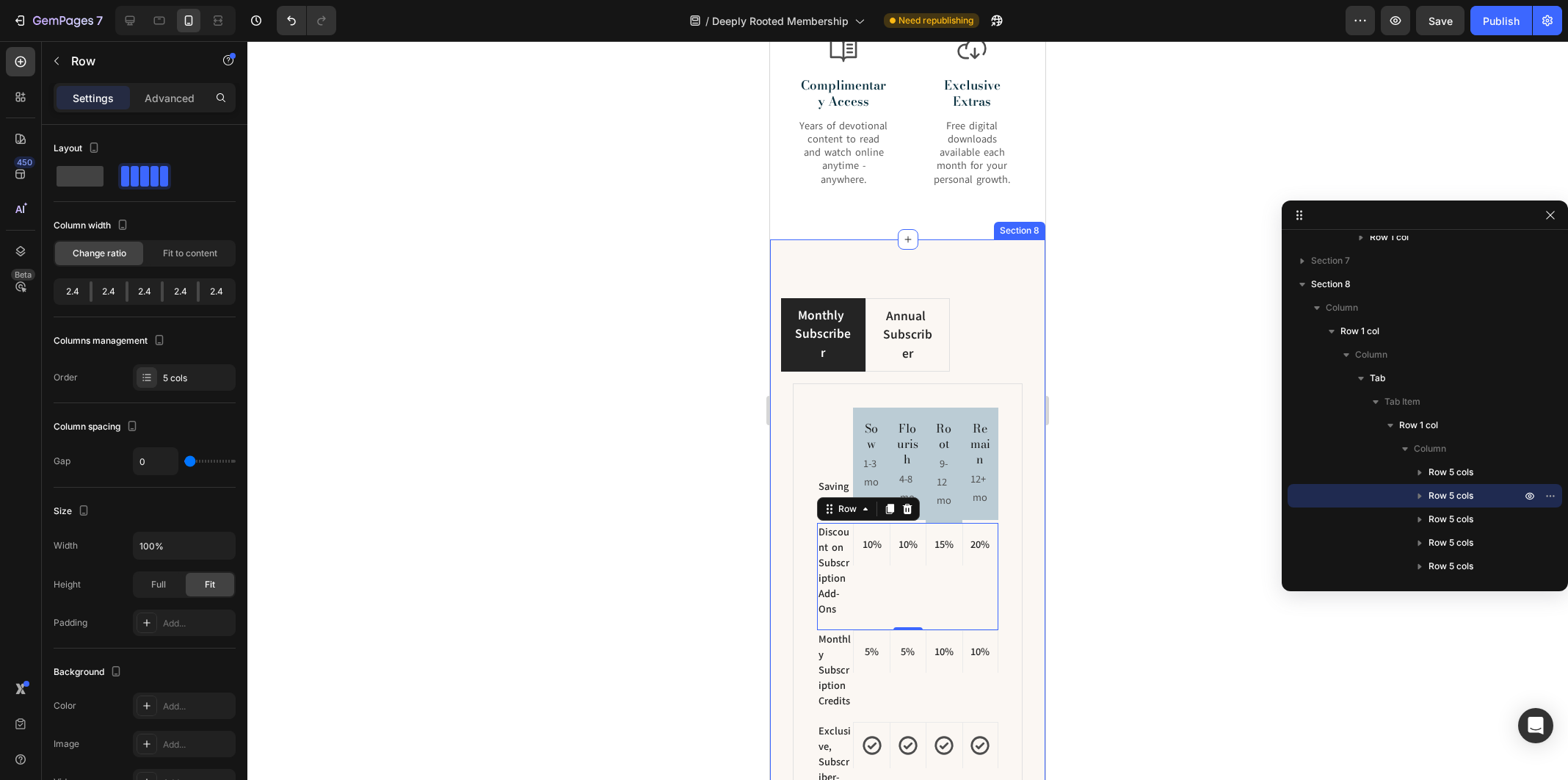
click at [1012, 277] on div "Monthly Subscriber Annual Subscriber Savings Text block Sow Heading 1-3 mo Text…" at bounding box center [907, 723] width 275 height 968
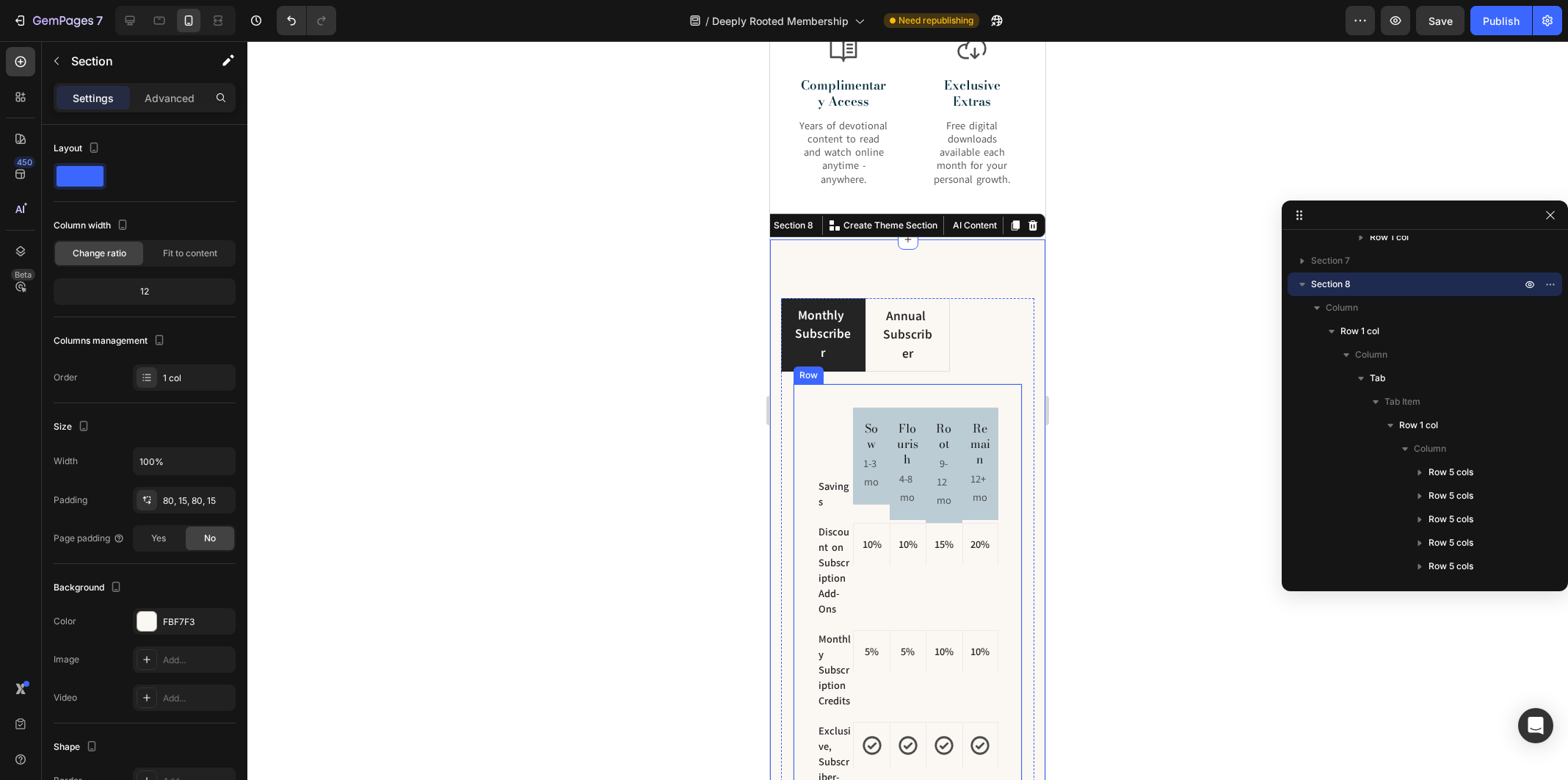
click at [808, 409] on div "Savings Text block Sow Heading 1-3 mo Text Block Row Flourish Heading 4-8 mo Te…" at bounding box center [908, 710] width 229 height 655
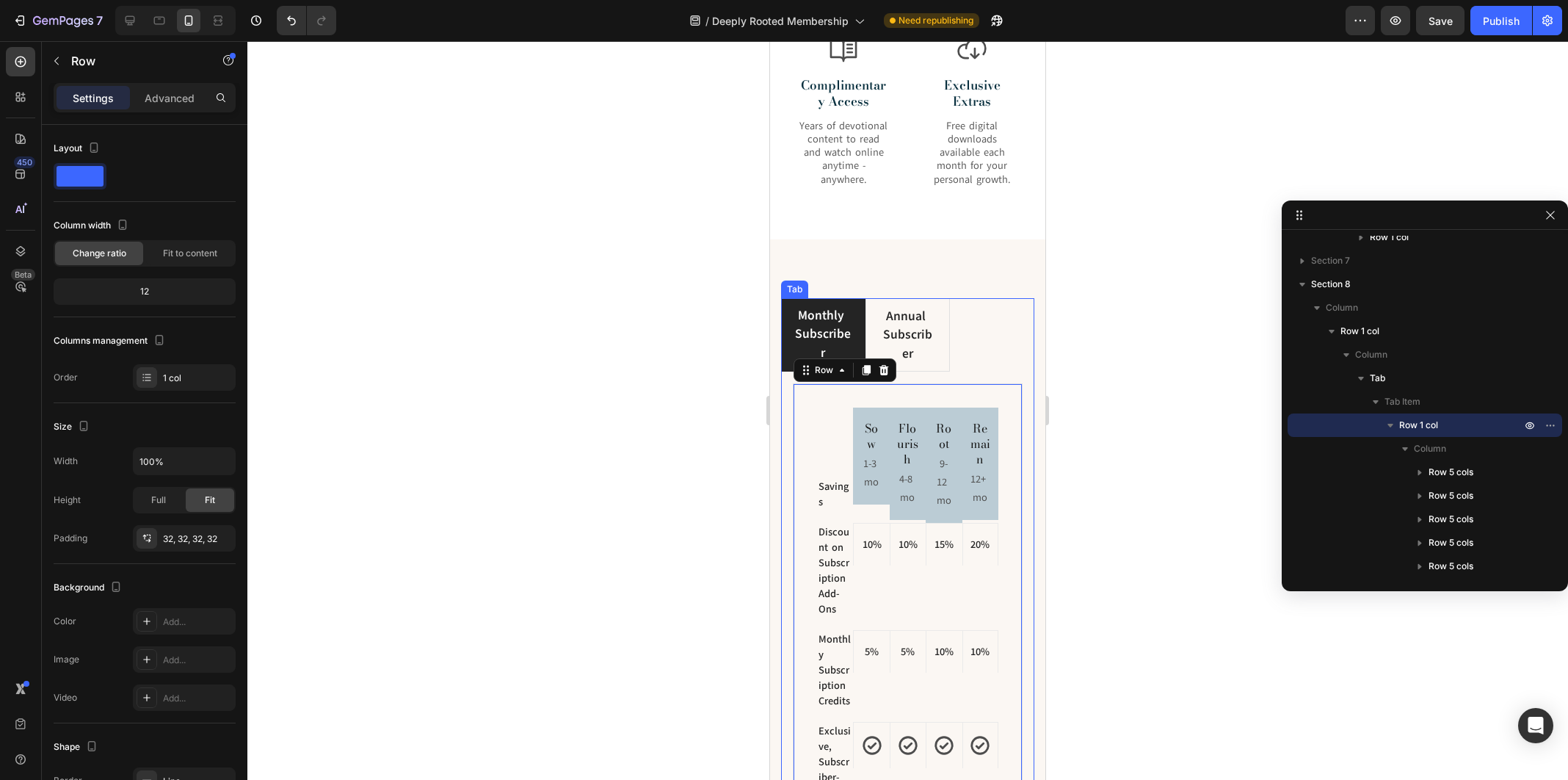
click at [786, 407] on div "Savings Text block Sow Heading 1-3 mo Text Block Row Flourish Heading 4-8 mo Te…" at bounding box center [907, 710] width 254 height 678
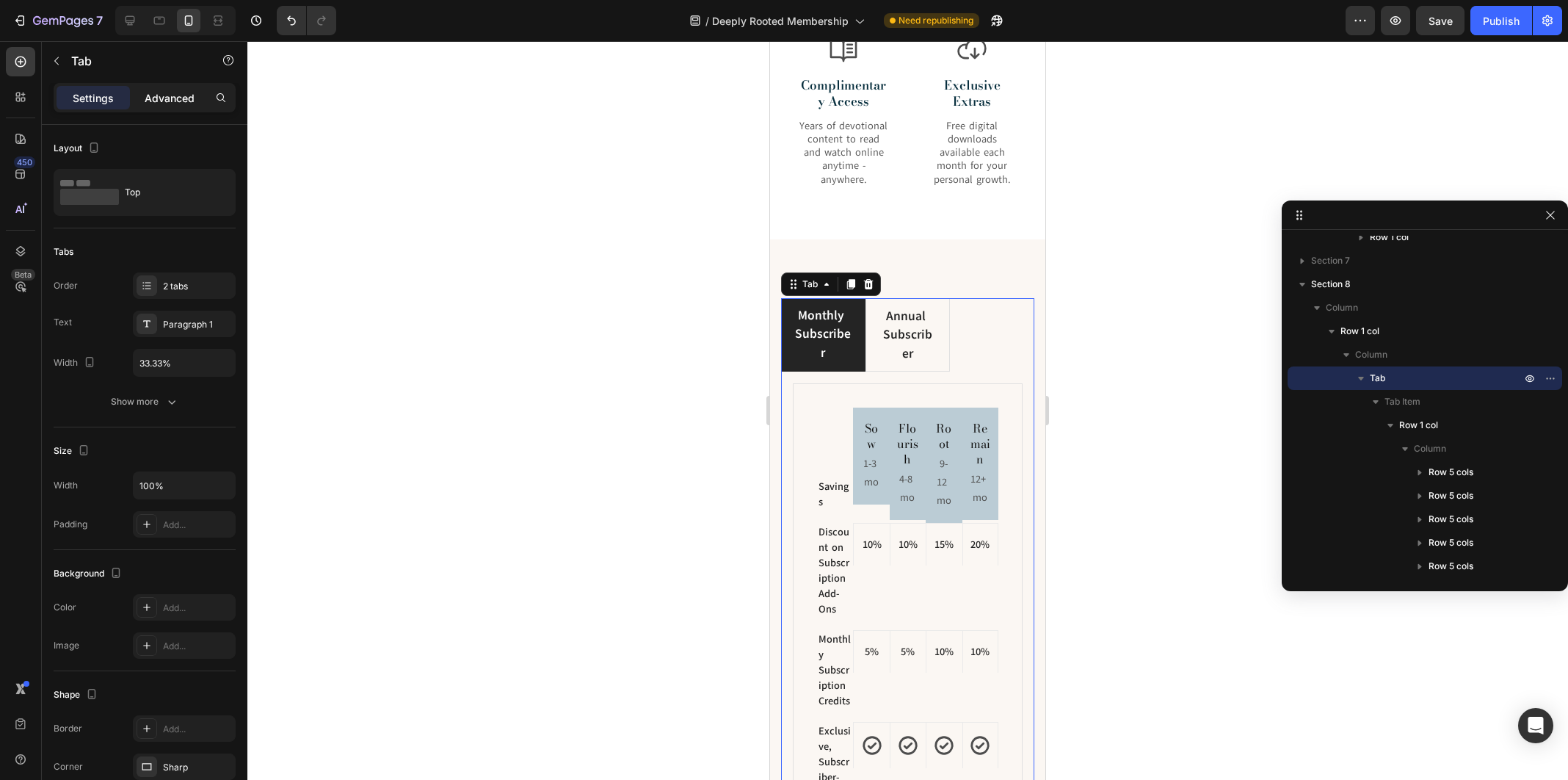
click at [170, 90] on p "Advanced" at bounding box center [169, 98] width 50 height 16
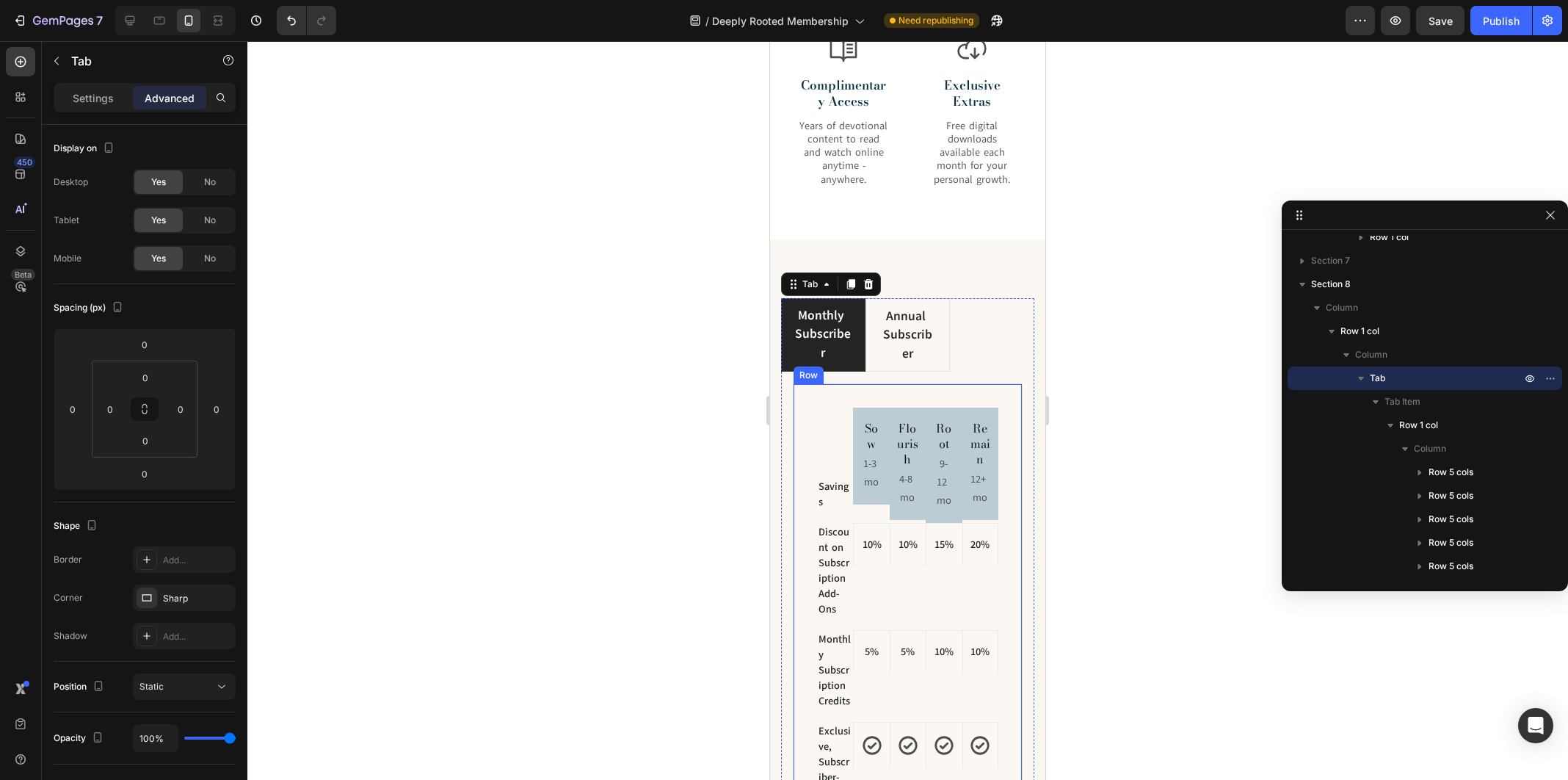
click at [811, 385] on div "Savings Text block Sow Heading 1-3 mo Text Block Row Flourish Heading 4-8 mo Te…" at bounding box center [908, 710] width 229 height 655
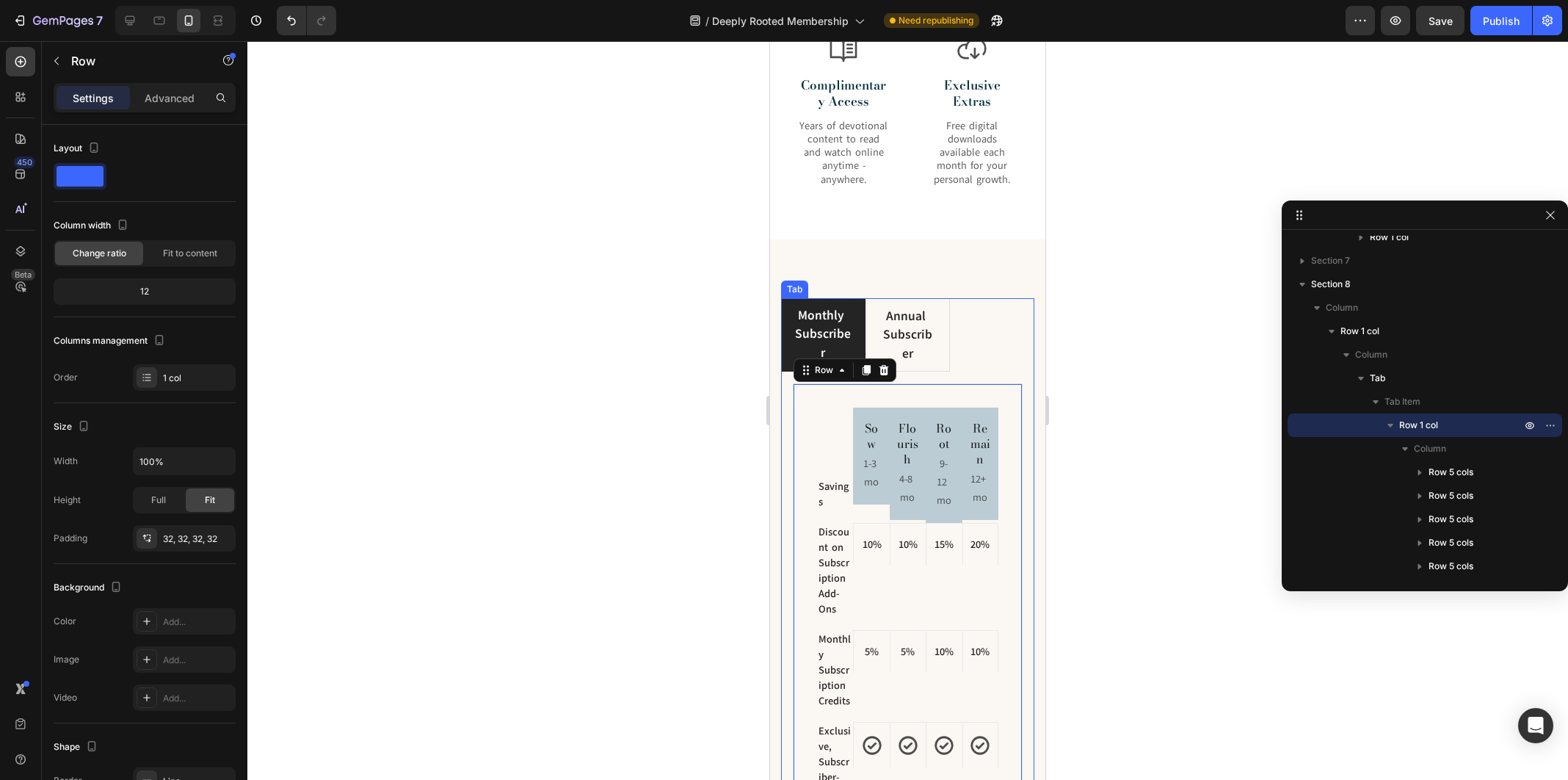
click at [1119, 595] on div at bounding box center [907, 410] width 1320 height 739
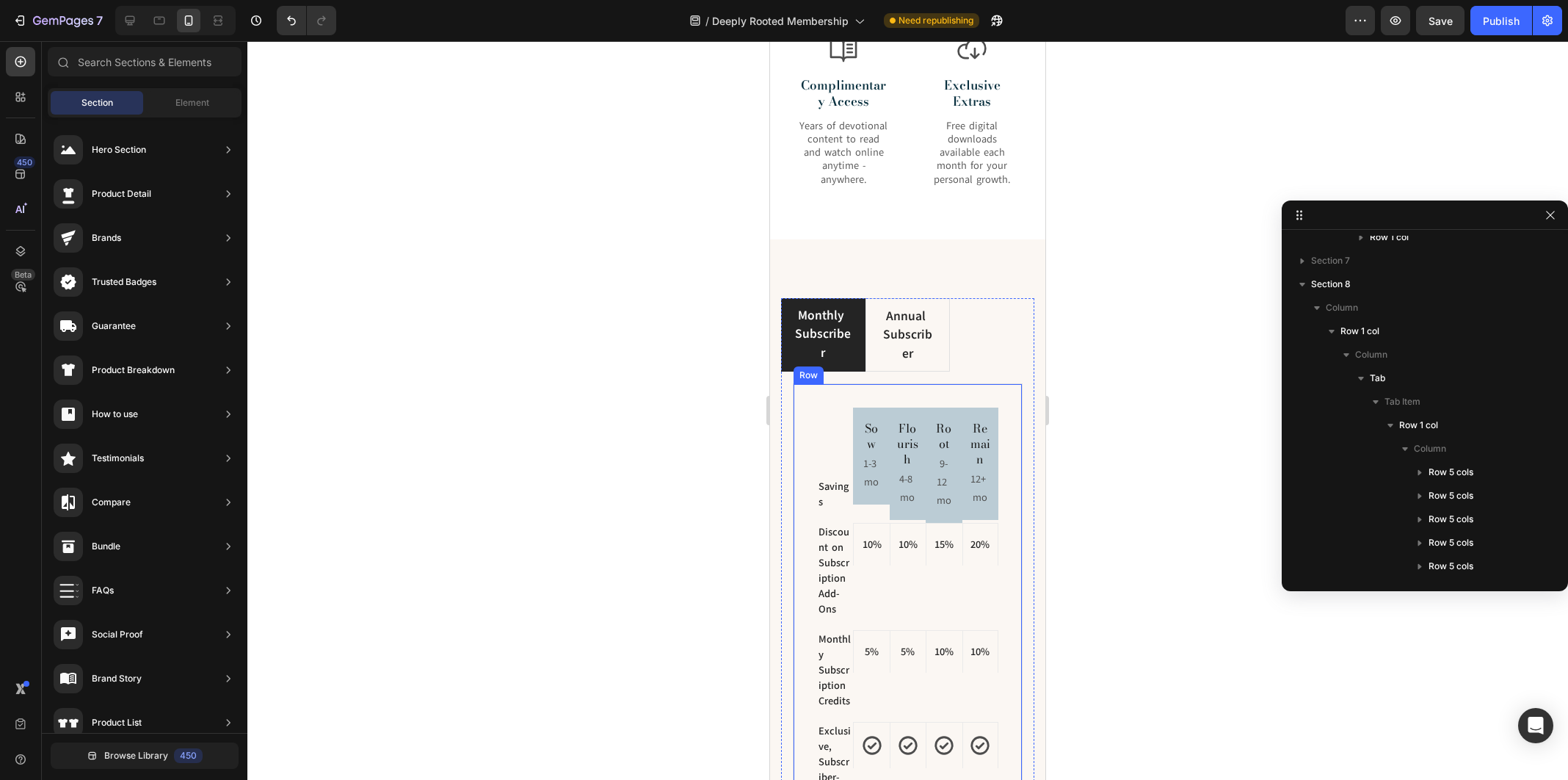
click at [811, 451] on div "Savings Text block Sow Heading 1-3 mo Text Block Row Flourish Heading 4-8 mo Te…" at bounding box center [908, 710] width 229 height 655
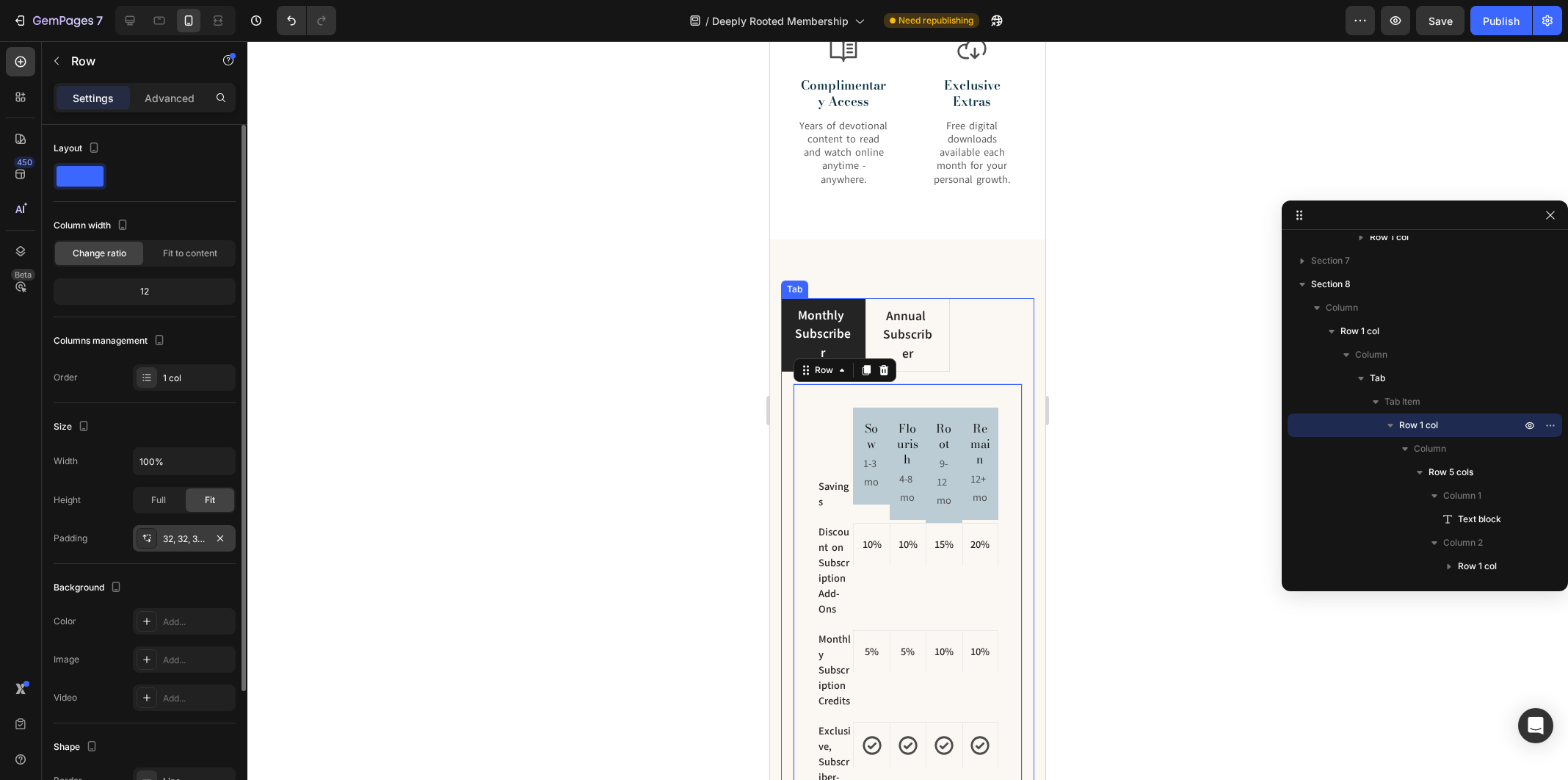
click at [160, 534] on div "32, 32, 32, 32" at bounding box center [185, 538] width 103 height 26
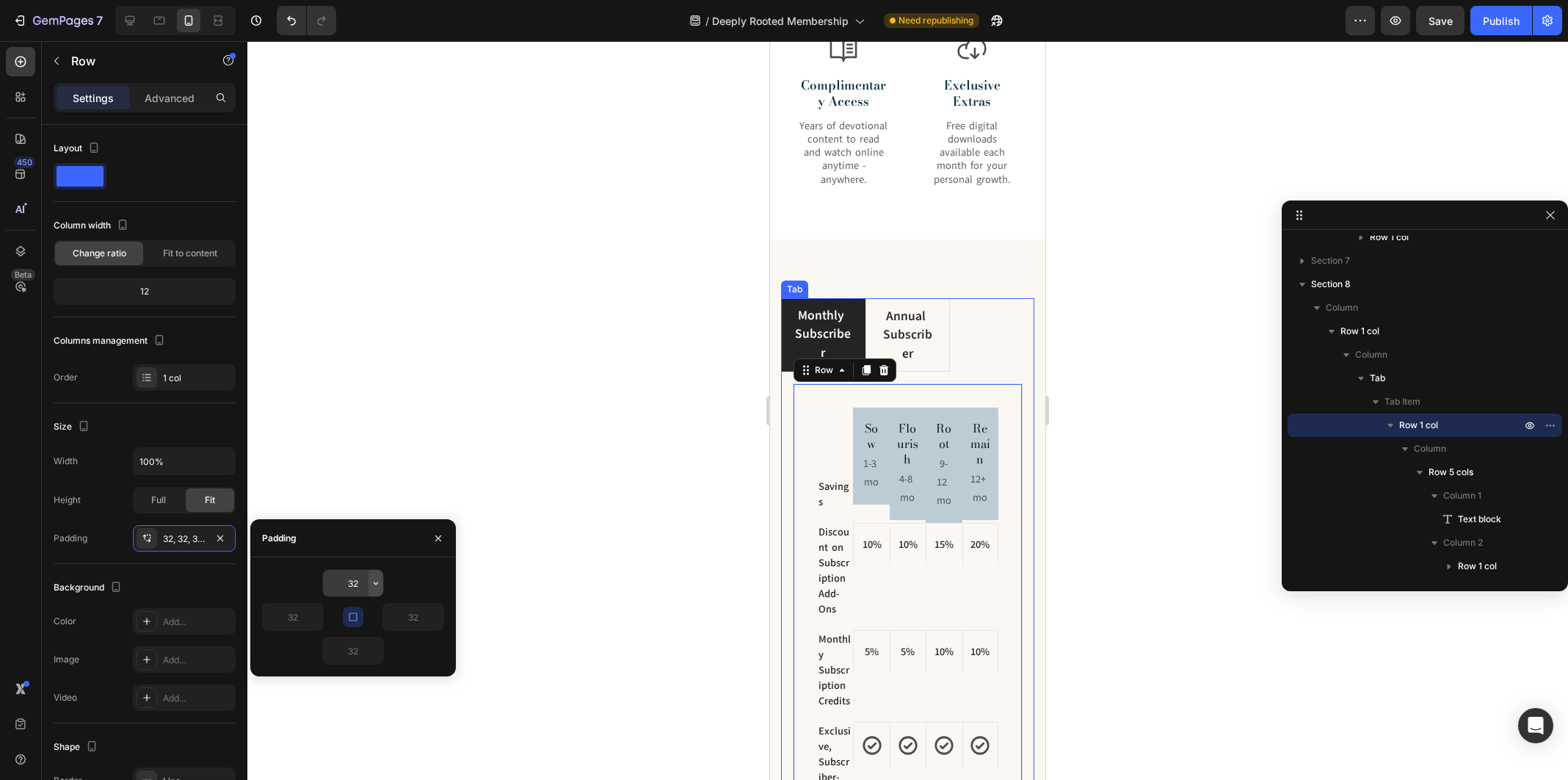
click at [376, 584] on icon "button" at bounding box center [376, 584] width 12 height 12
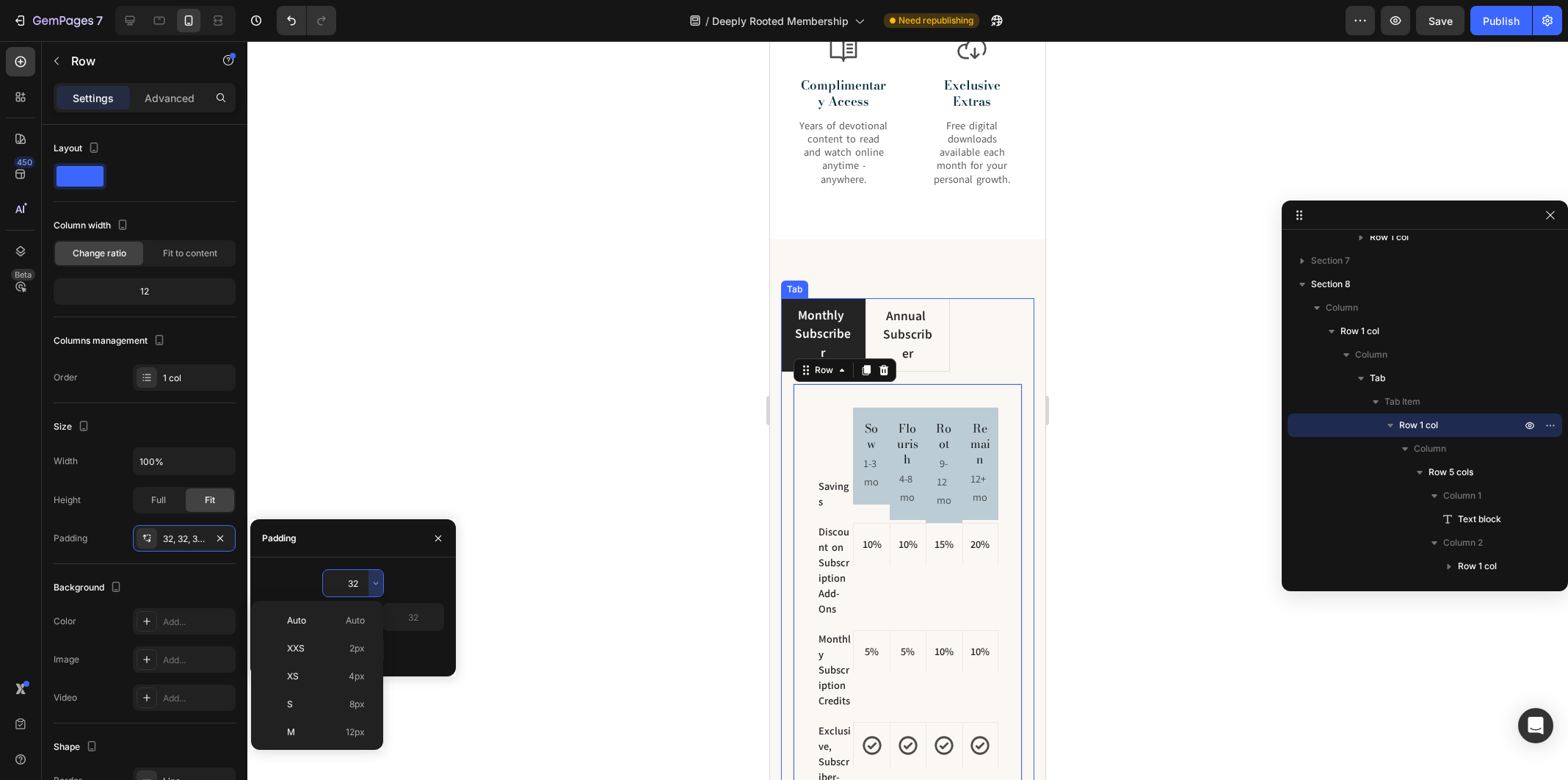
scroll to position [106, 0]
click at [329, 631] on p "M 12px" at bounding box center [326, 626] width 78 height 14
type input "12"
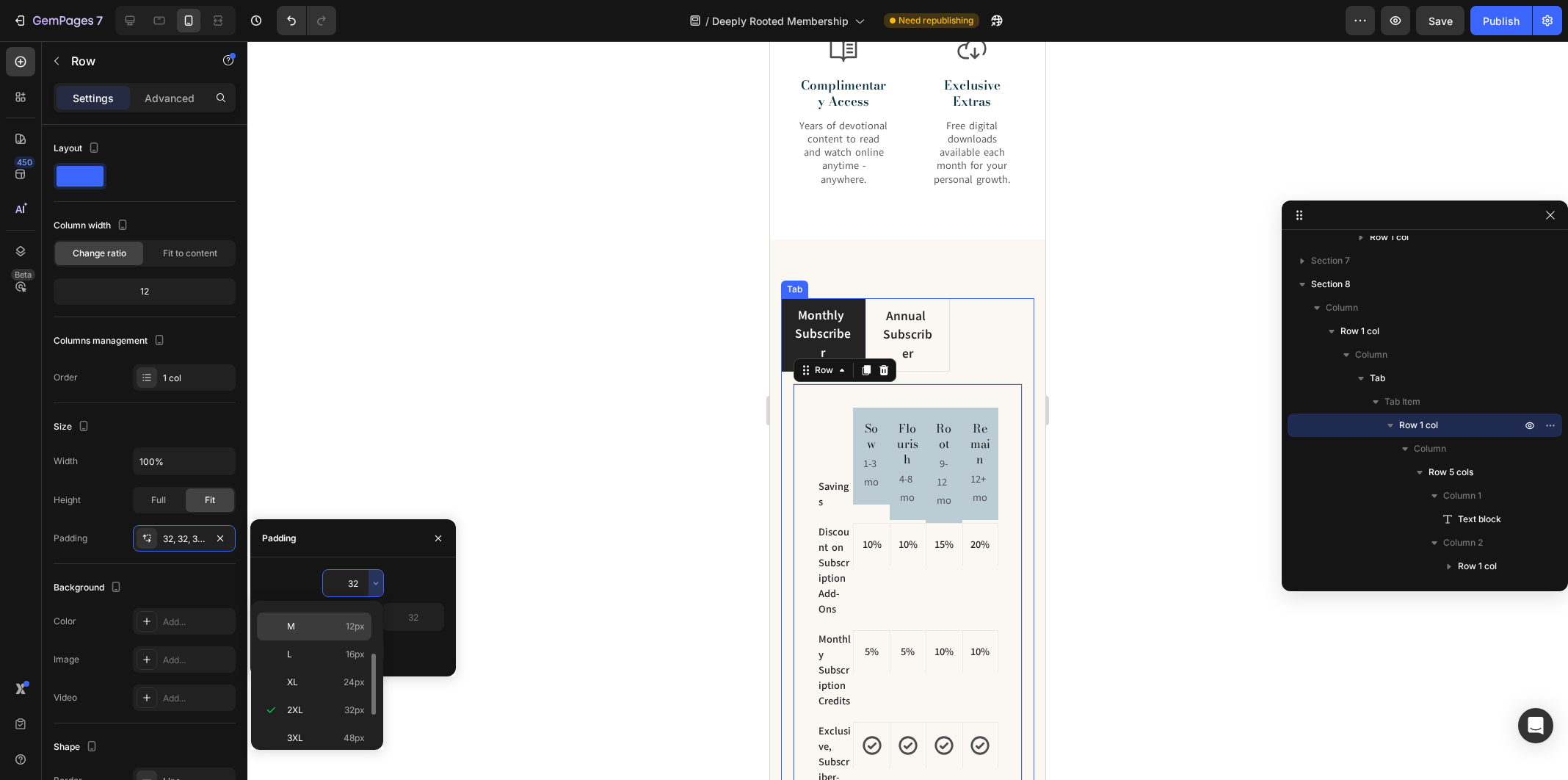
type input "12"
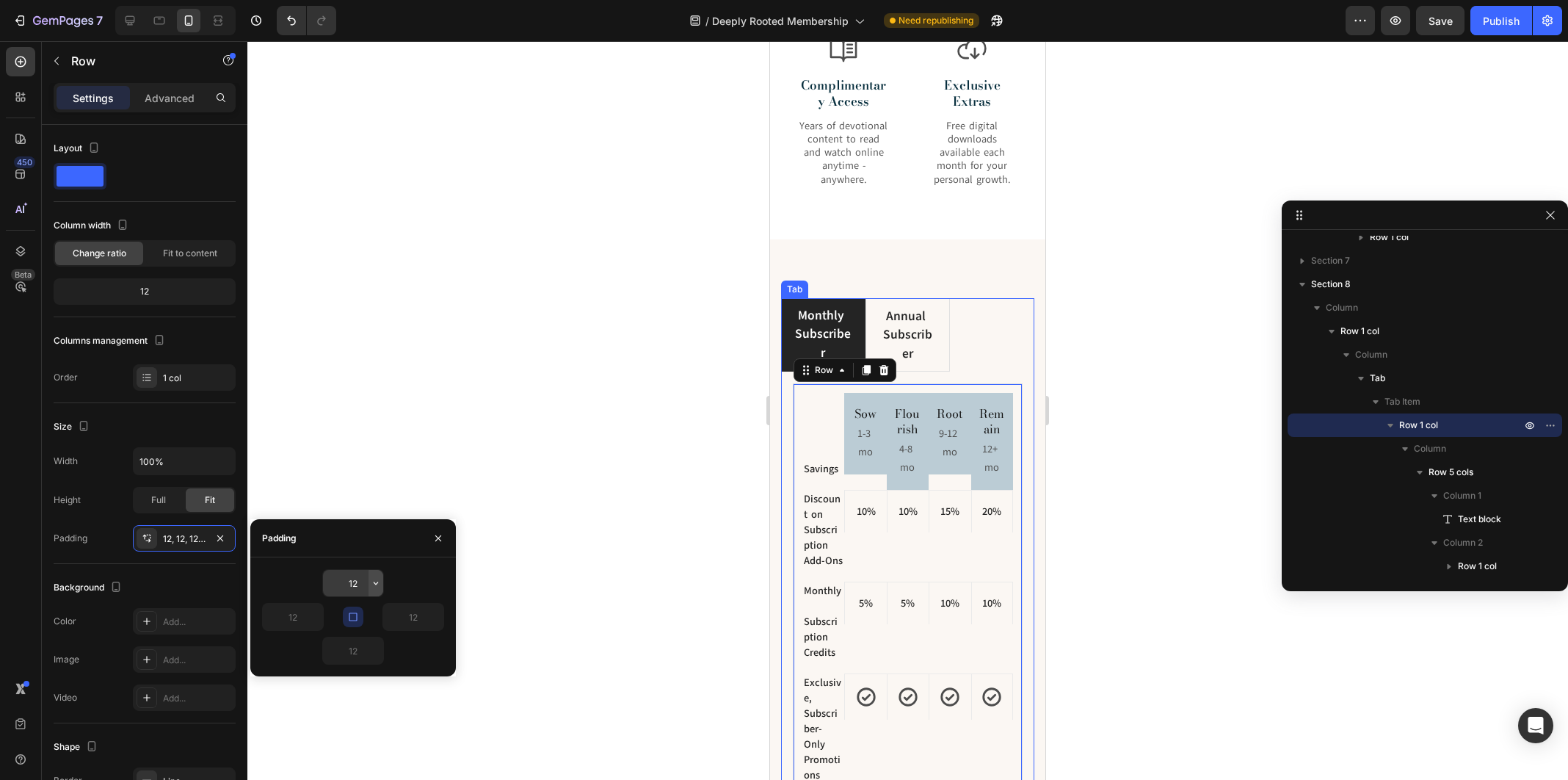
click at [370, 581] on icon "button" at bounding box center [376, 584] width 12 height 12
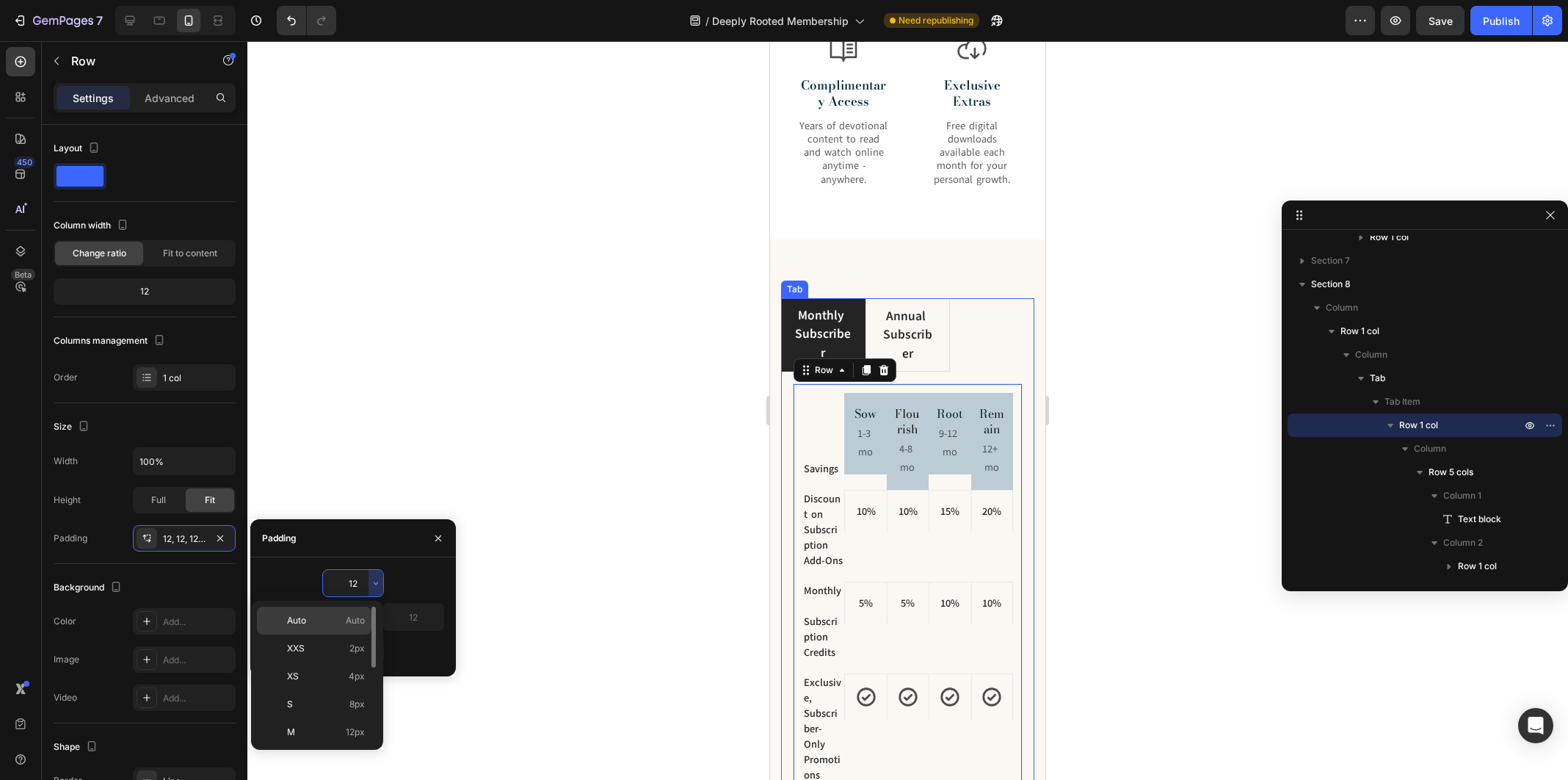
click at [352, 617] on span "Auto" at bounding box center [356, 620] width 19 height 14
type input "Auto"
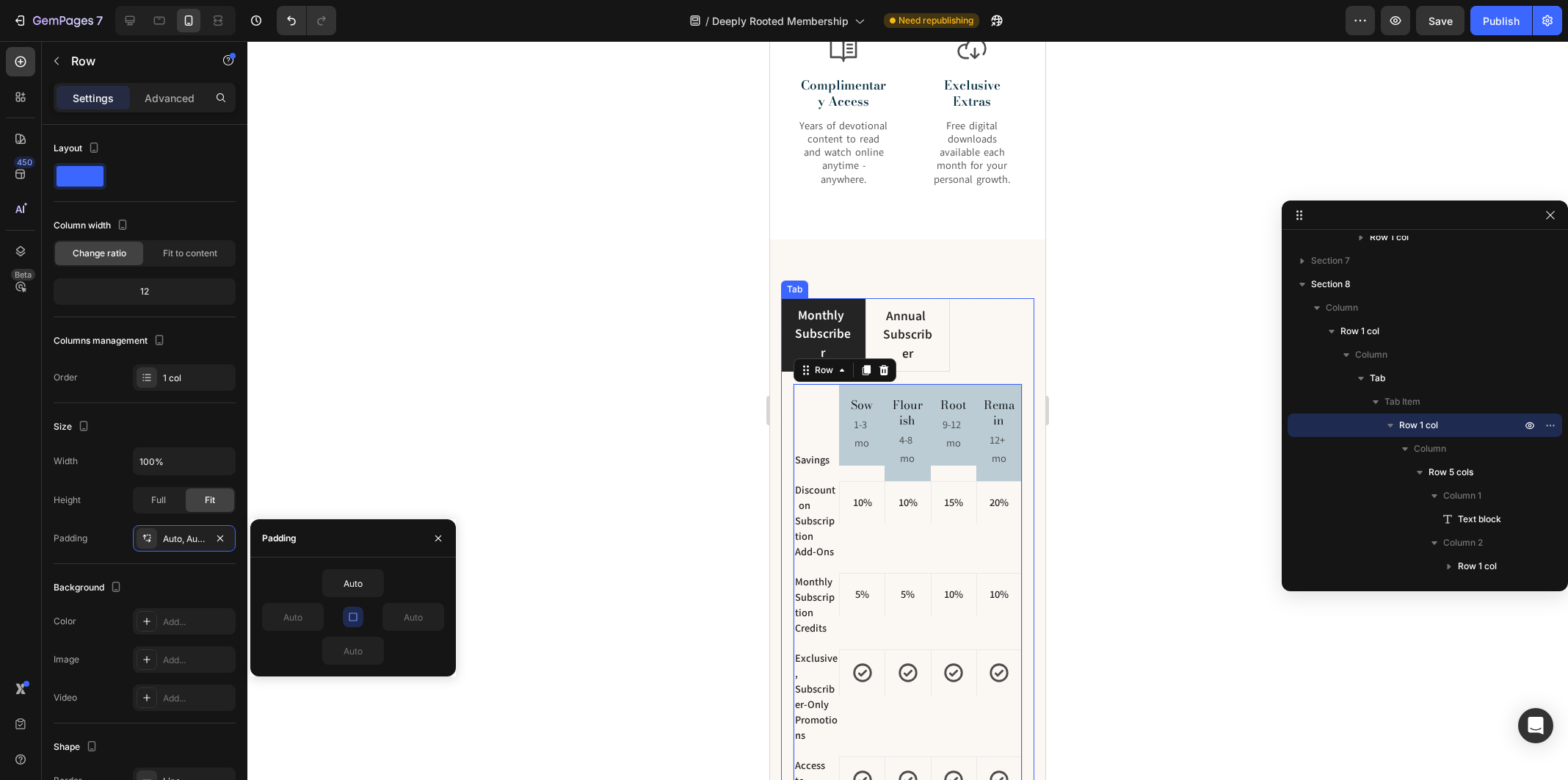
click at [782, 407] on div "Savings Text block Sow Heading 1-3 mo Text Block Row Flourish Heading 4-8 mo Te…" at bounding box center [907, 639] width 254 height 535
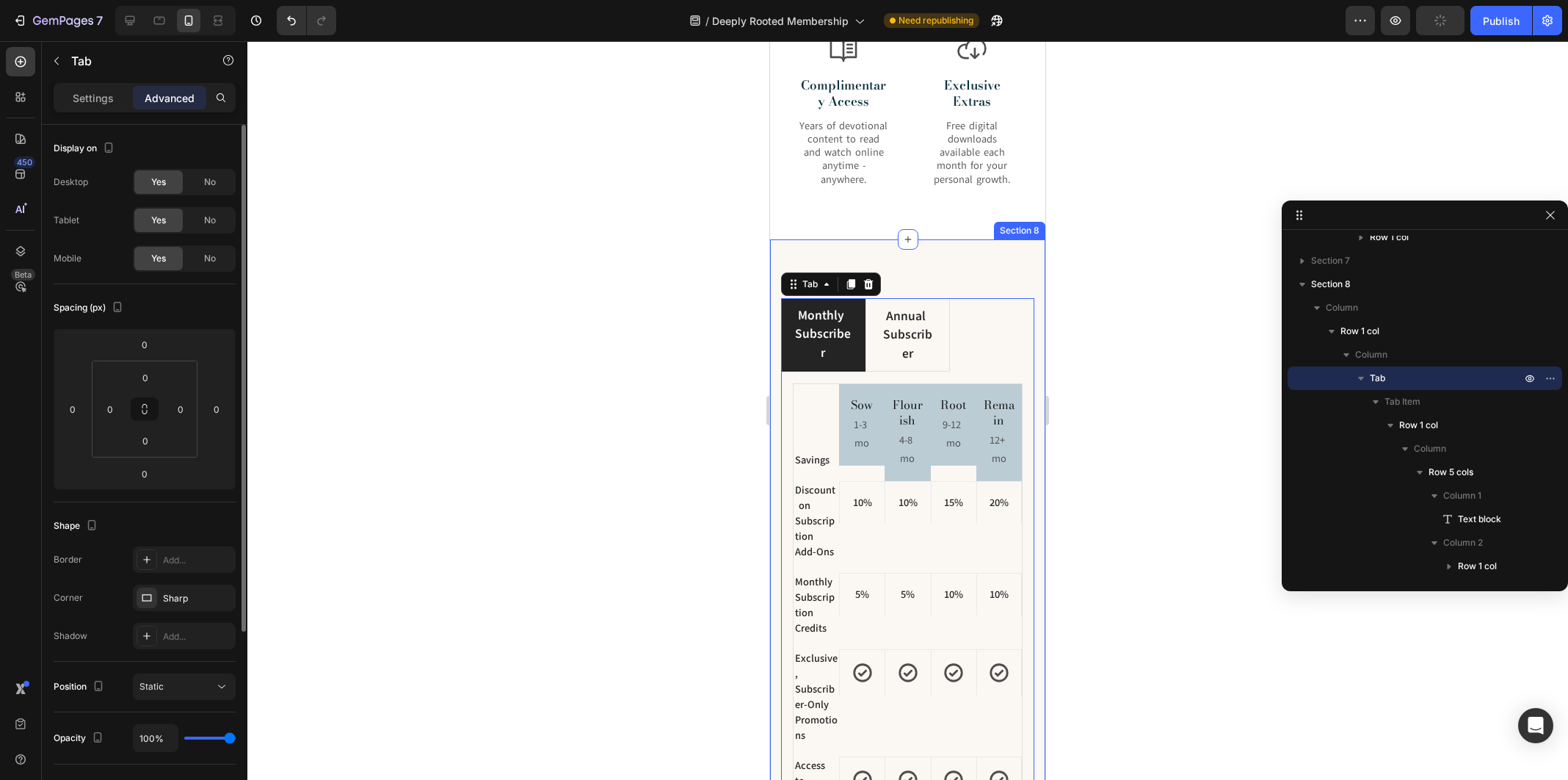
click at [96, 95] on p "Settings" at bounding box center [93, 98] width 41 height 16
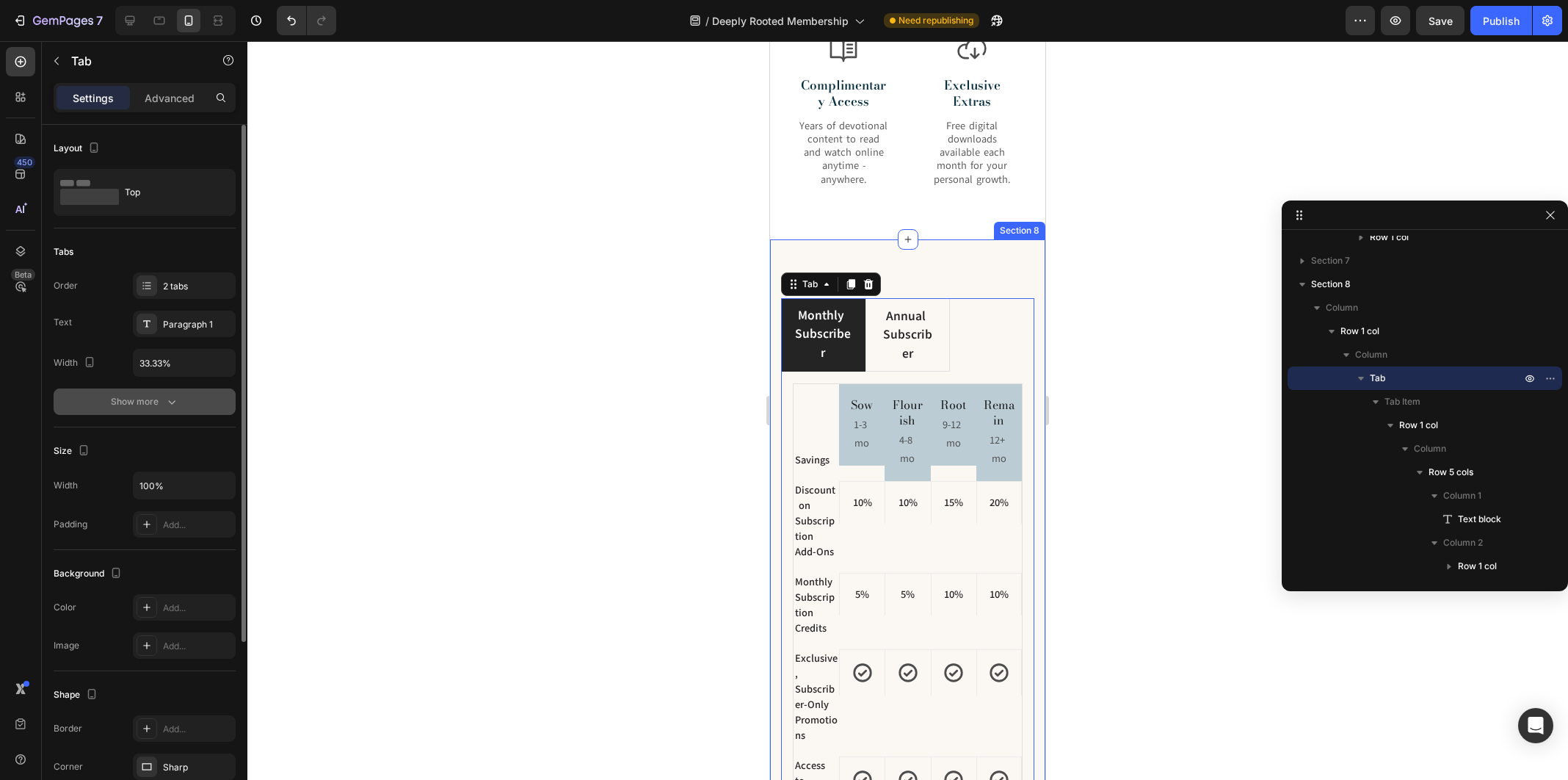
click at [167, 395] on icon "button" at bounding box center [171, 402] width 15 height 15
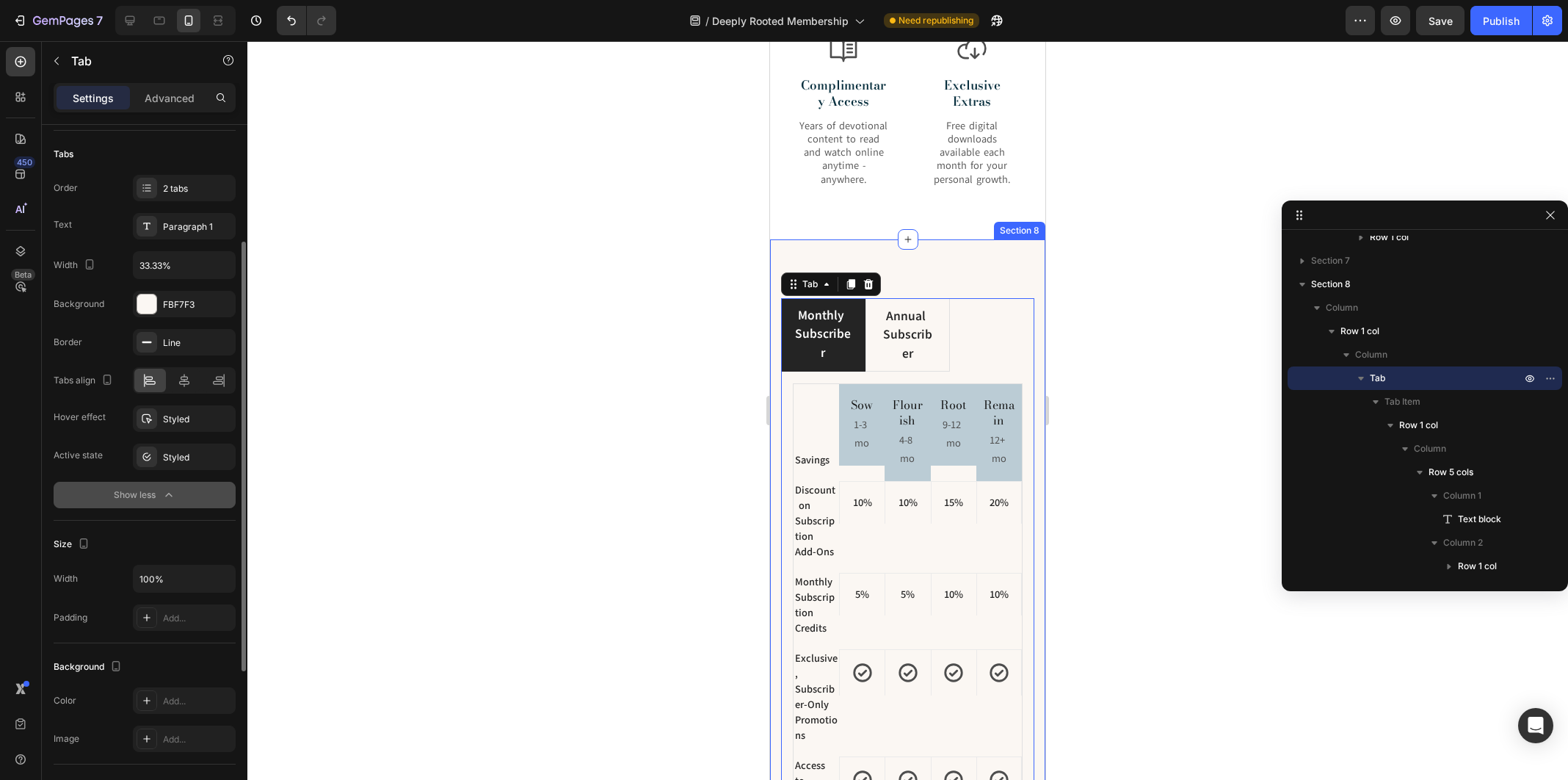
scroll to position [215, 0]
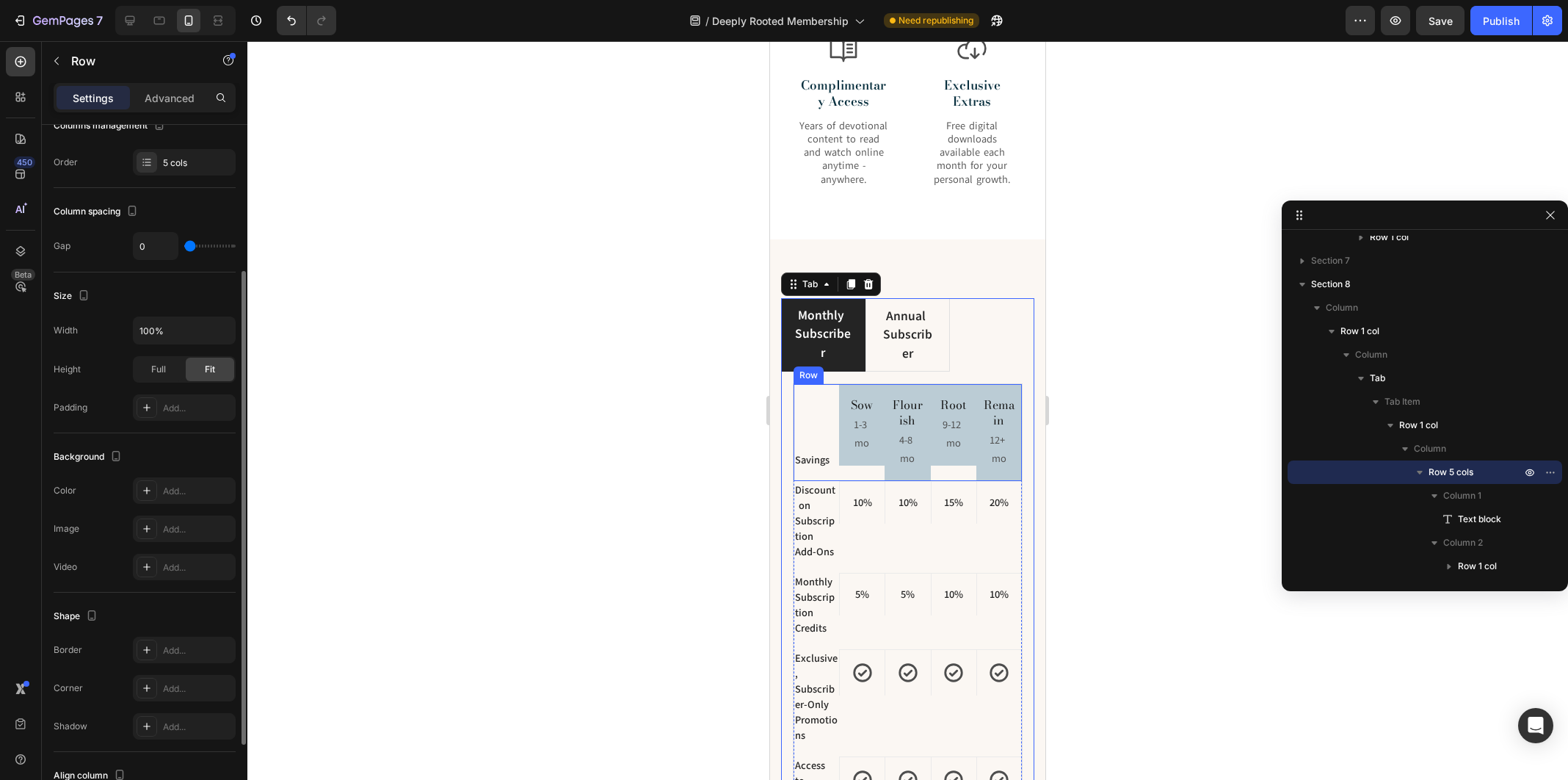
click at [795, 401] on div "Savings Text block" at bounding box center [816, 433] width 46 height 97
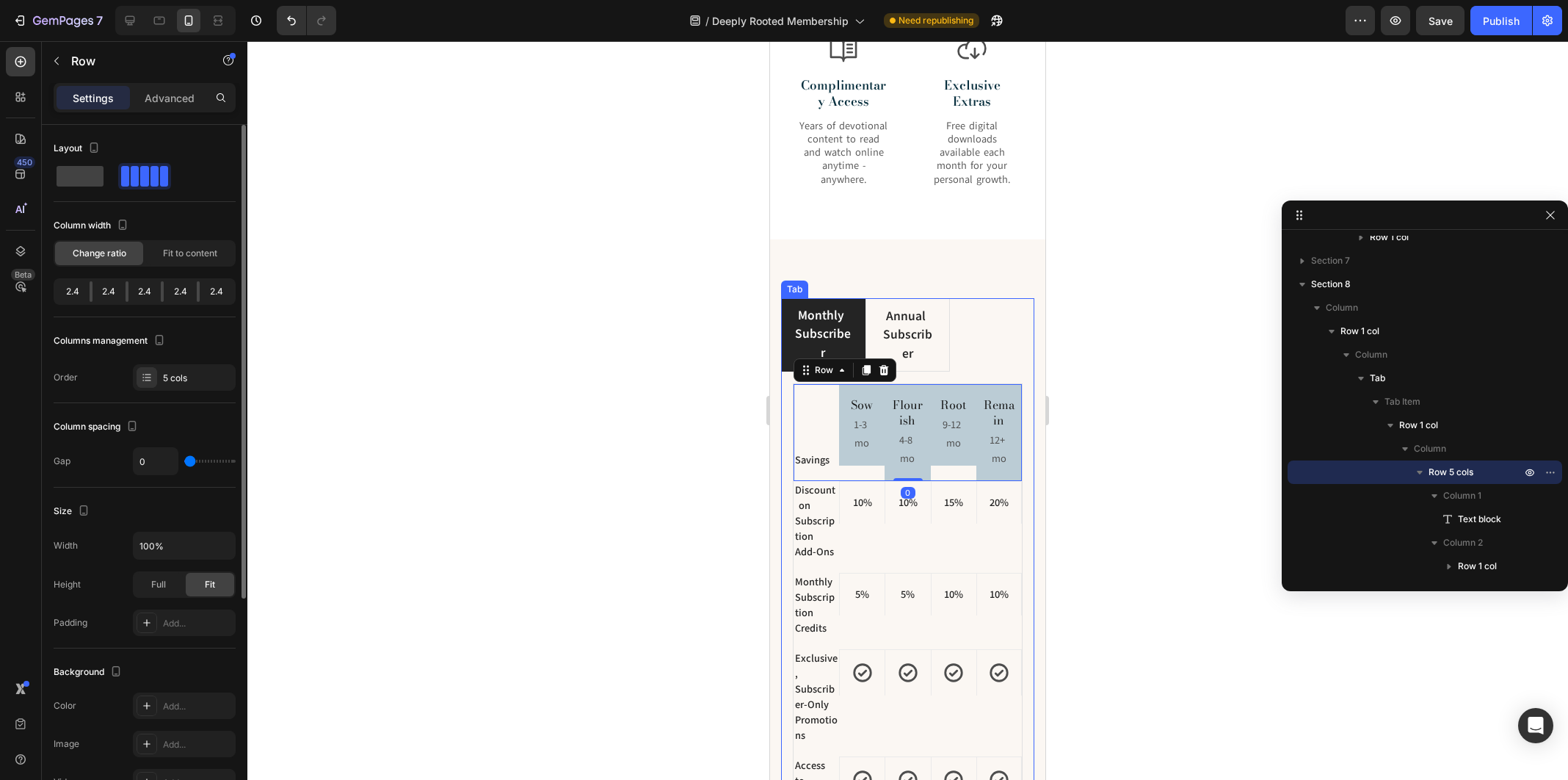
click at [949, 377] on div "Savings Text block Sow Heading 1-3 mo Text Block Row Flourish Heading 4-8 mo Te…" at bounding box center [907, 639] width 254 height 535
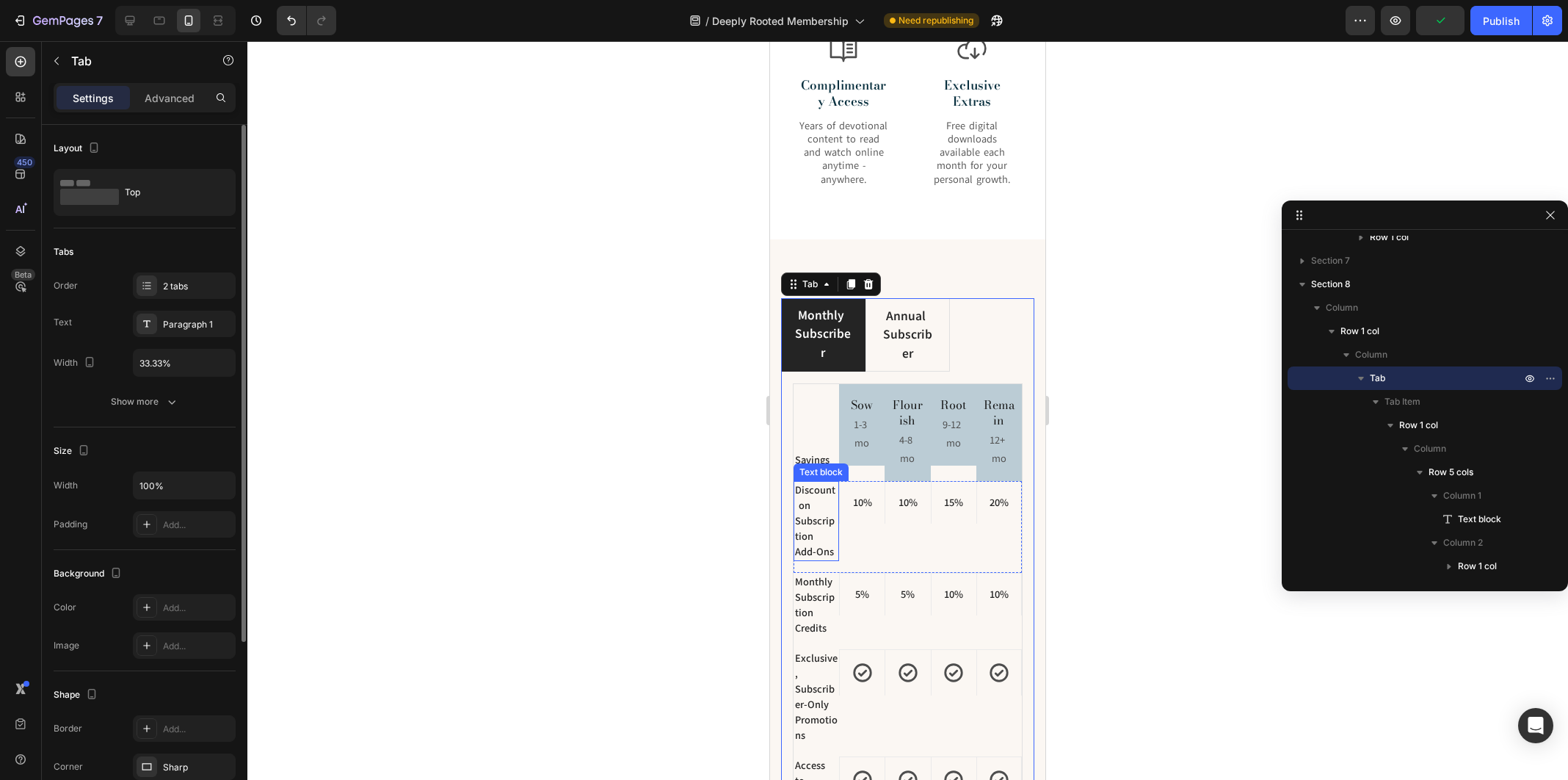
click at [793, 556] on div "Discount on Subscription Add-Ons" at bounding box center [816, 521] width 46 height 80
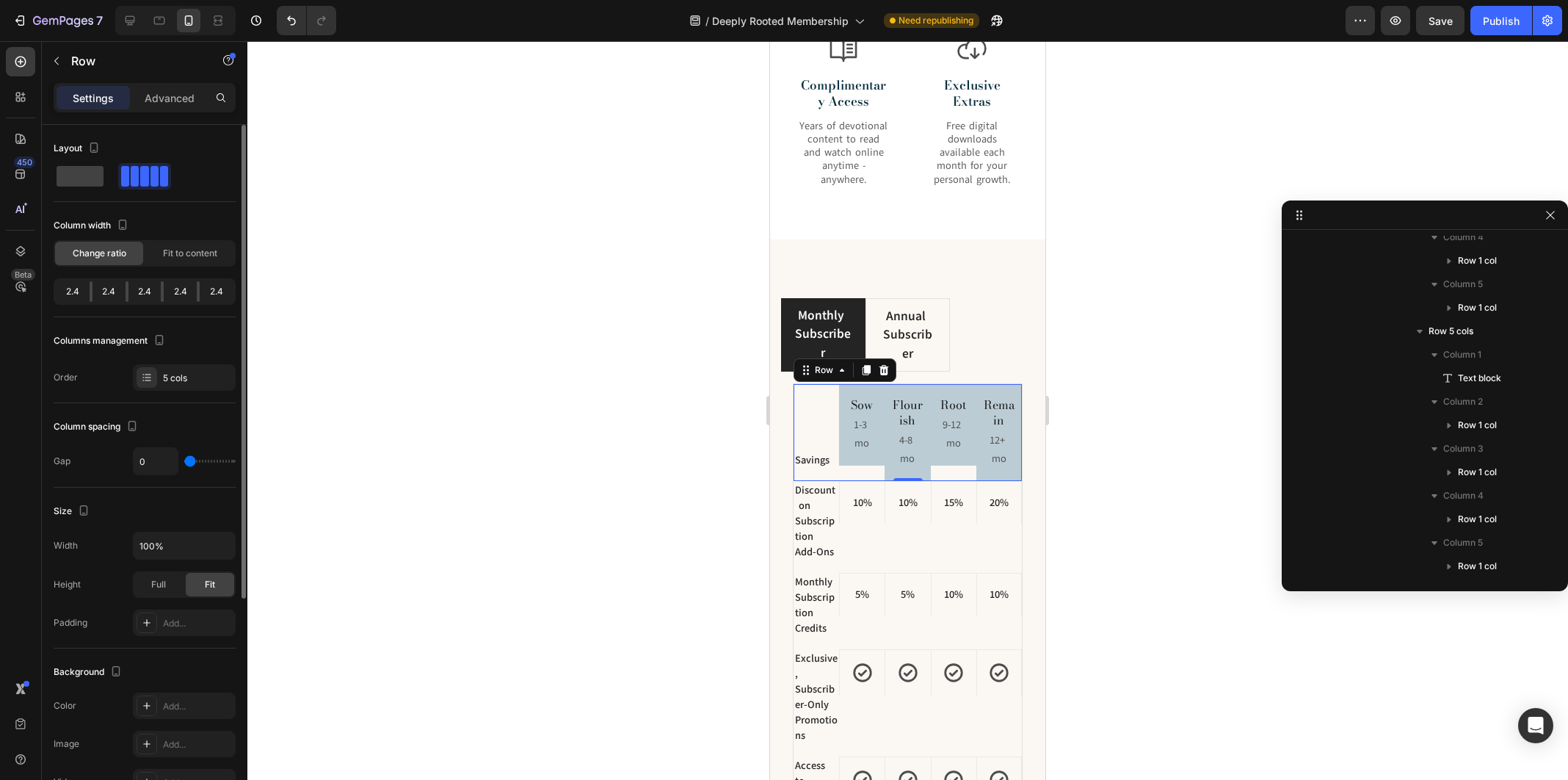
click at [794, 438] on div "Savings Text block" at bounding box center [816, 433] width 46 height 97
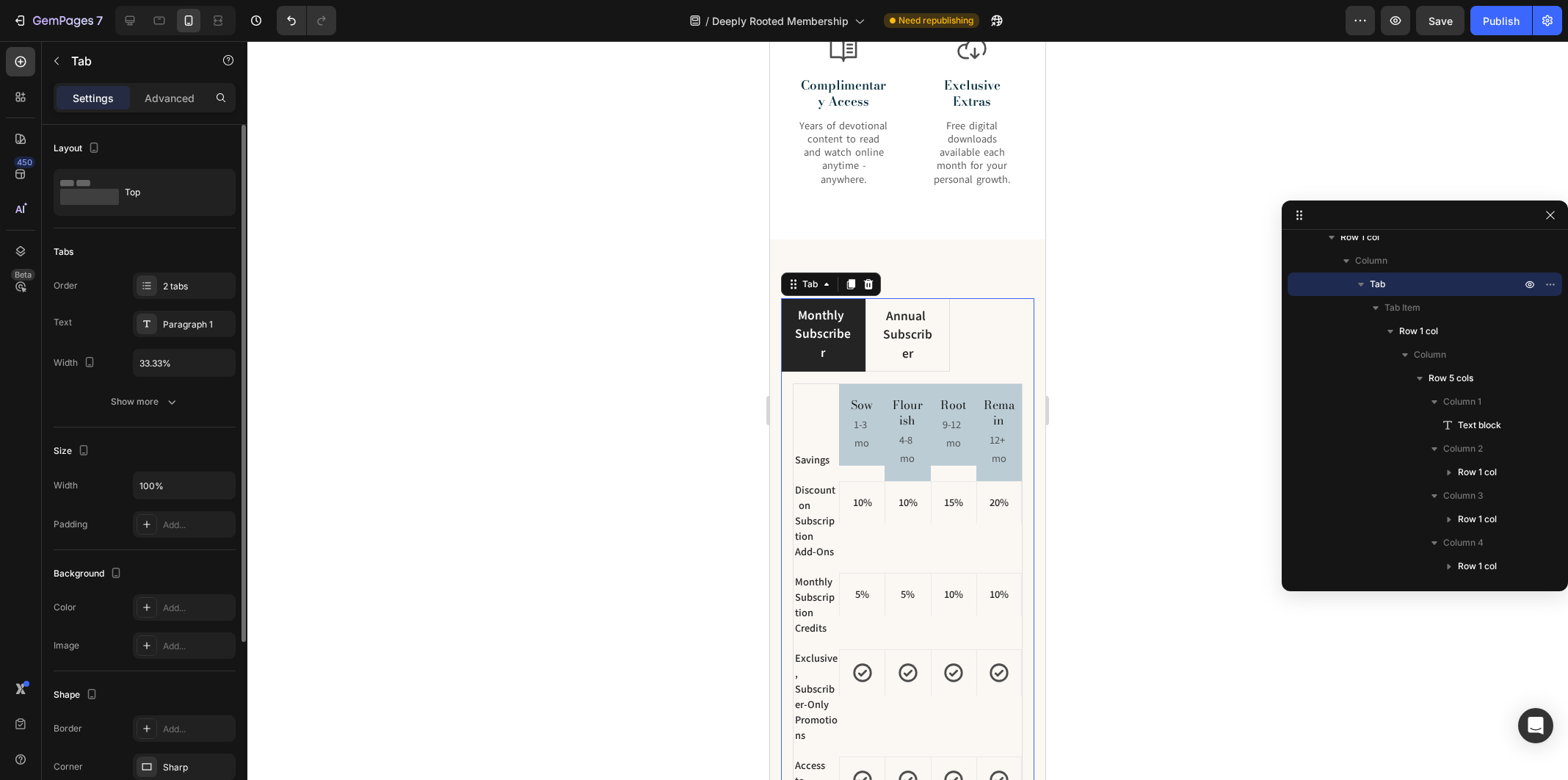
click at [790, 497] on div "Savings Text block Sow Heading 1-3 mo Text Block Row Flourish Heading 4-8 mo Te…" at bounding box center [907, 639] width 254 height 535
click at [182, 401] on button "Show more" at bounding box center [144, 401] width 182 height 26
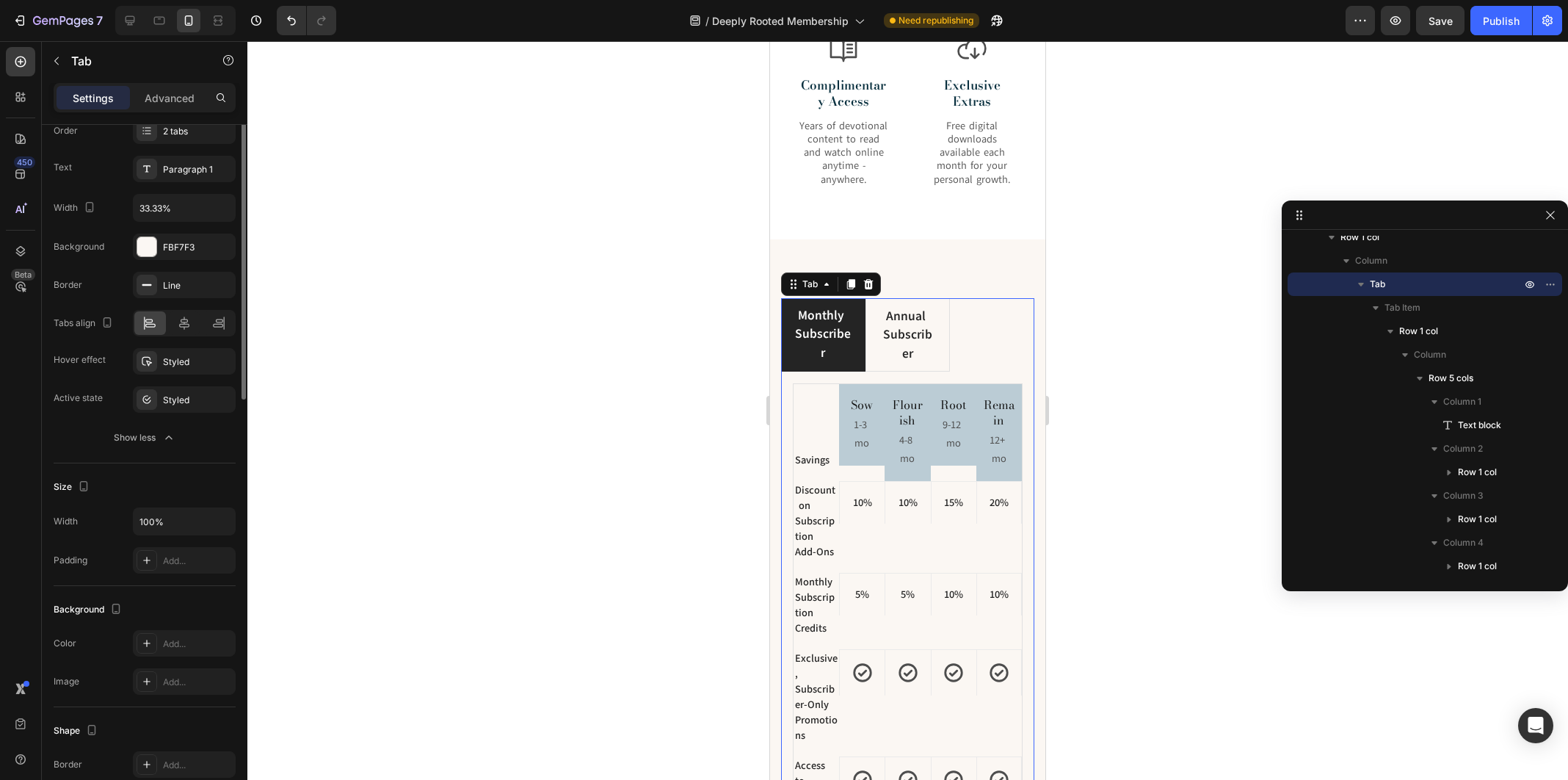
scroll to position [0, 0]
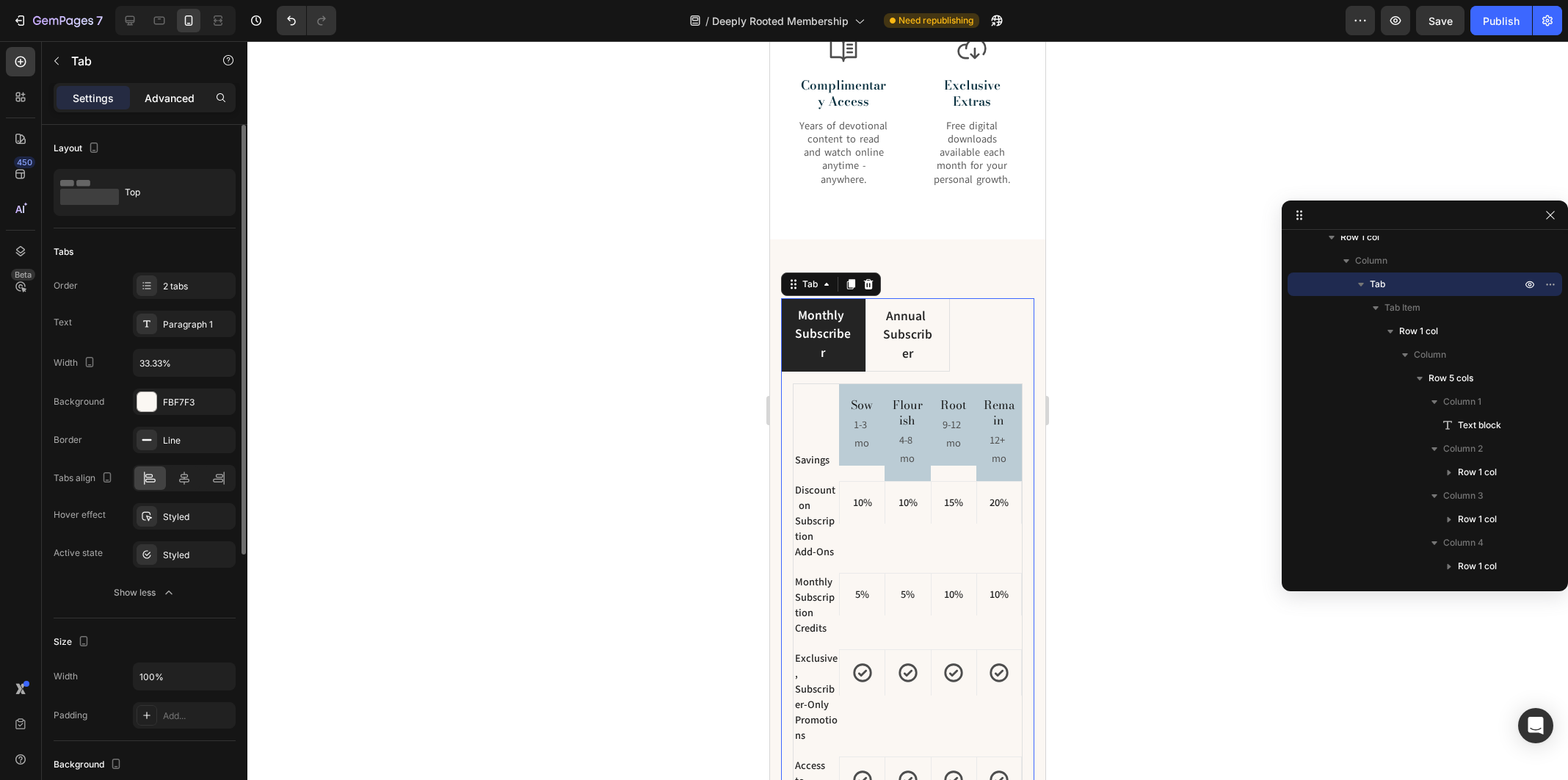
click at [173, 102] on p "Advanced" at bounding box center [169, 98] width 50 height 16
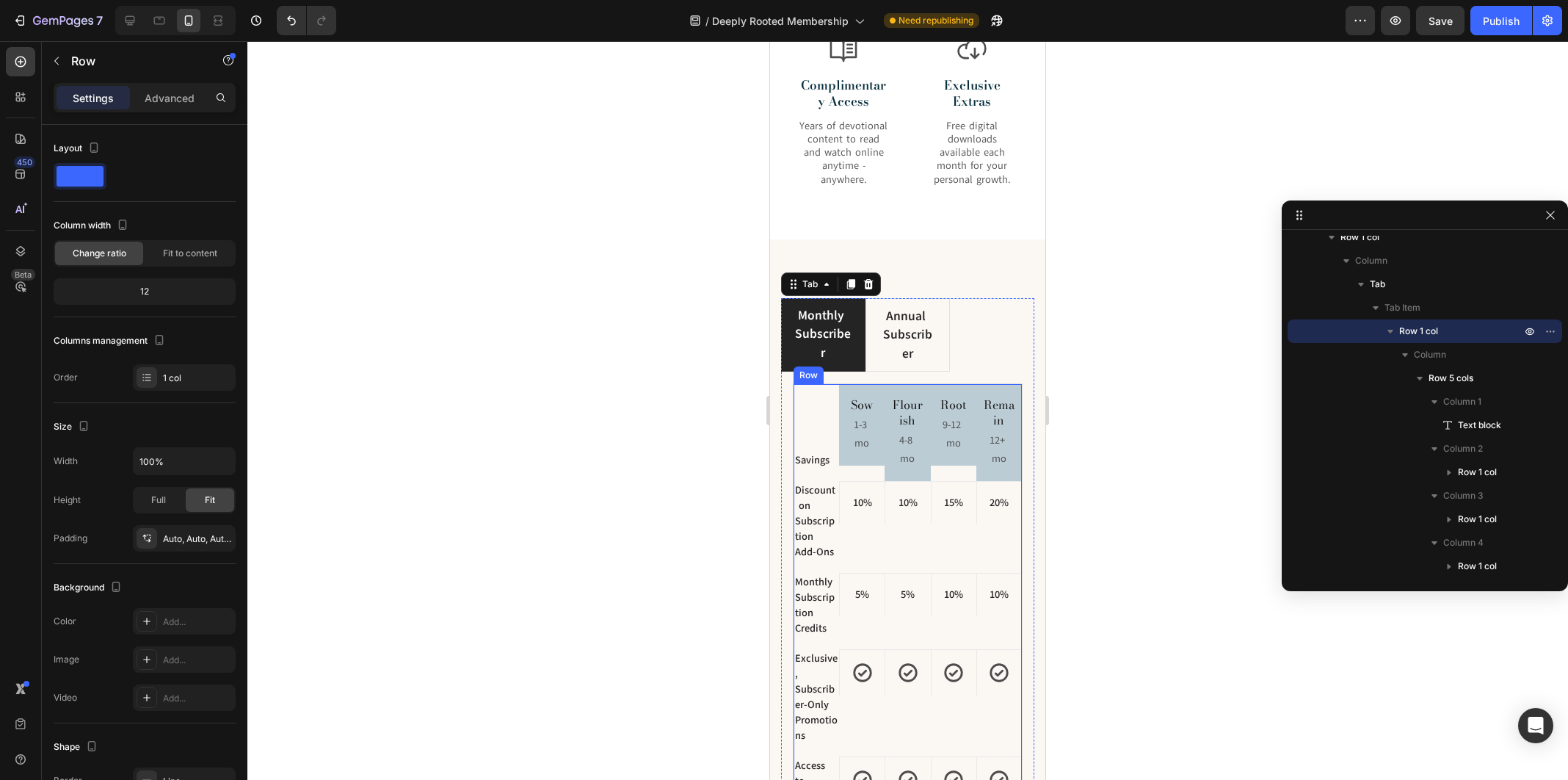
click at [793, 475] on div "Savings Text block Sow Heading 1-3 mo Text Block Row Flourish Heading 4-8 mo Te…" at bounding box center [908, 639] width 229 height 512
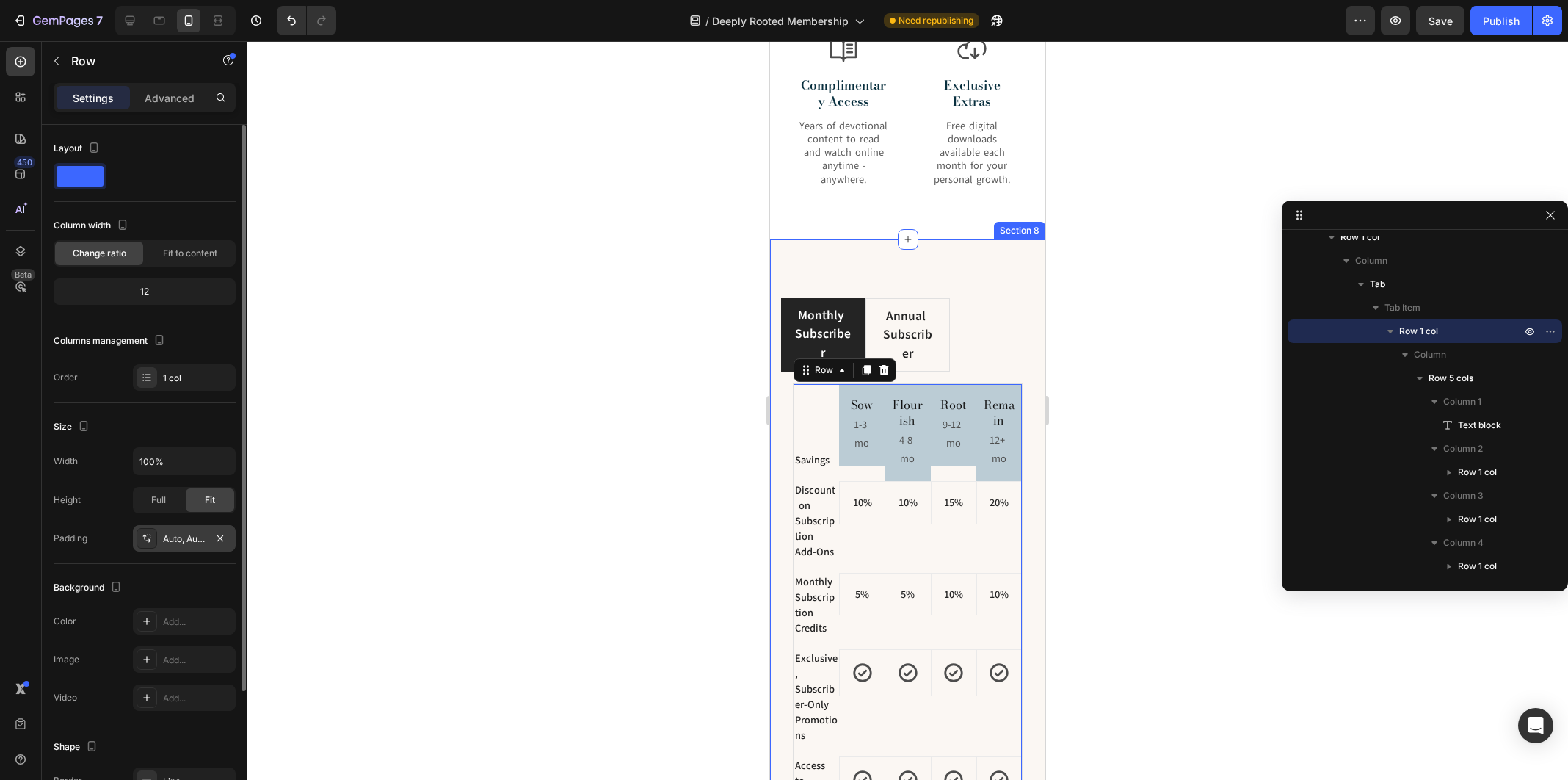
click at [192, 534] on div "Auto, Auto, Auto, Auto" at bounding box center [185, 539] width 43 height 14
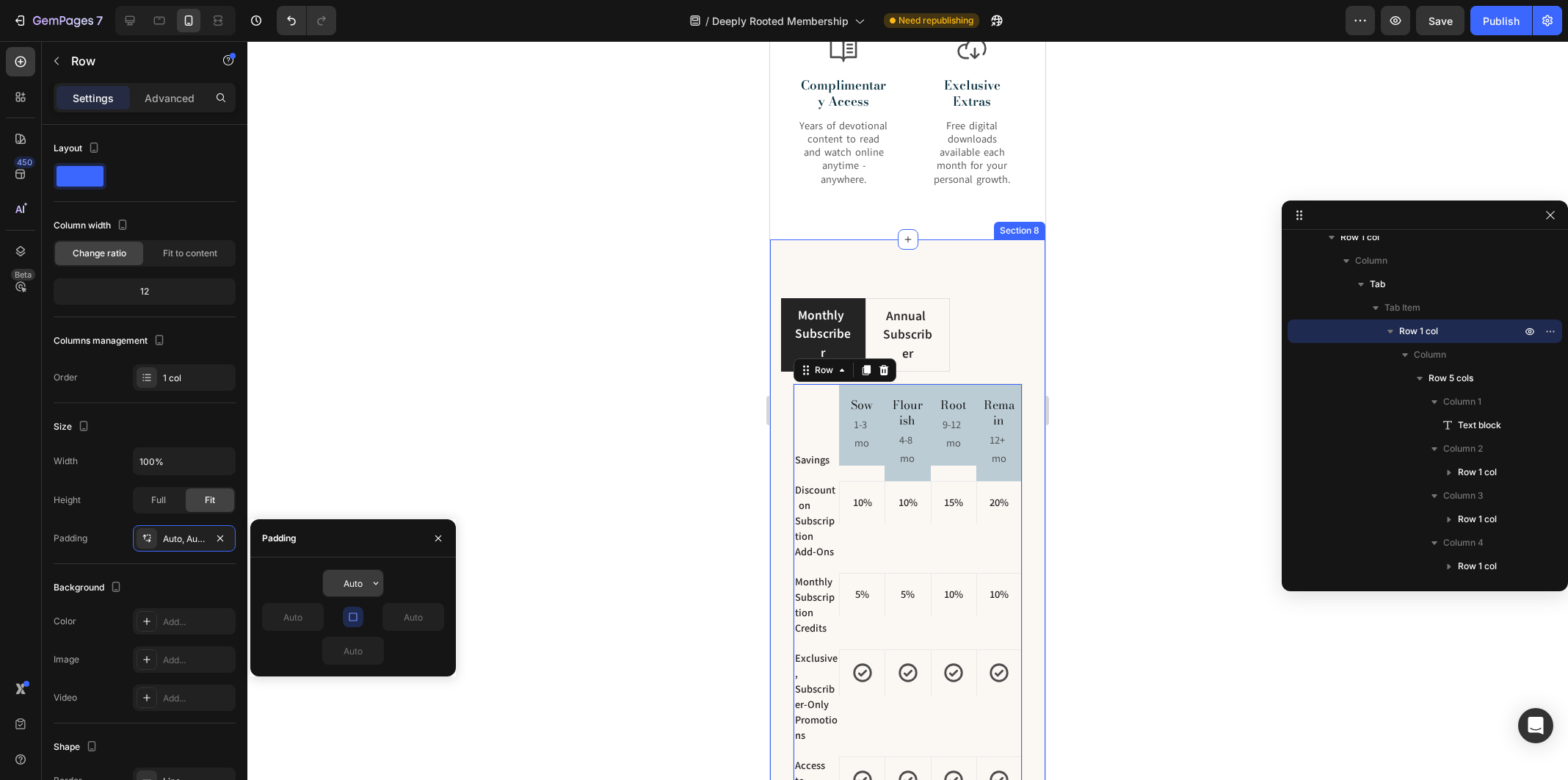
click at [350, 582] on input "Auto" at bounding box center [353, 583] width 60 height 26
type input "0"
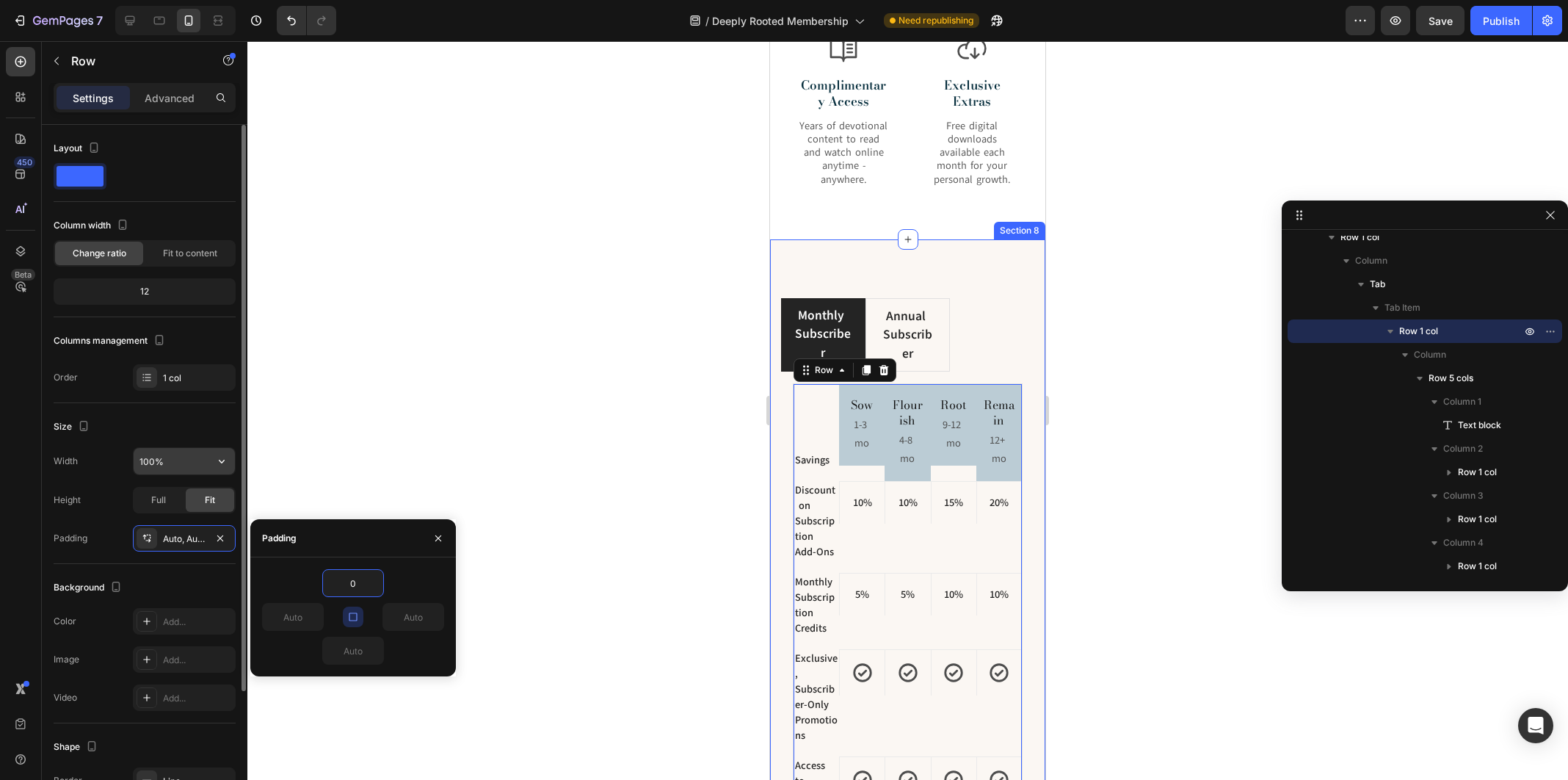
click at [229, 469] on button "button" at bounding box center [221, 461] width 26 height 26
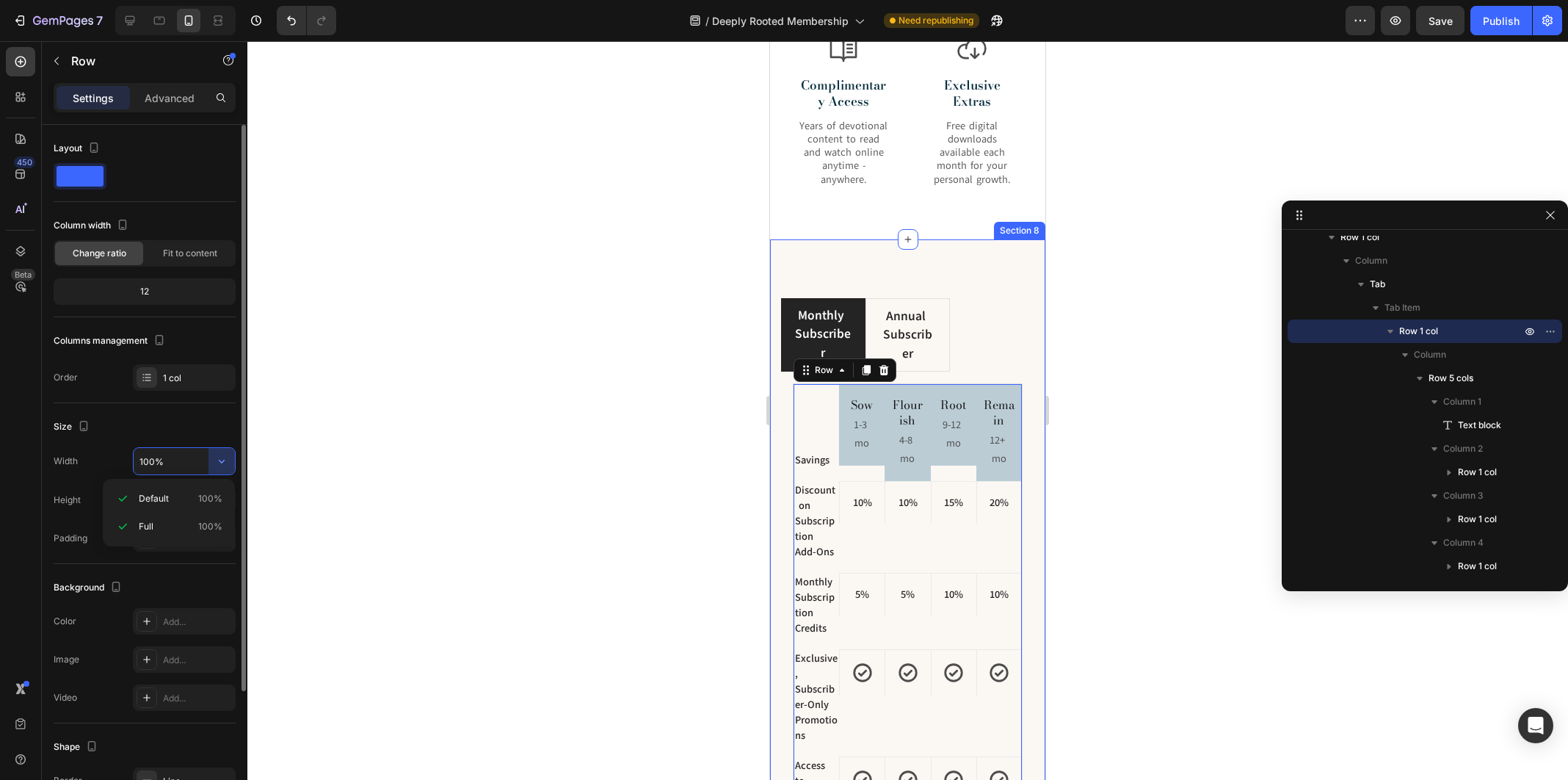
click at [193, 445] on div "Size Width 100% Height Full Fit Padding Add..." at bounding box center [144, 483] width 182 height 160
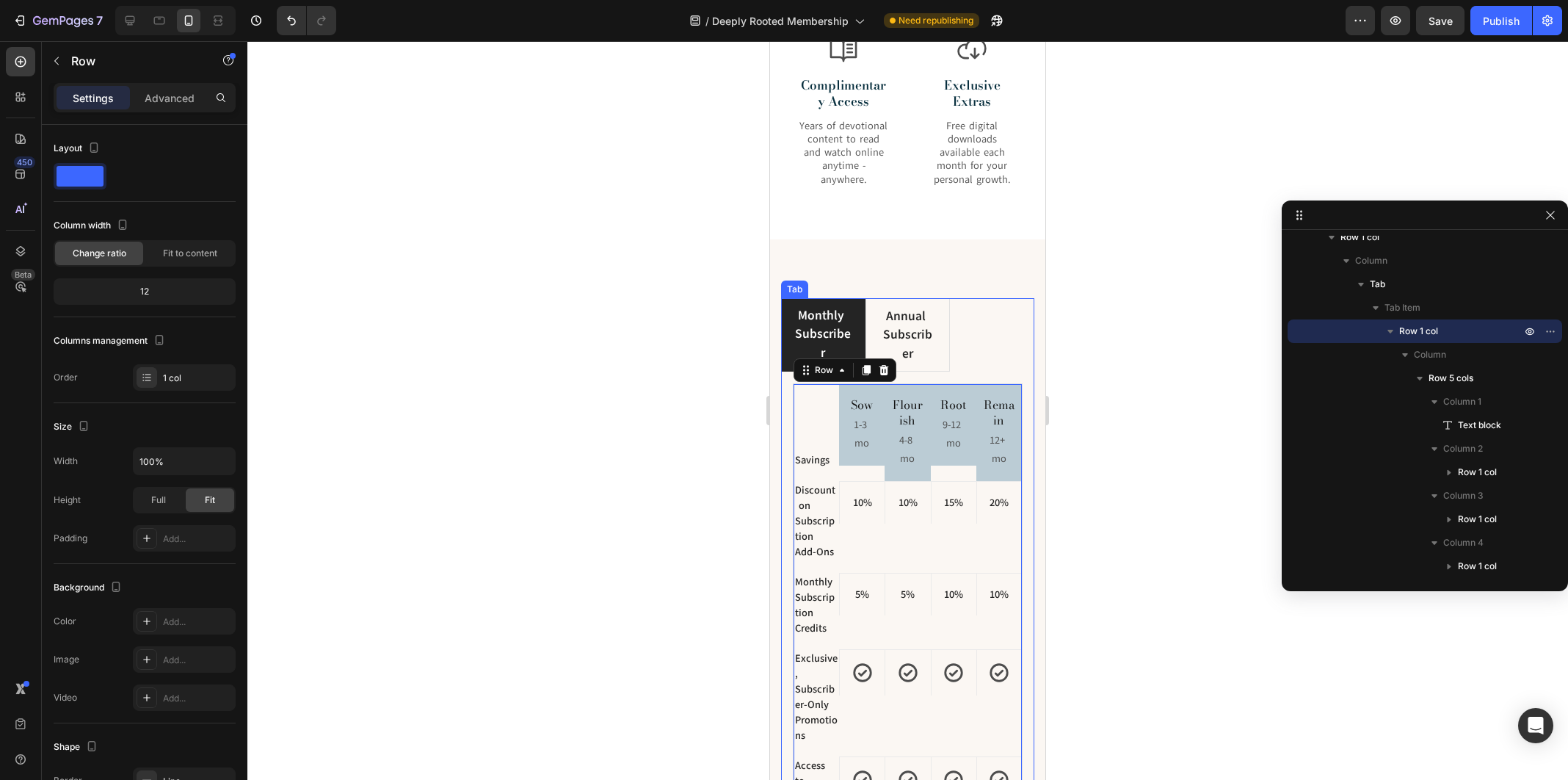
click at [786, 402] on div "Savings Text block Sow Heading 1-3 mo Text Block Row Flourish Heading 4-8 mo Te…" at bounding box center [907, 639] width 254 height 535
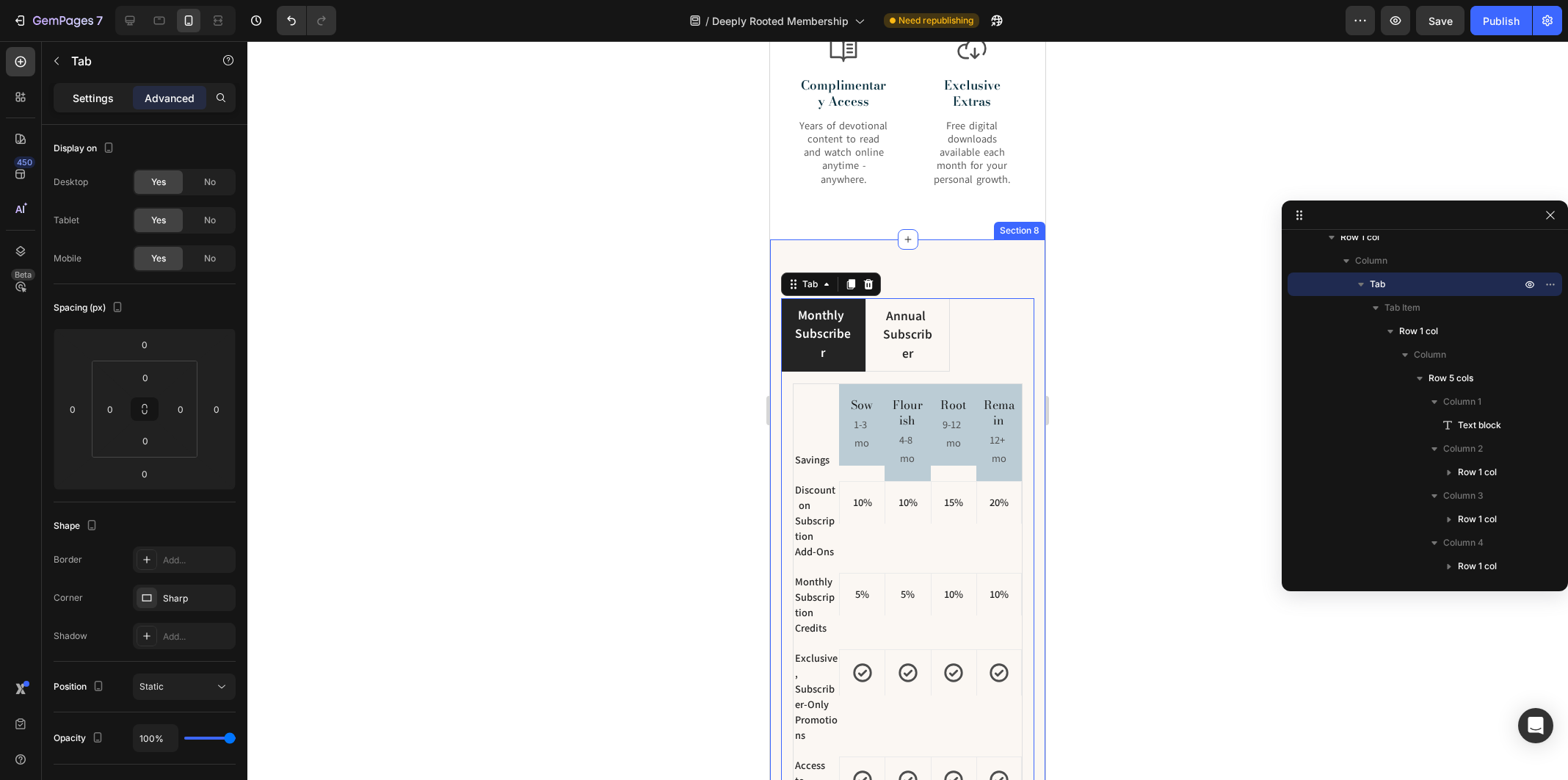
click at [74, 100] on p "Settings" at bounding box center [93, 98] width 41 height 16
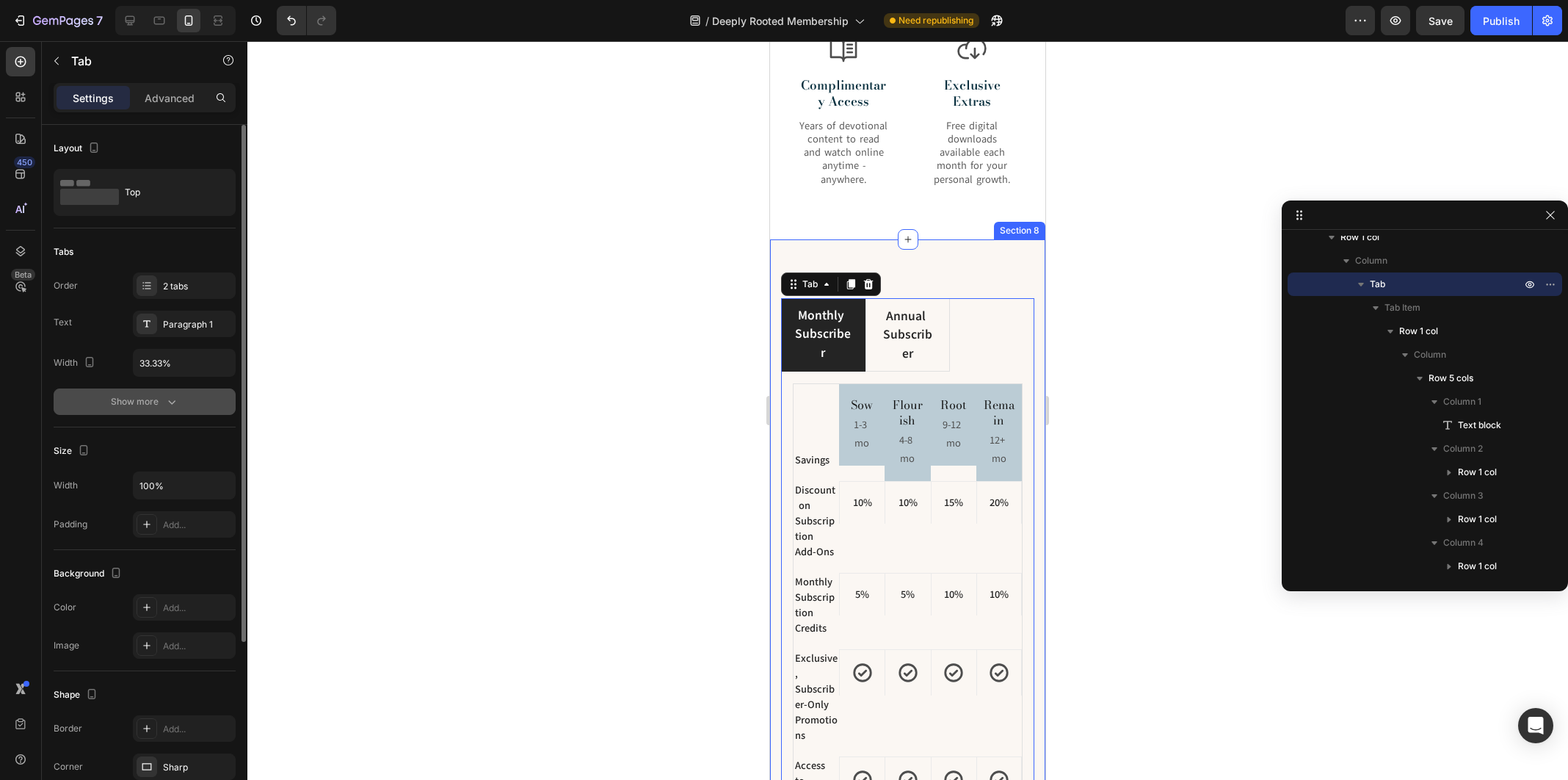
click at [142, 402] on div "Show more" at bounding box center [145, 402] width 68 height 15
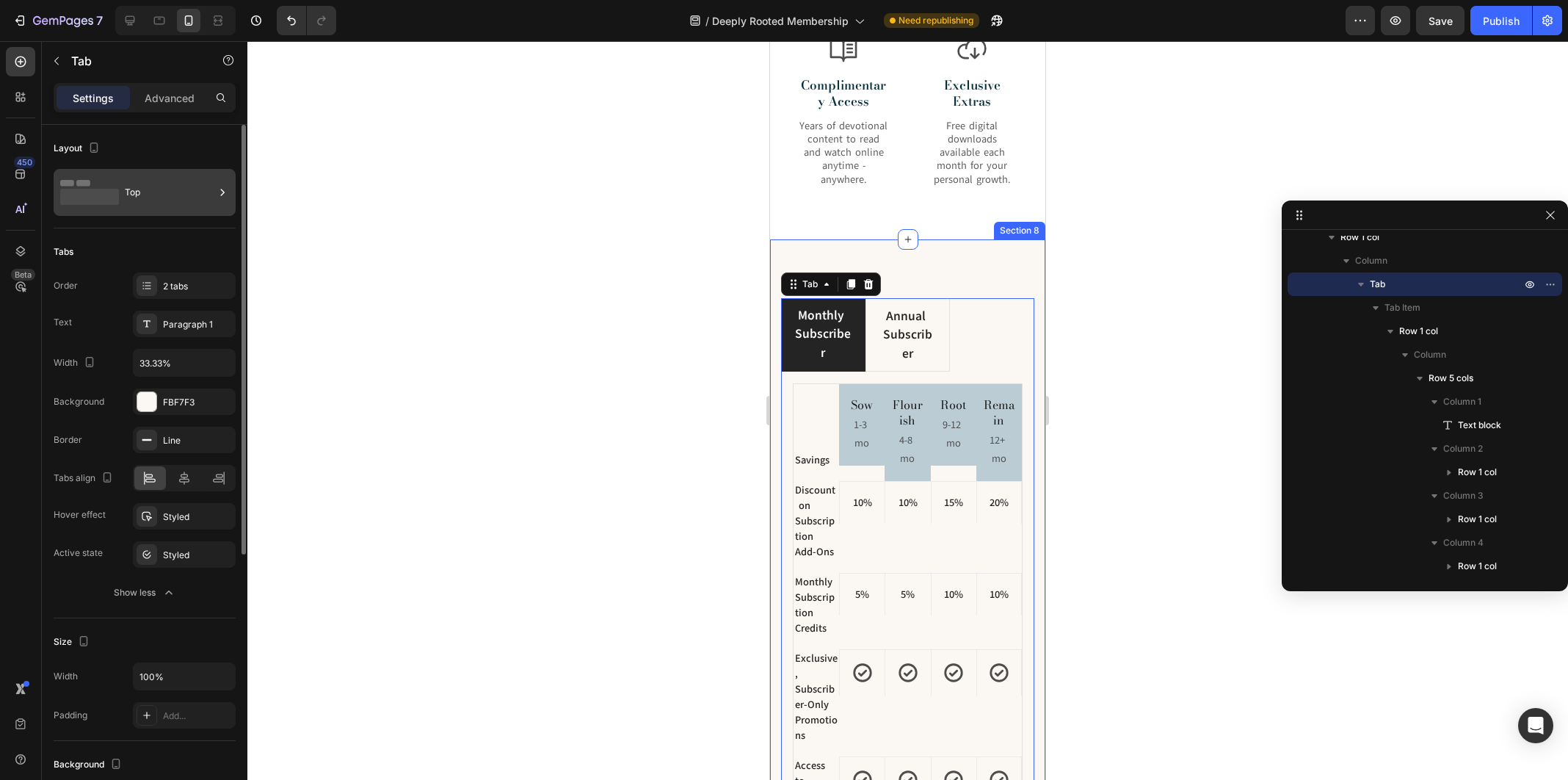
click at [157, 191] on div "Top" at bounding box center [169, 192] width 89 height 34
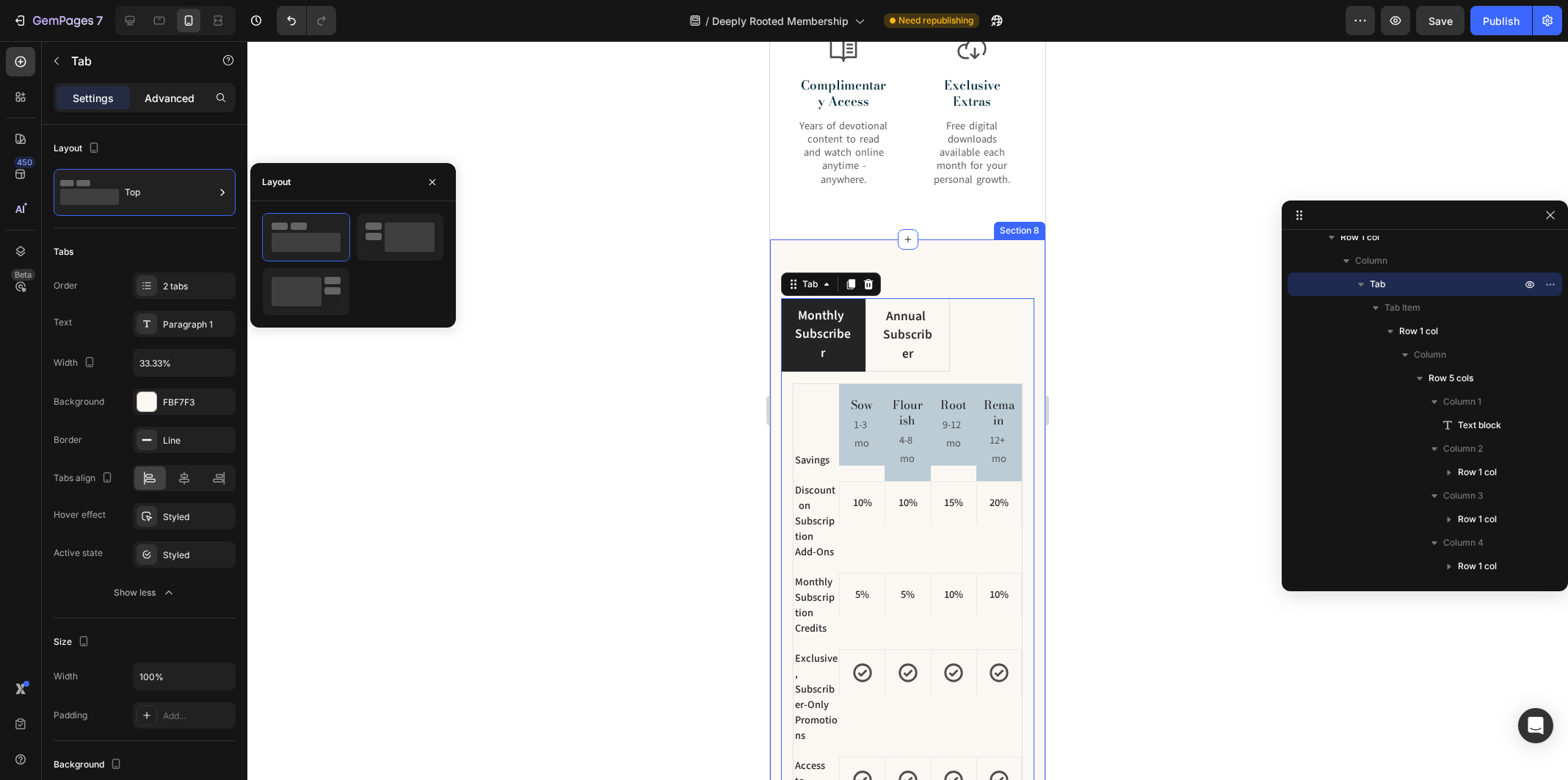
click at [170, 94] on p "Advanced" at bounding box center [169, 98] width 50 height 16
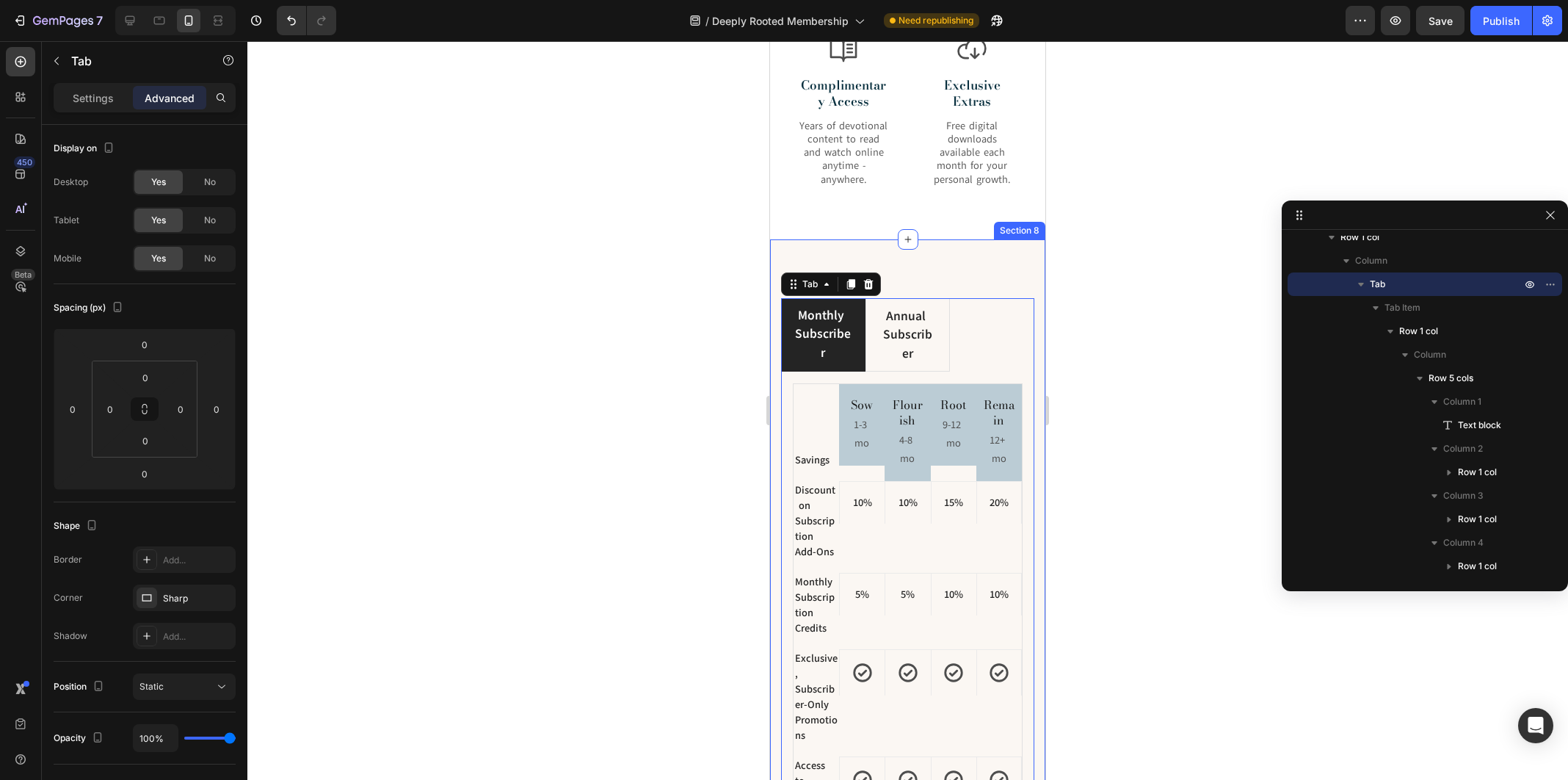
click at [1024, 251] on div "Monthly Subscriber Annual Subscriber Savings Text block Sow Heading 1-3 mo Text…" at bounding box center [907, 652] width 275 height 826
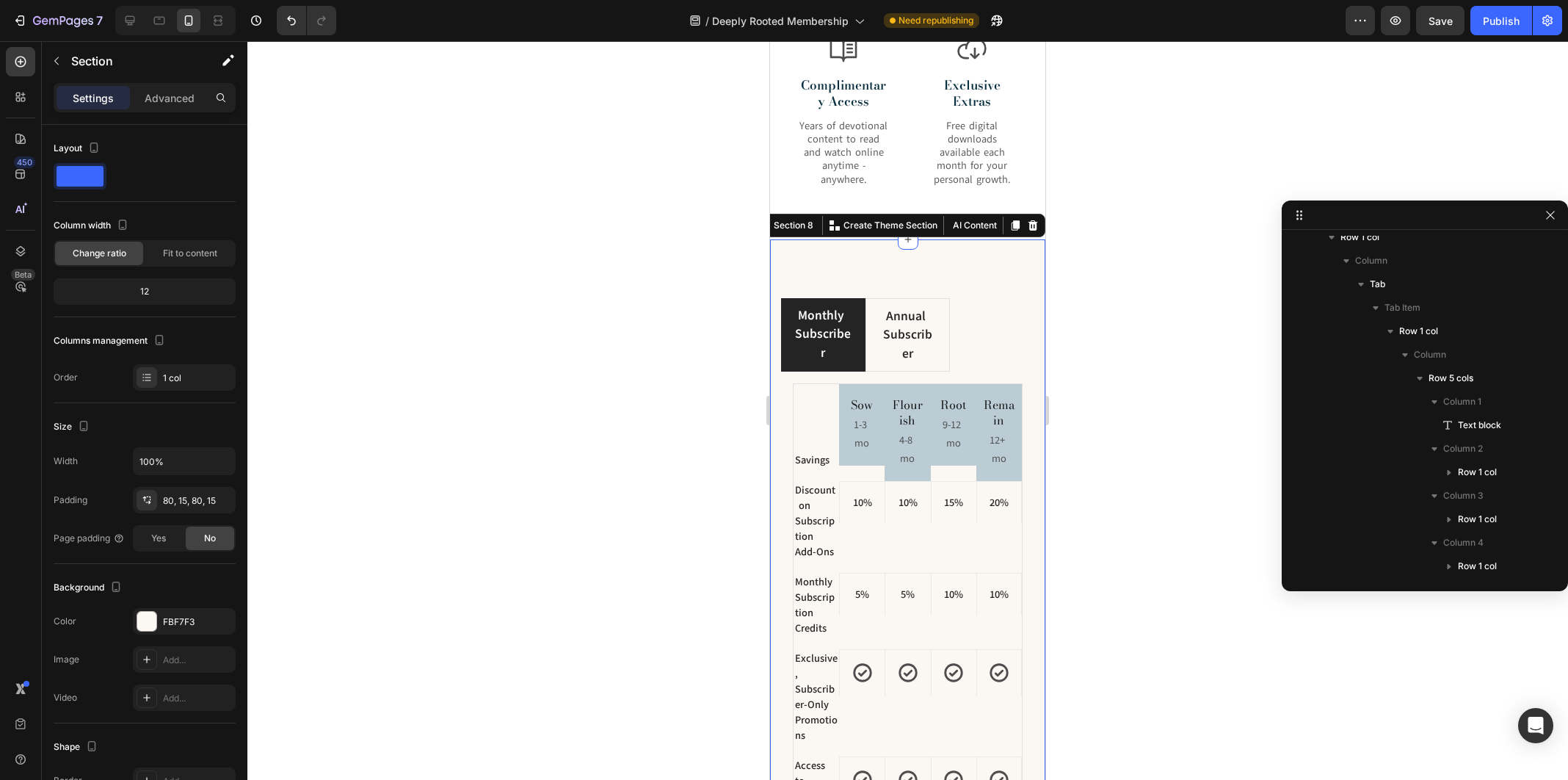
scroll to position [339, 0]
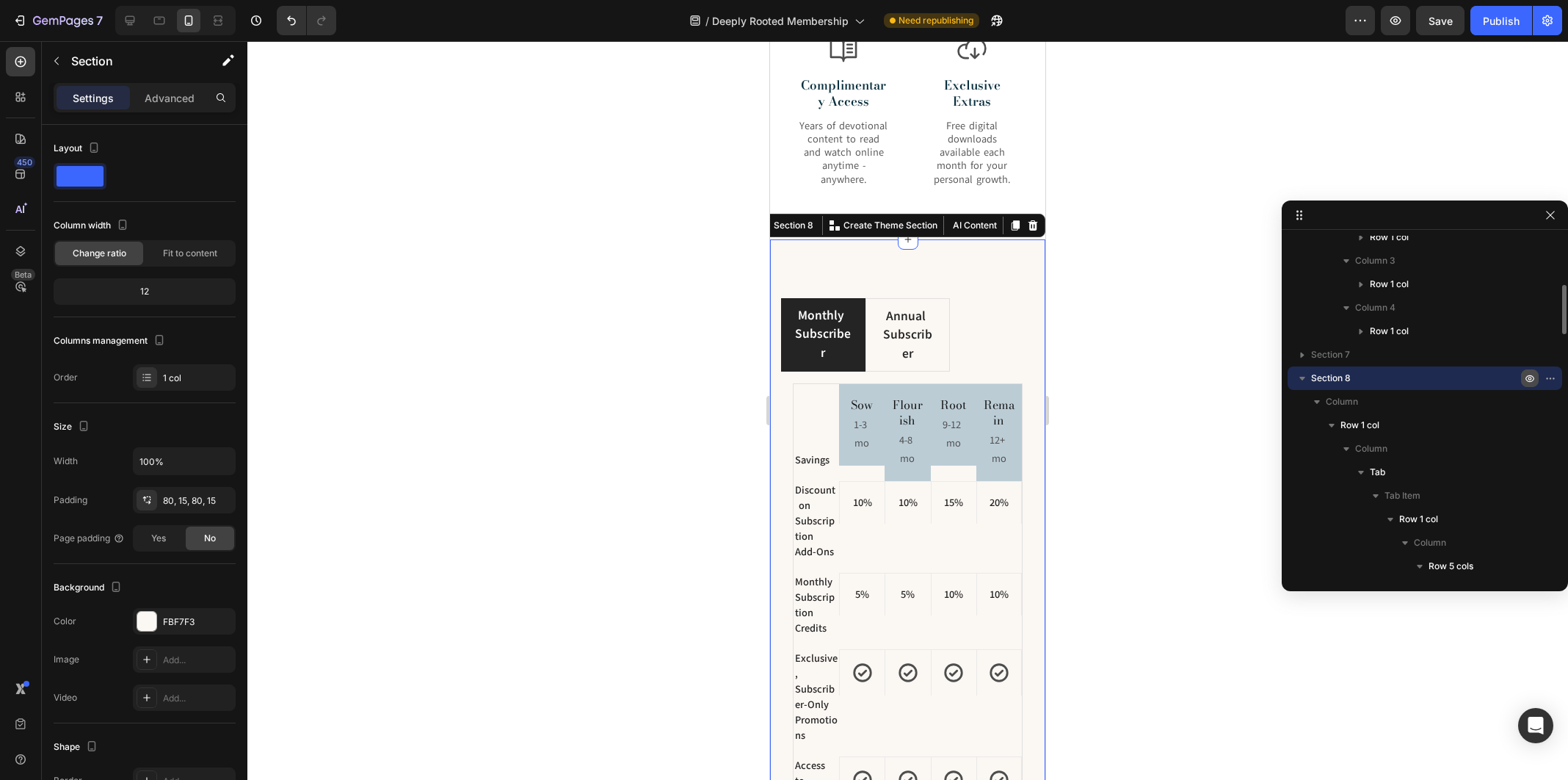
click at [1552, 377] on icon "button" at bounding box center [1553, 378] width 2 height 2
click at [1088, 323] on div at bounding box center [907, 410] width 1320 height 739
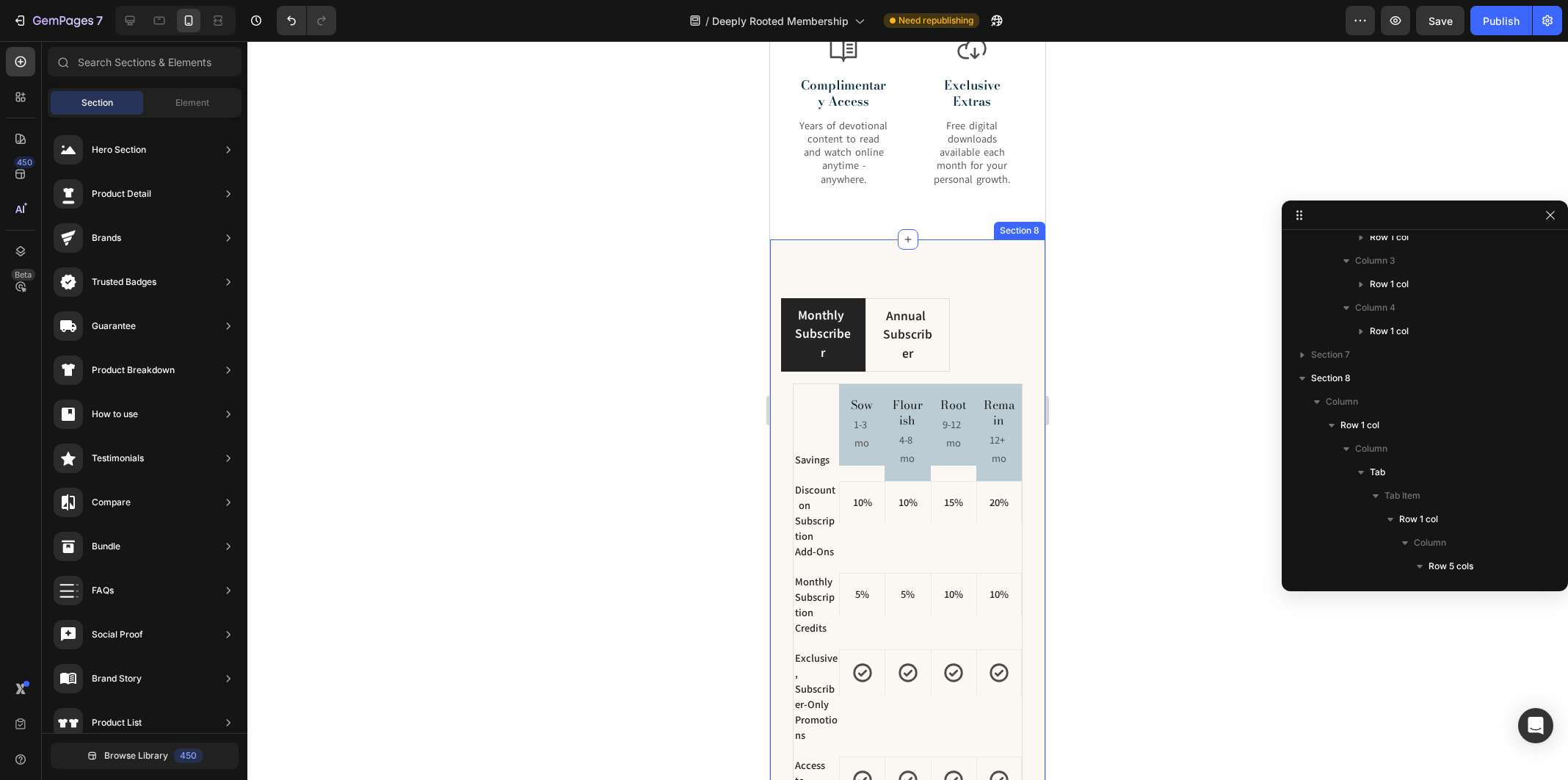
click at [996, 287] on div "Monthly Subscriber Annual Subscriber Savings Text block Sow Heading 1-3 mo Text…" at bounding box center [907, 652] width 275 height 826
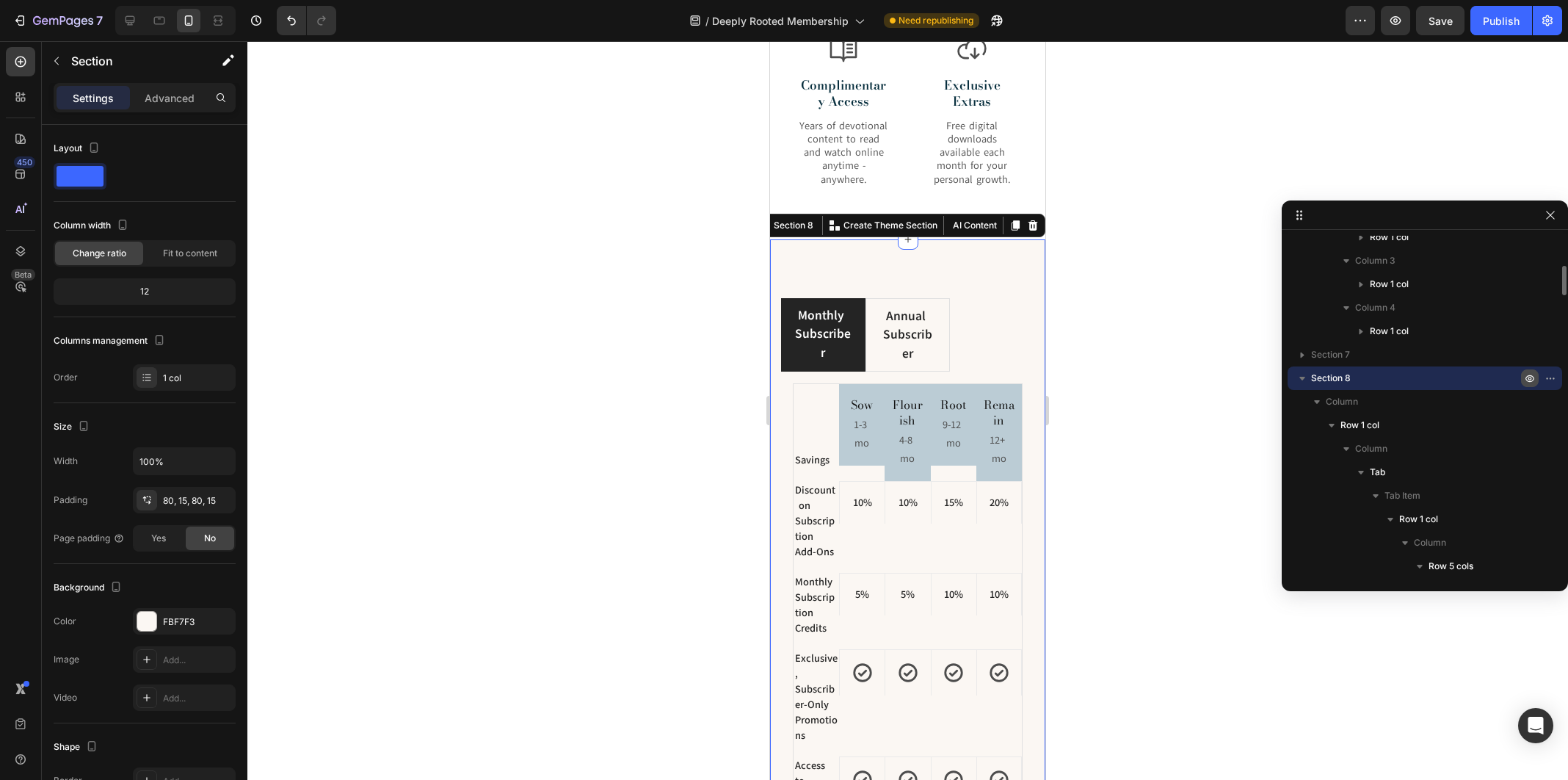
click at [1552, 377] on icon "button" at bounding box center [1553, 378] width 2 height 2
click at [179, 100] on p "Advanced" at bounding box center [169, 98] width 50 height 16
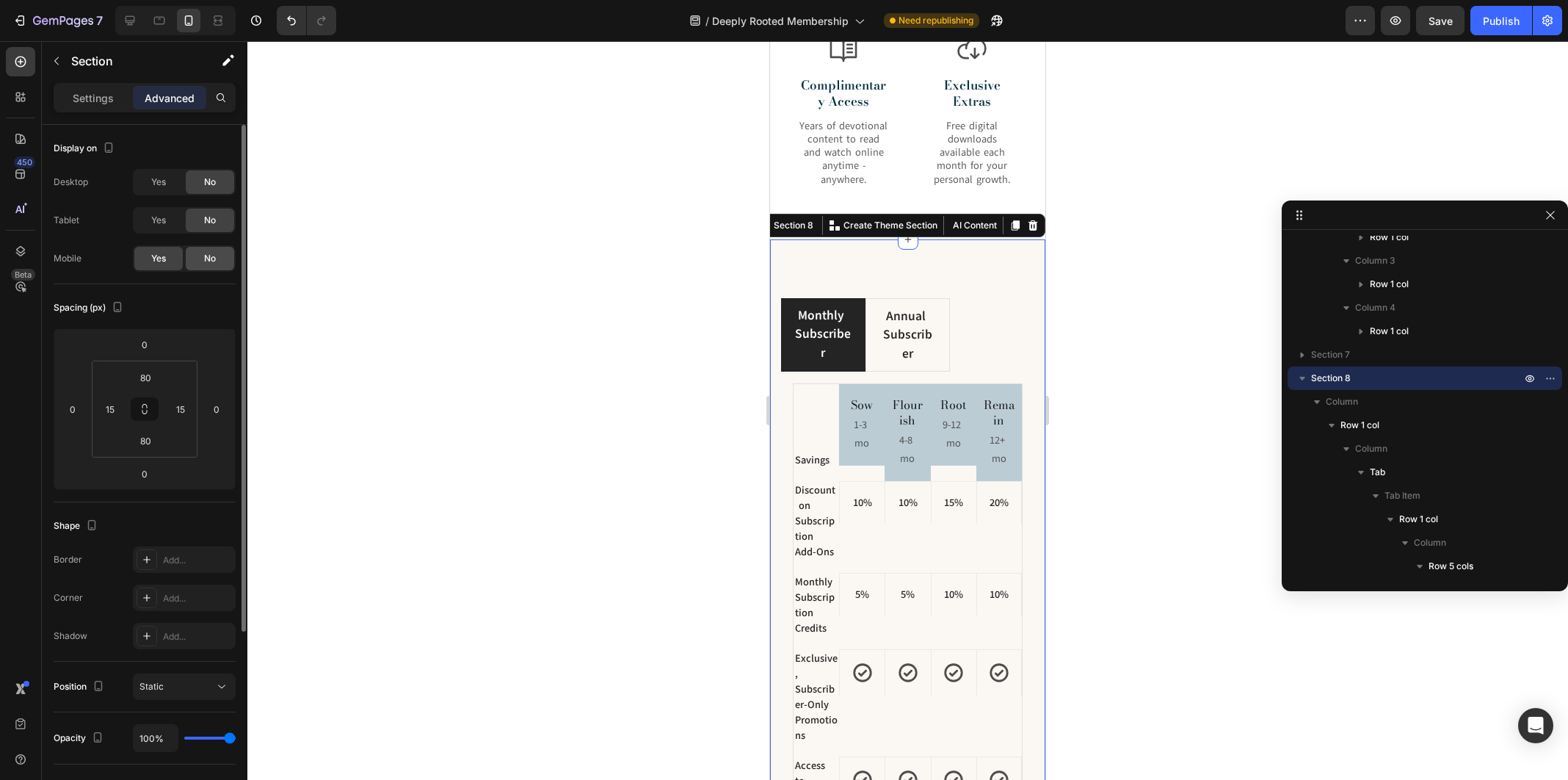
click at [212, 253] on span "No" at bounding box center [210, 259] width 12 height 14
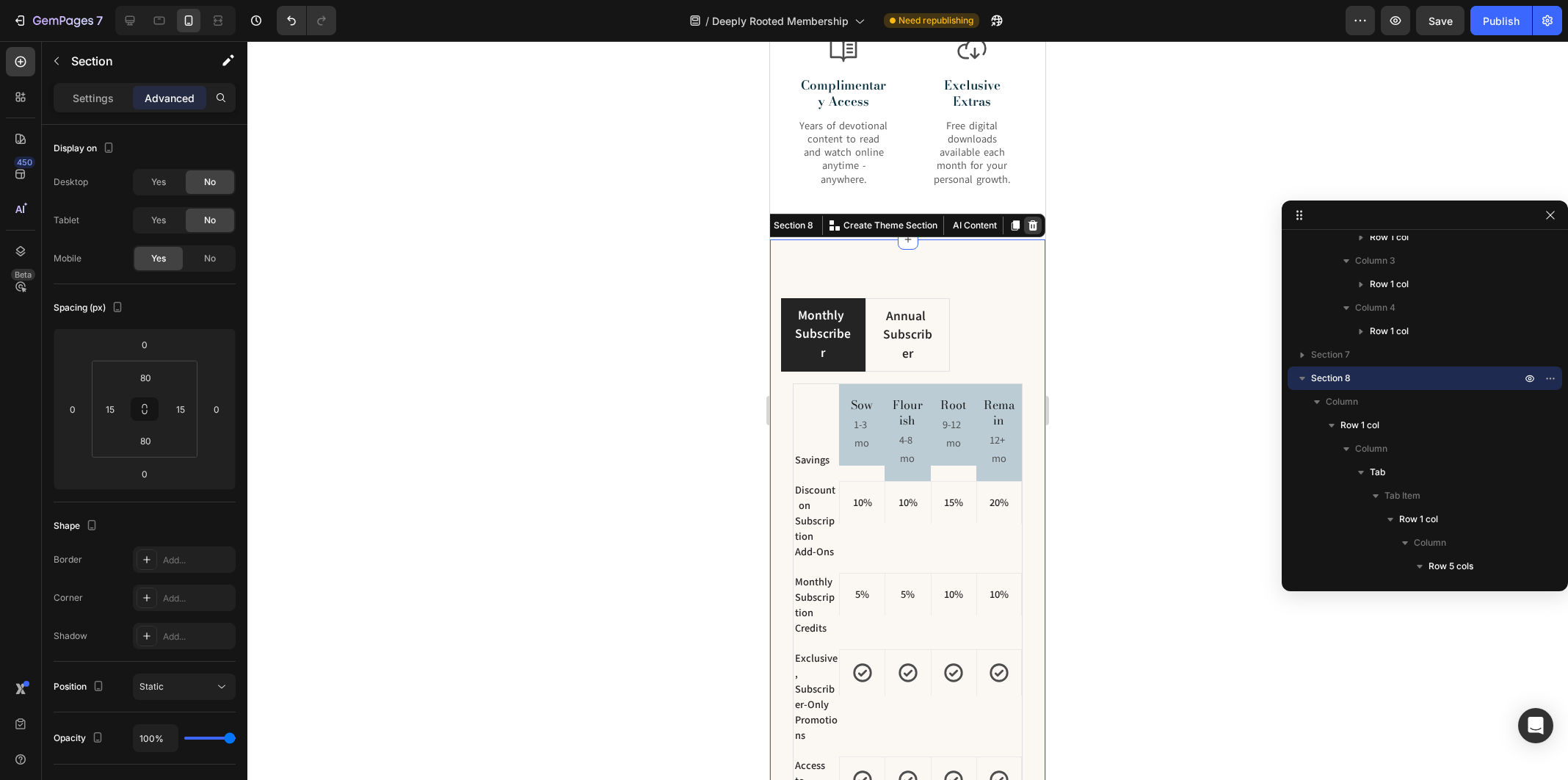
click at [1037, 224] on icon at bounding box center [1032, 226] width 12 height 12
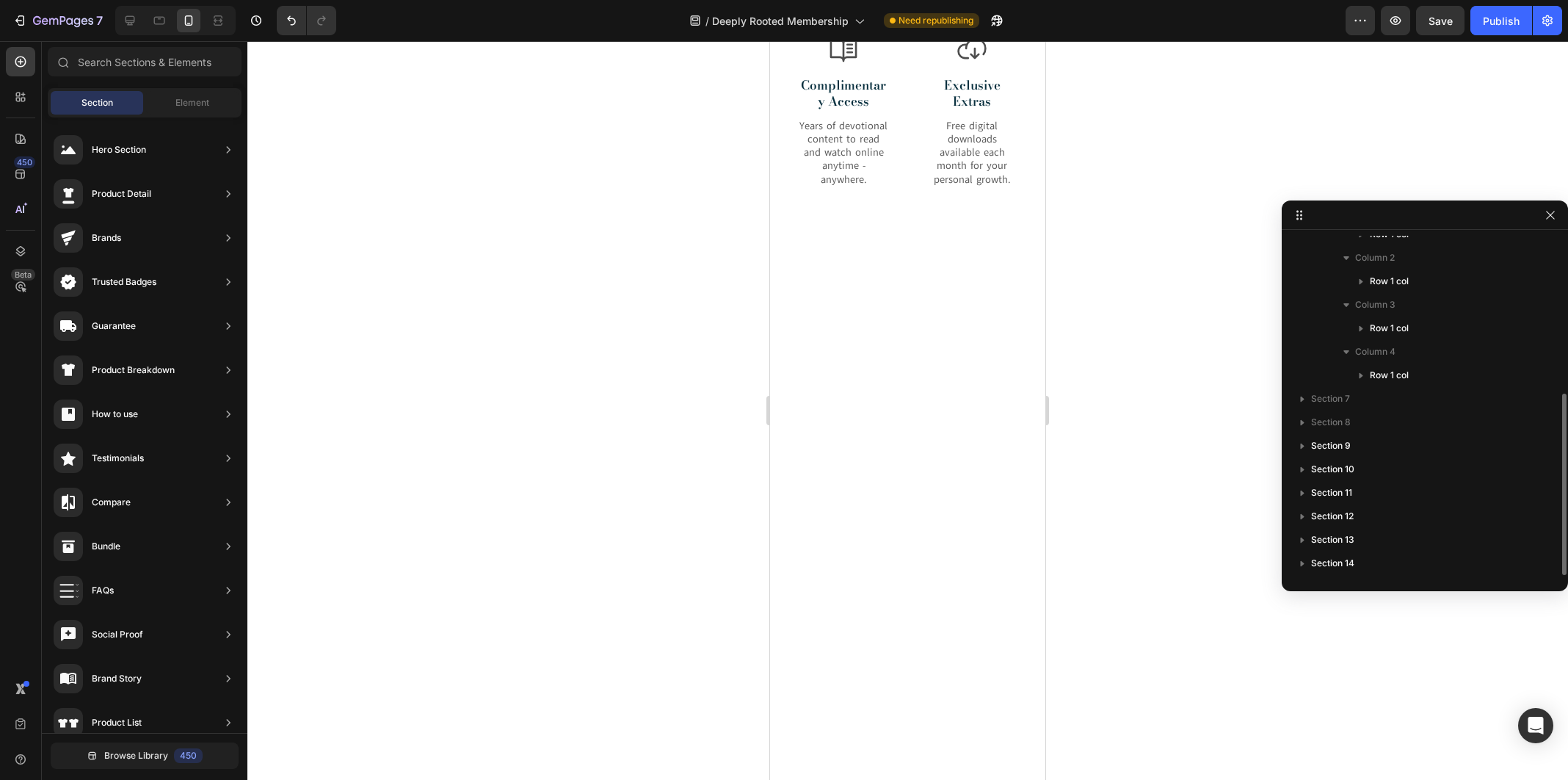
scroll to position [296, 0]
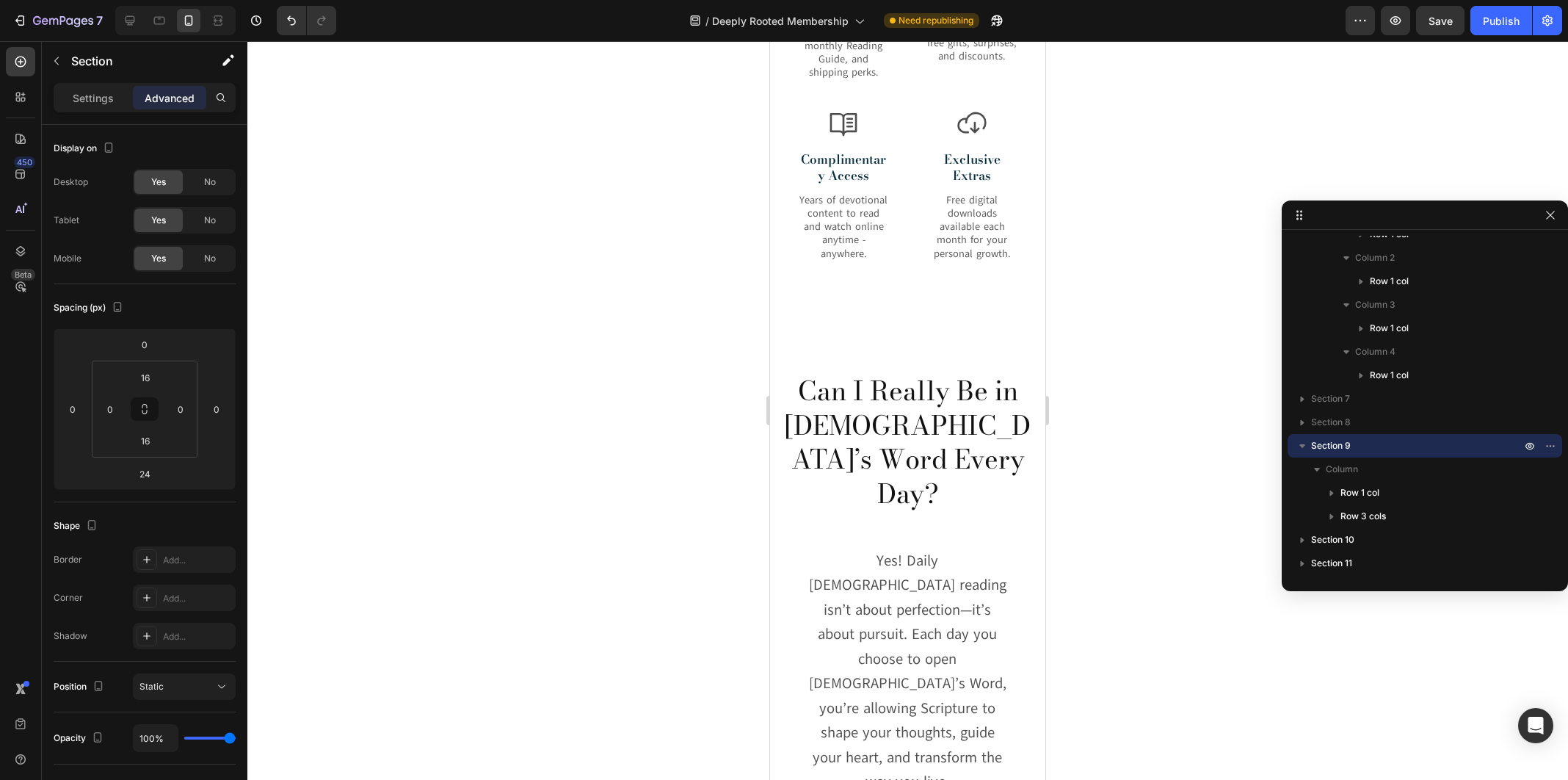
scroll to position [1838, 0]
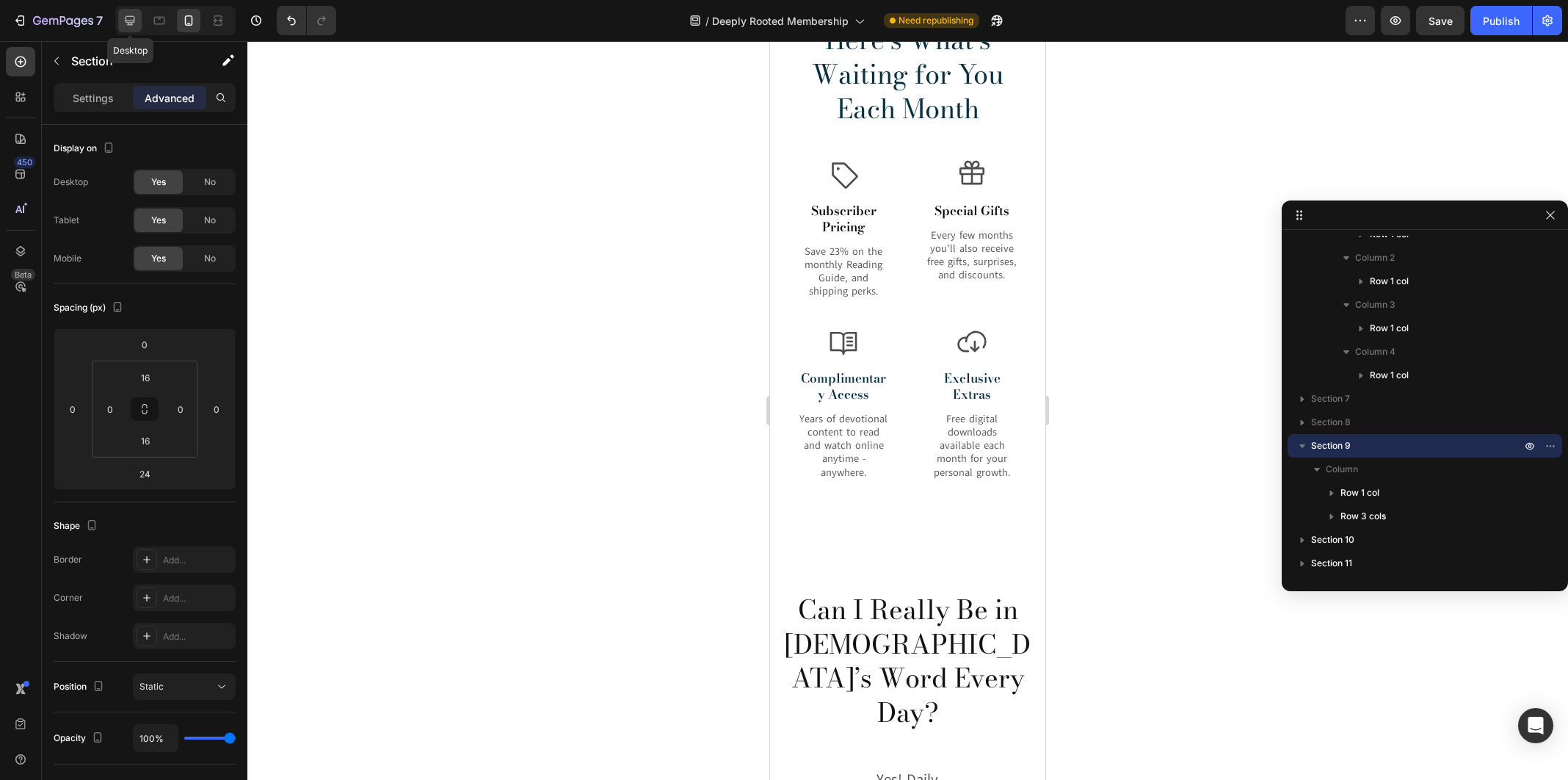
click at [131, 21] on icon at bounding box center [129, 20] width 15 height 15
type input "32"
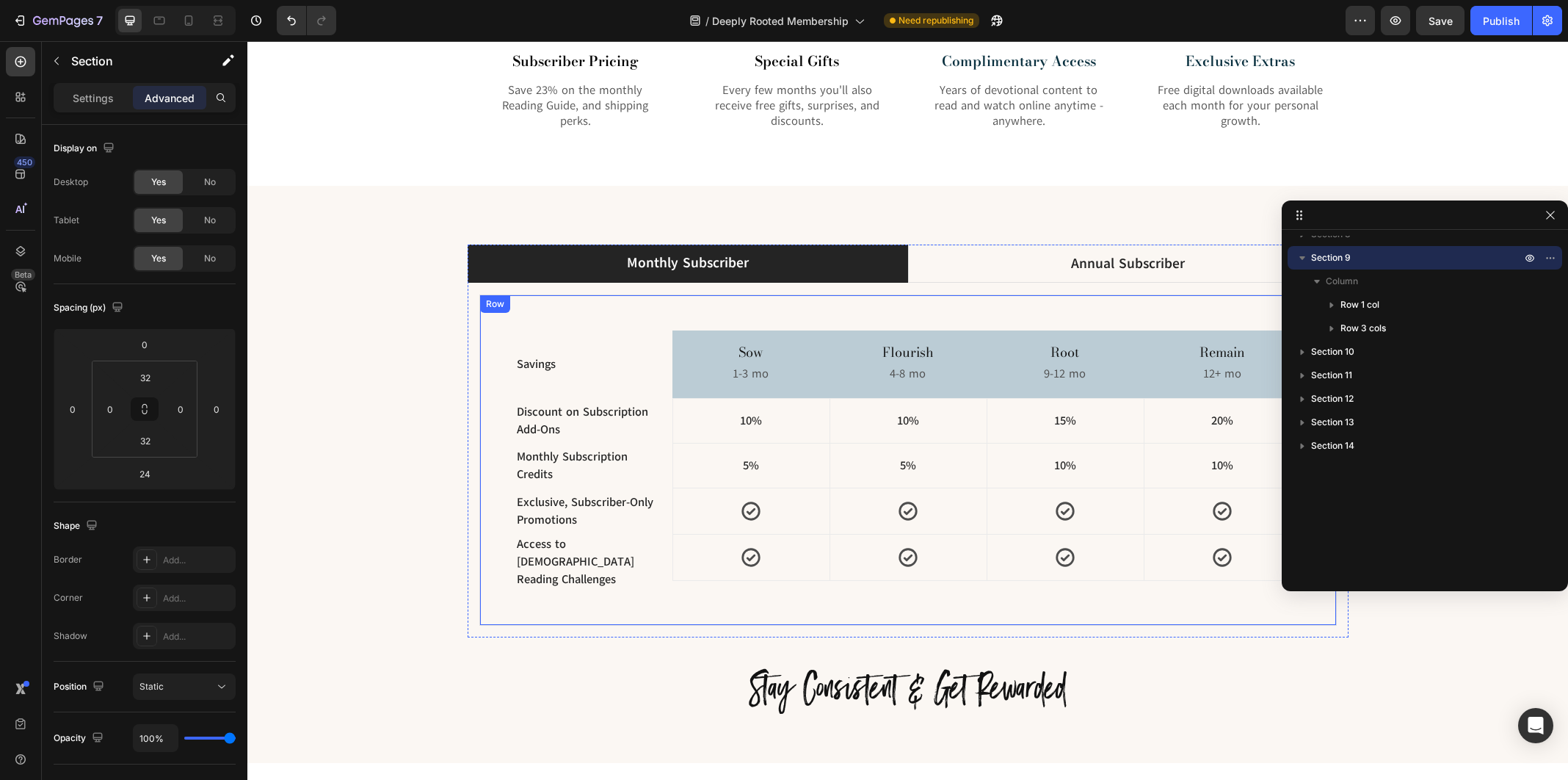
scroll to position [1899, 0]
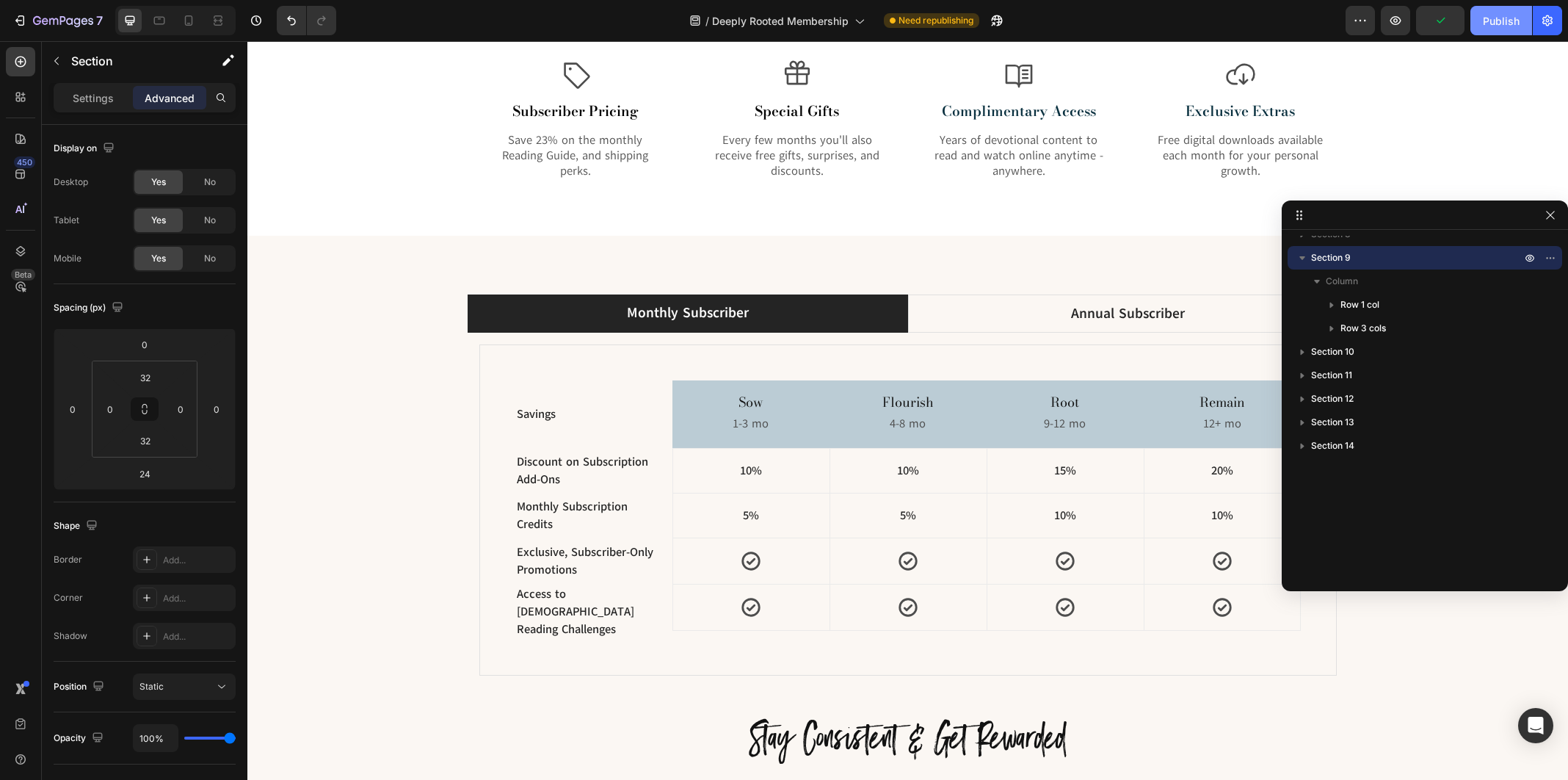
click at [1489, 21] on div "Publish" at bounding box center [1501, 21] width 37 height 16
